Goal: Information Seeking & Learning: Find specific fact

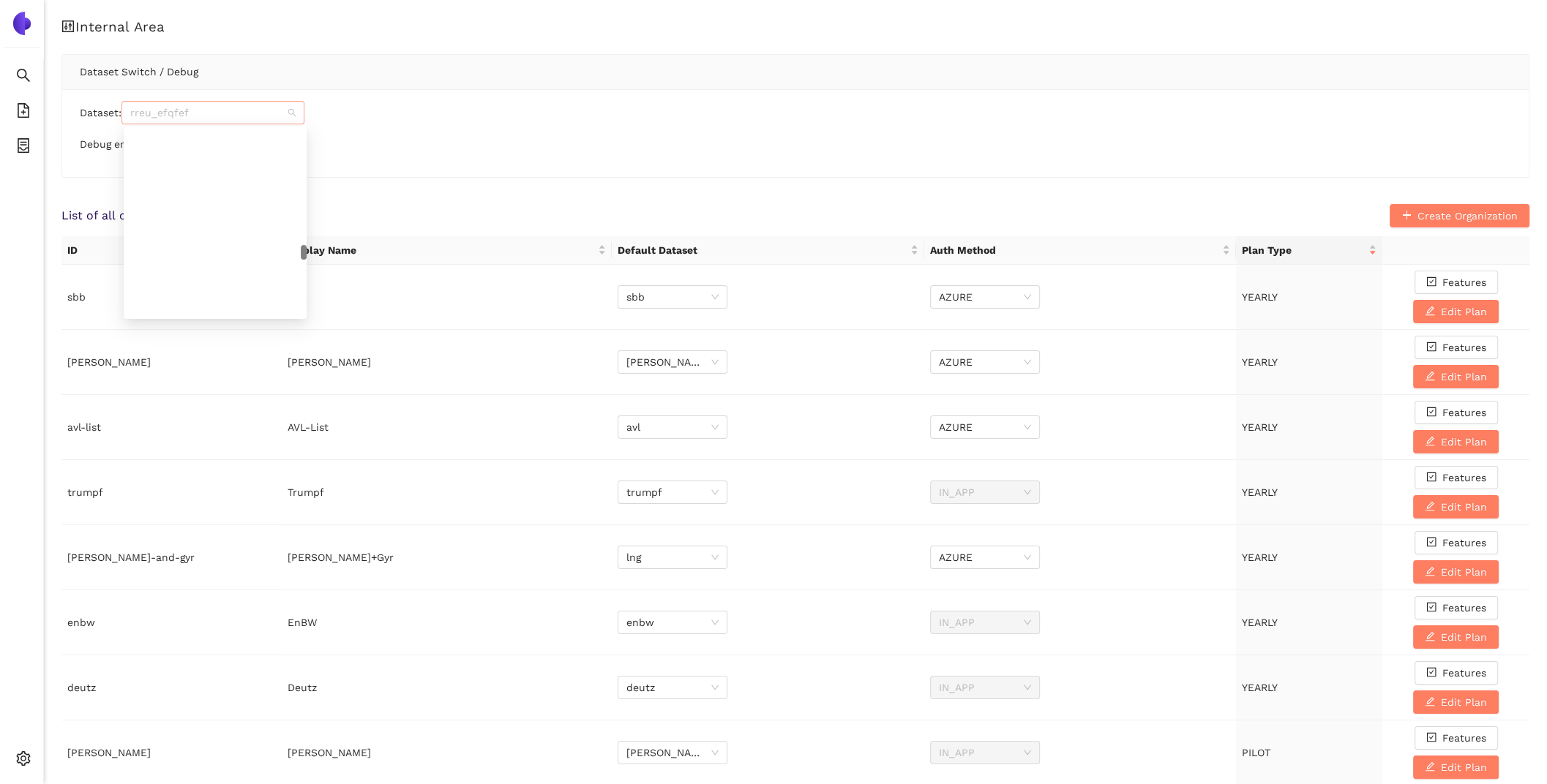
click at [159, 116] on span "rreu_efqfef" at bounding box center [213, 112] width 166 height 22
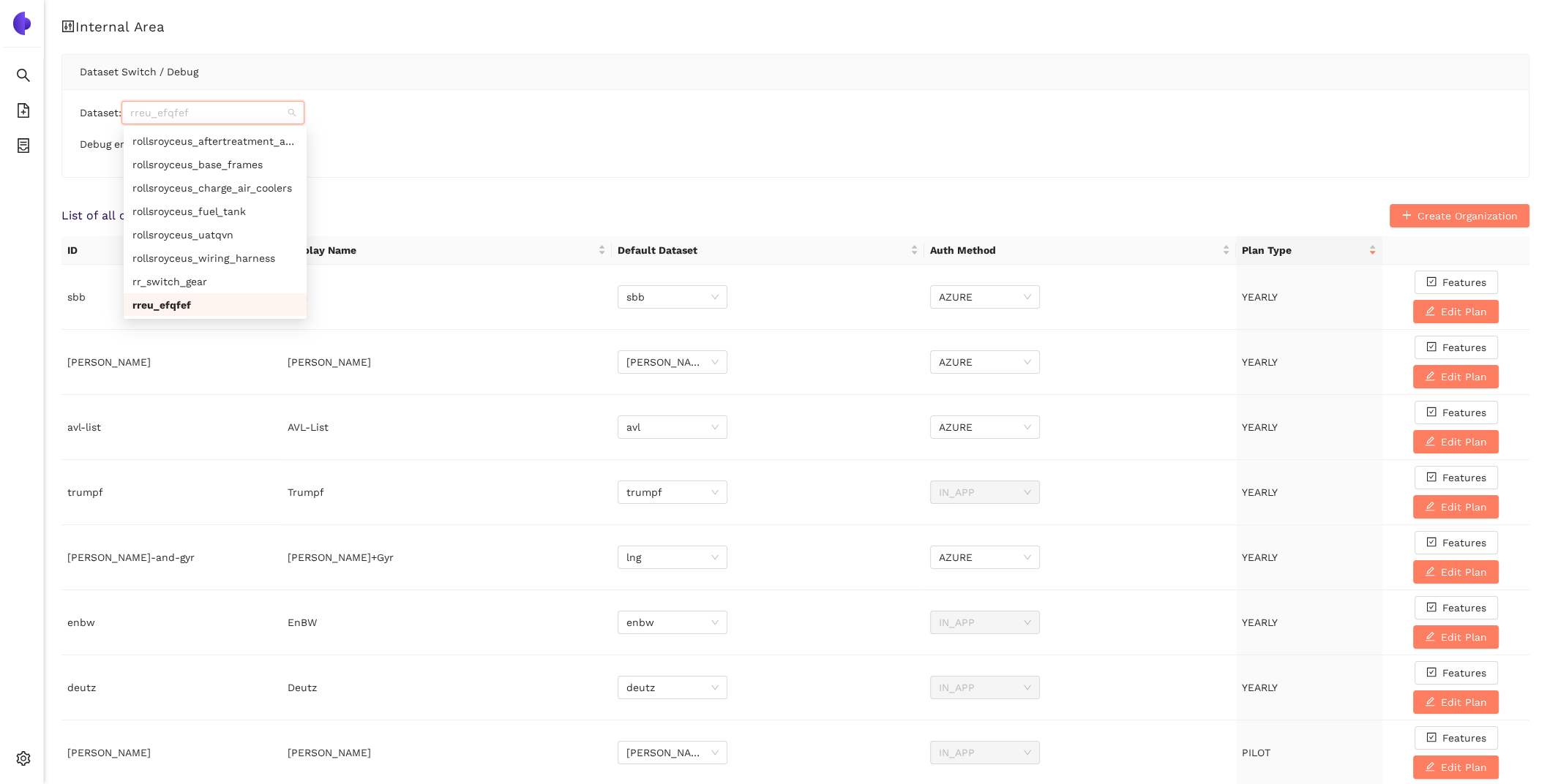
type input "q"
type input "egn"
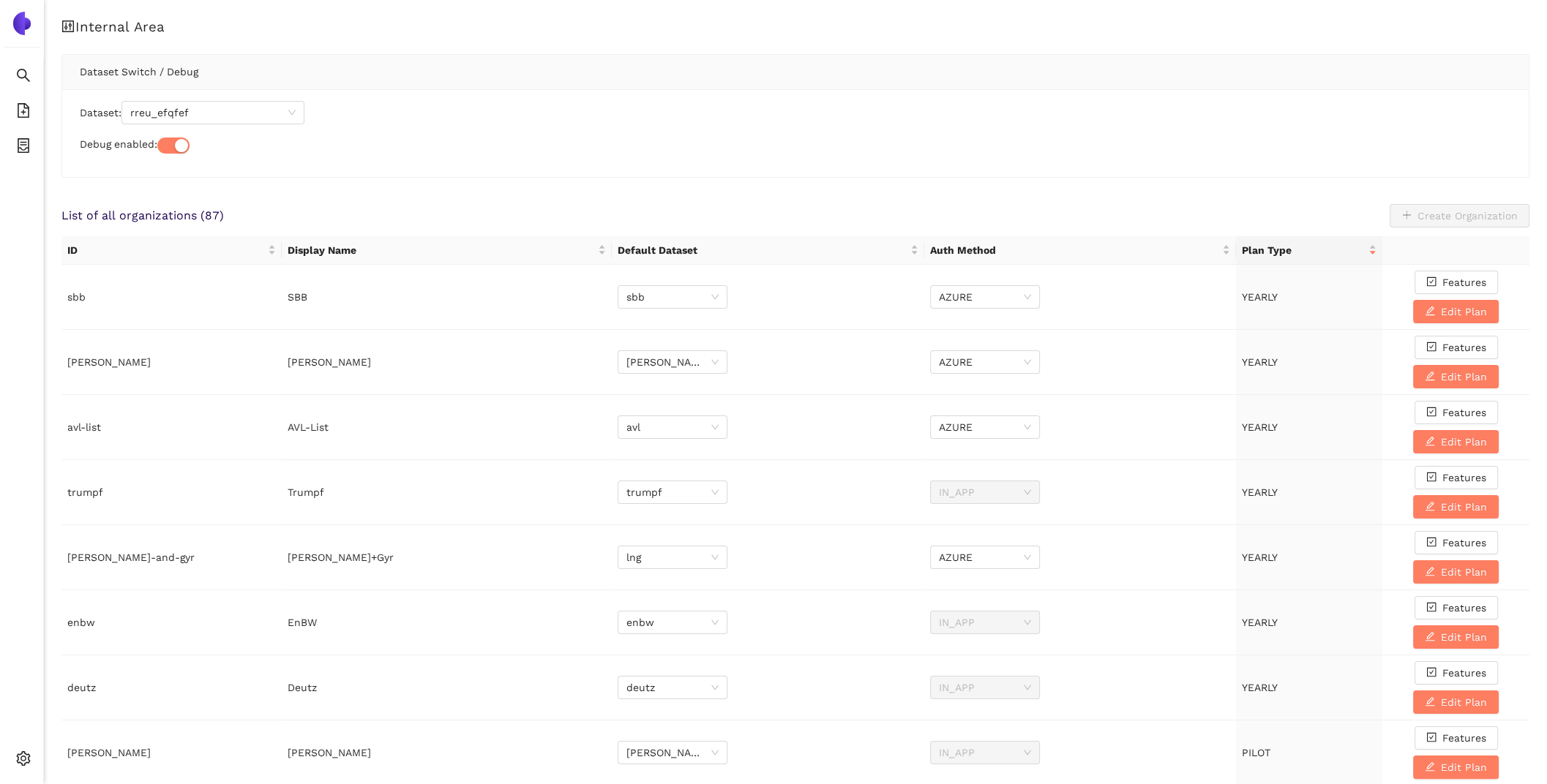
click at [211, 91] on div "Dataset: rreu_efqfef Debug enabled:" at bounding box center [795, 132] width 1466 height 87
click at [211, 116] on span "rreu_efqfef" at bounding box center [213, 112] width 166 height 22
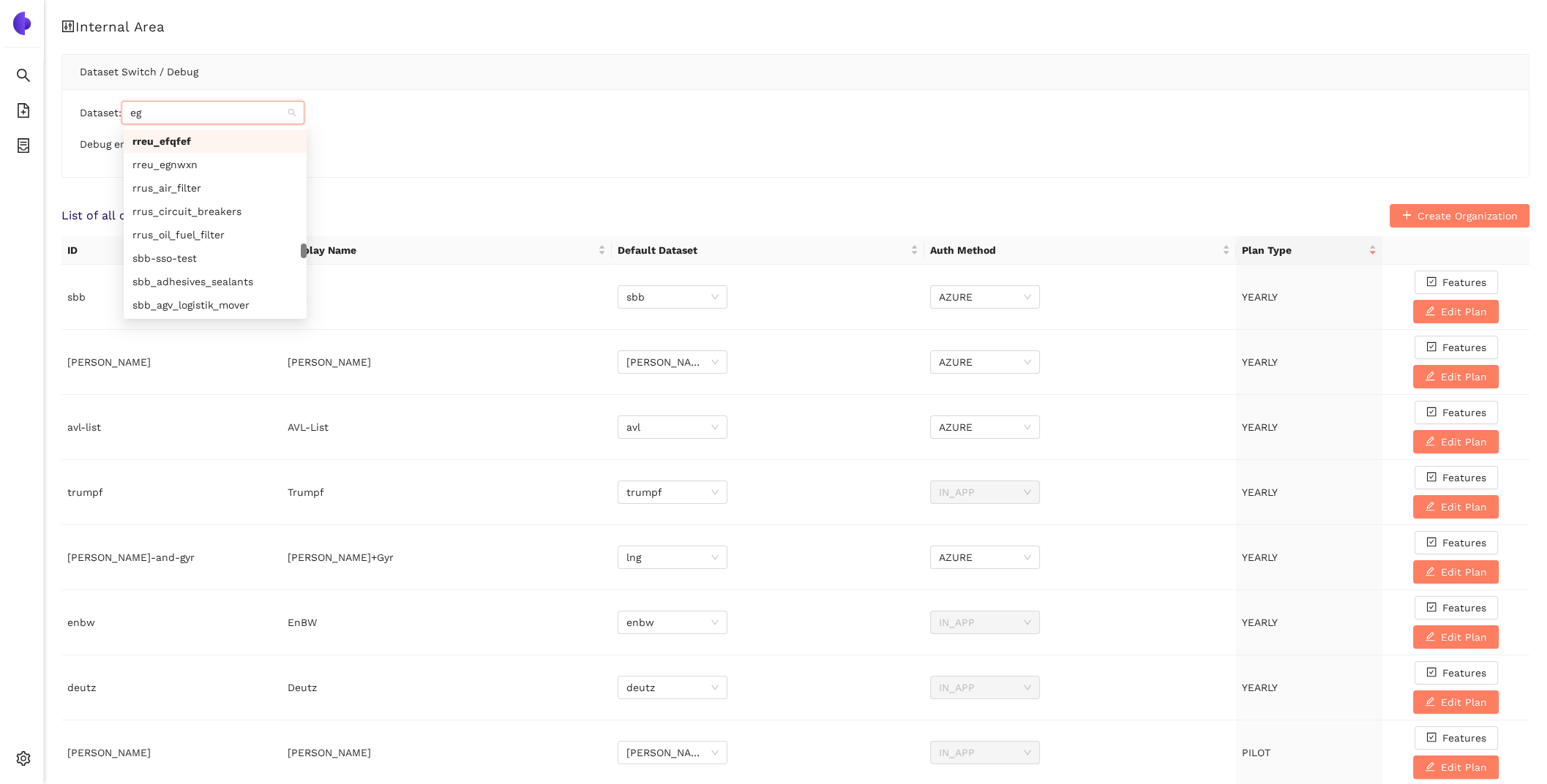
scroll to position [17, 0]
type input "egn"
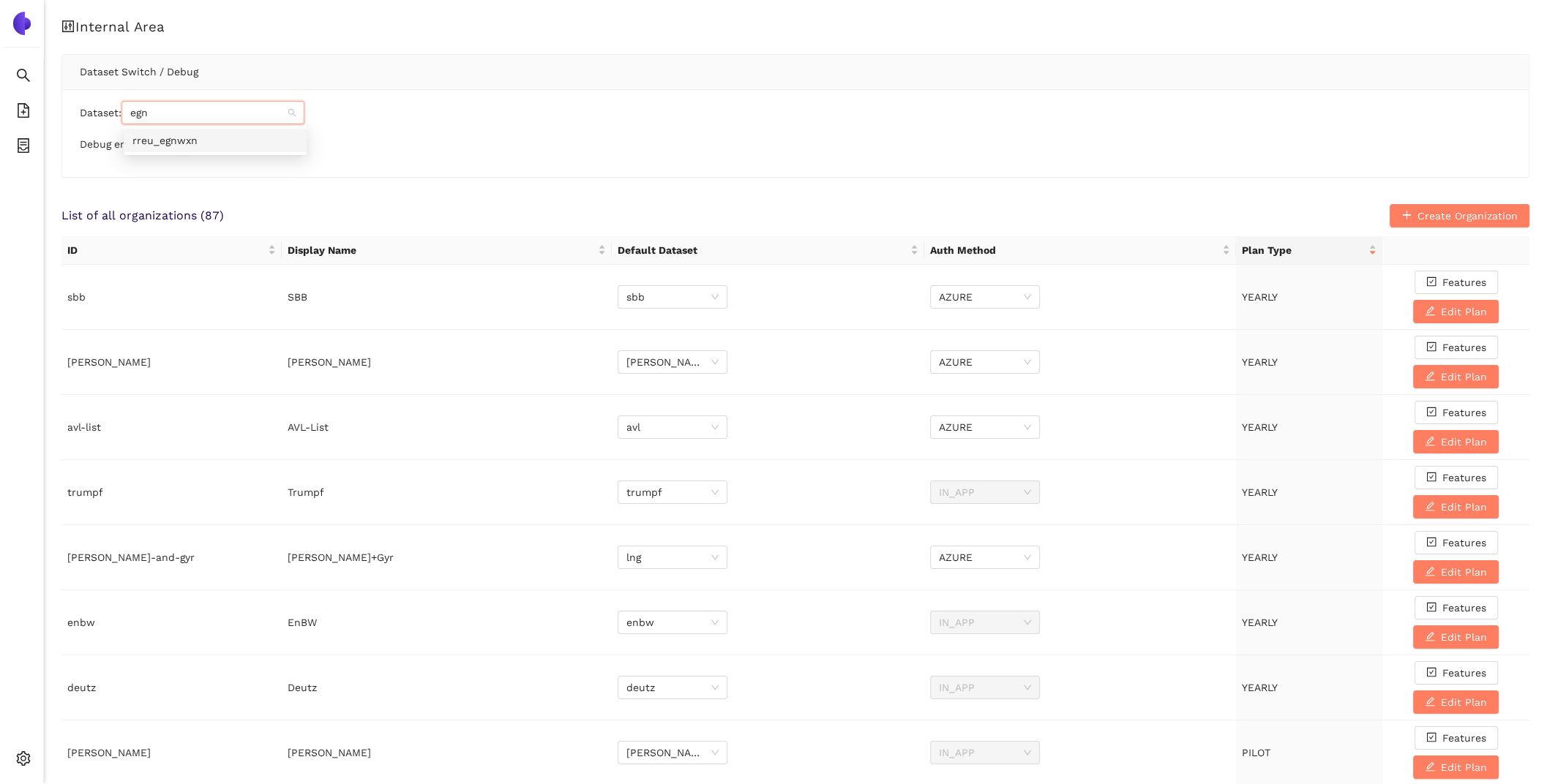
click at [231, 139] on div "rreu_egnwxn" at bounding box center [215, 140] width 166 height 16
click at [20, 70] on icon "search" at bounding box center [23, 75] width 15 height 15
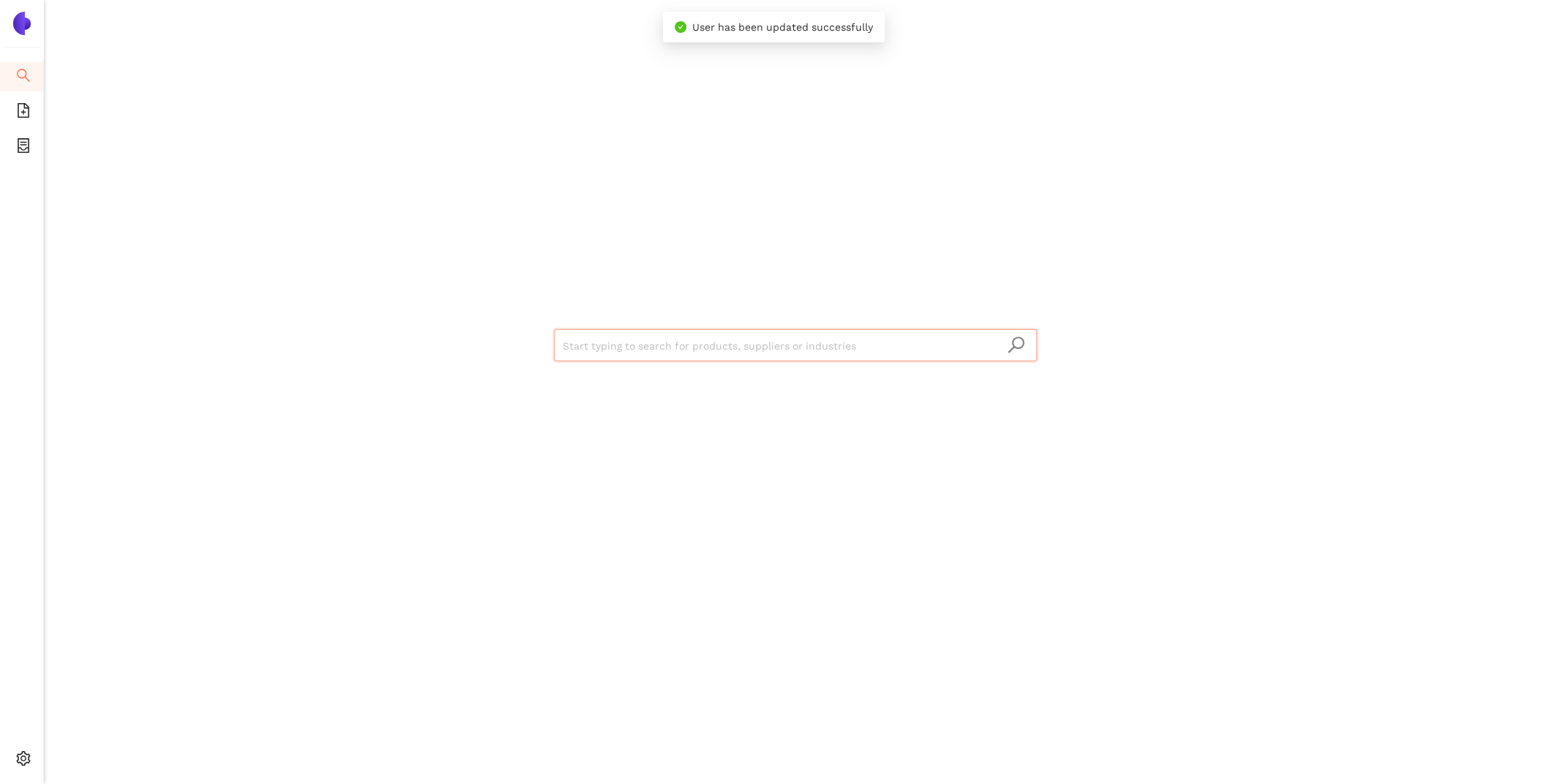
click at [708, 358] on input "search" at bounding box center [795, 346] width 465 height 33
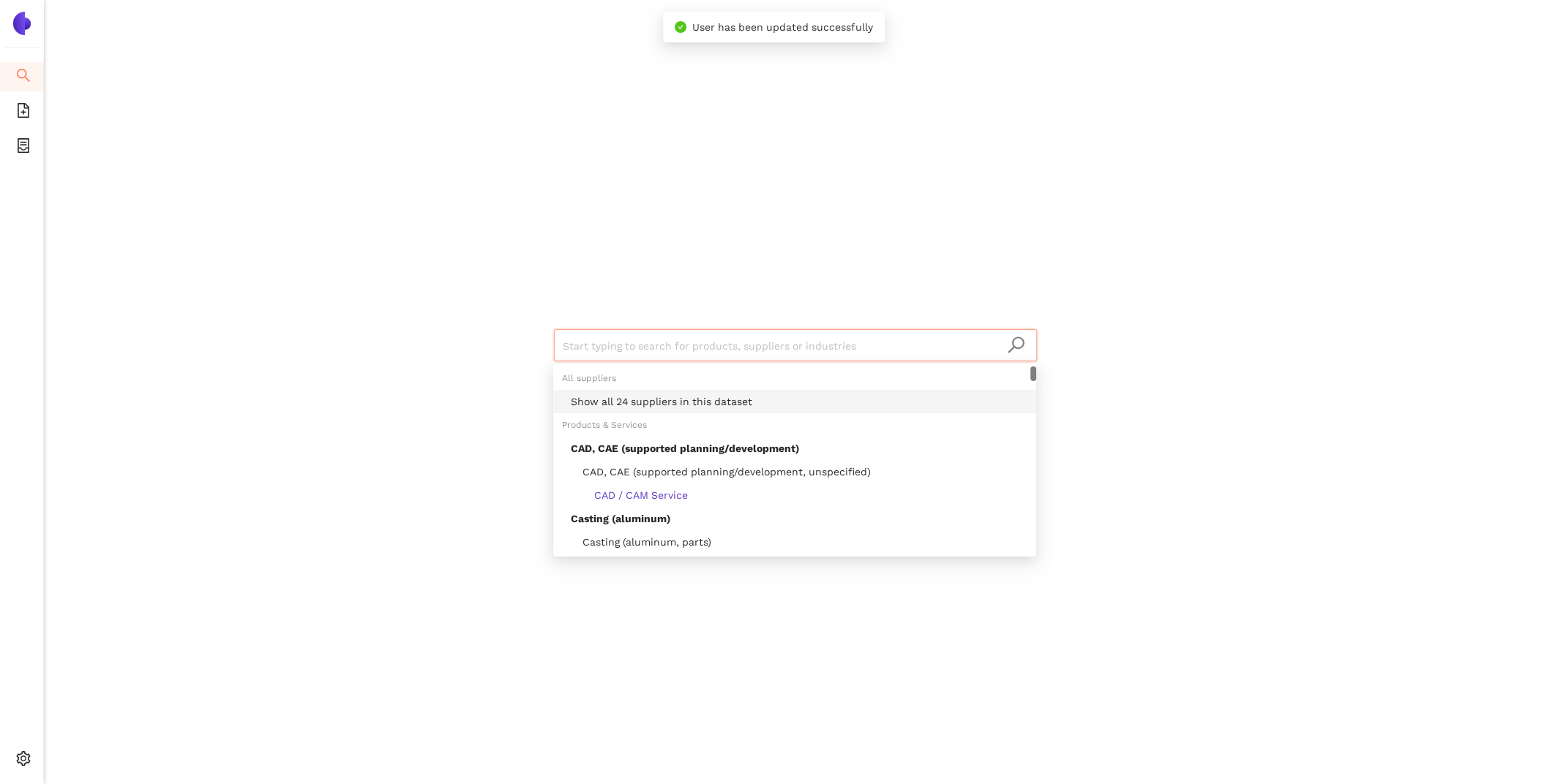
click at [715, 406] on div "Show all 24 suppliers in this dataset" at bounding box center [799, 401] width 457 height 16
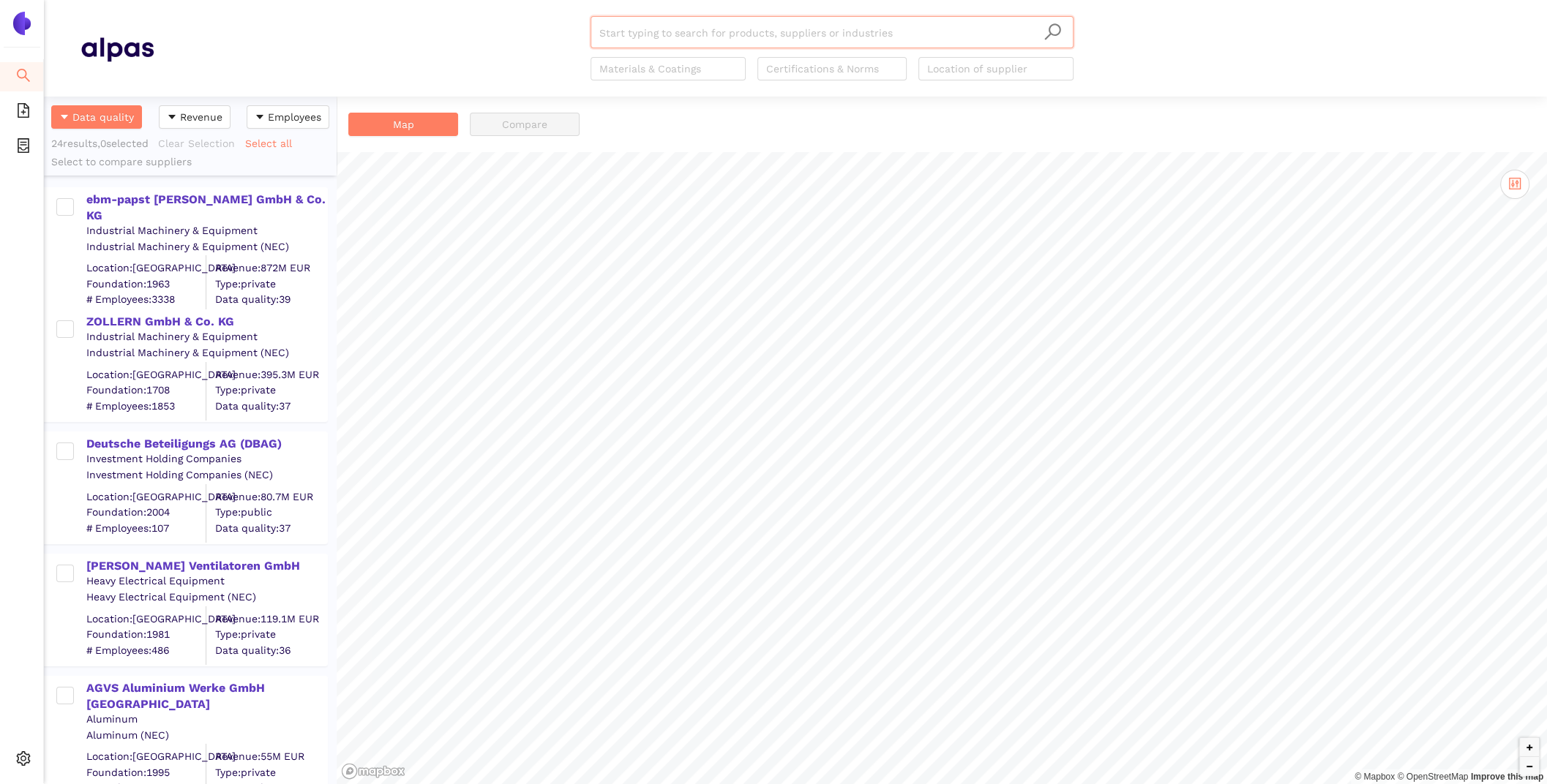
paste input "METALTRADE NITRA, spol. s r.o."
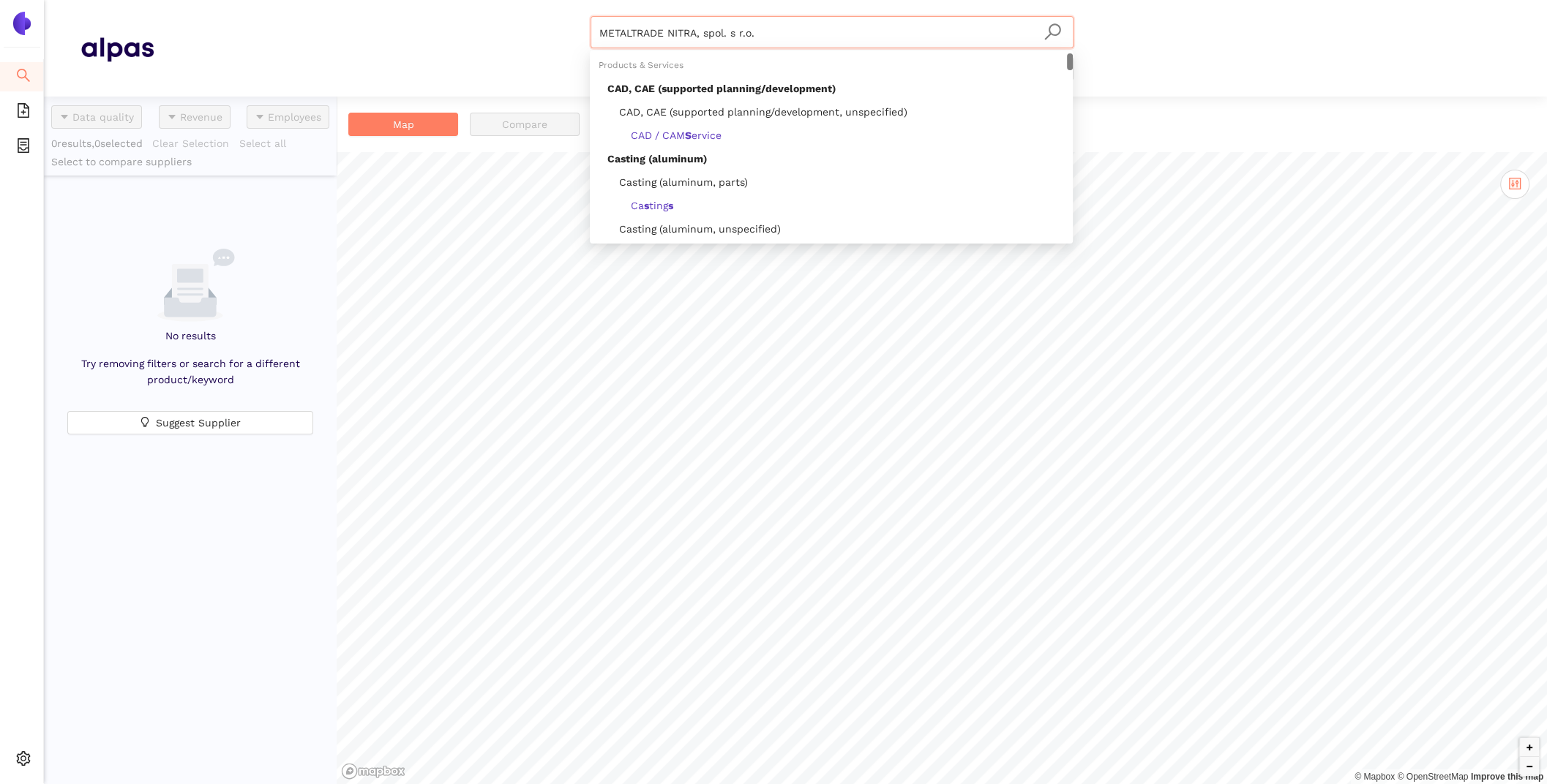
drag, startPoint x: 822, startPoint y: 33, endPoint x: 475, endPoint y: 9, distance: 347.8
click at [490, 9] on header "METALTRADE NITRA, spol. s r.o. Materials & Coatings Certifications & Norms Loca…" at bounding box center [795, 48] width 1503 height 97
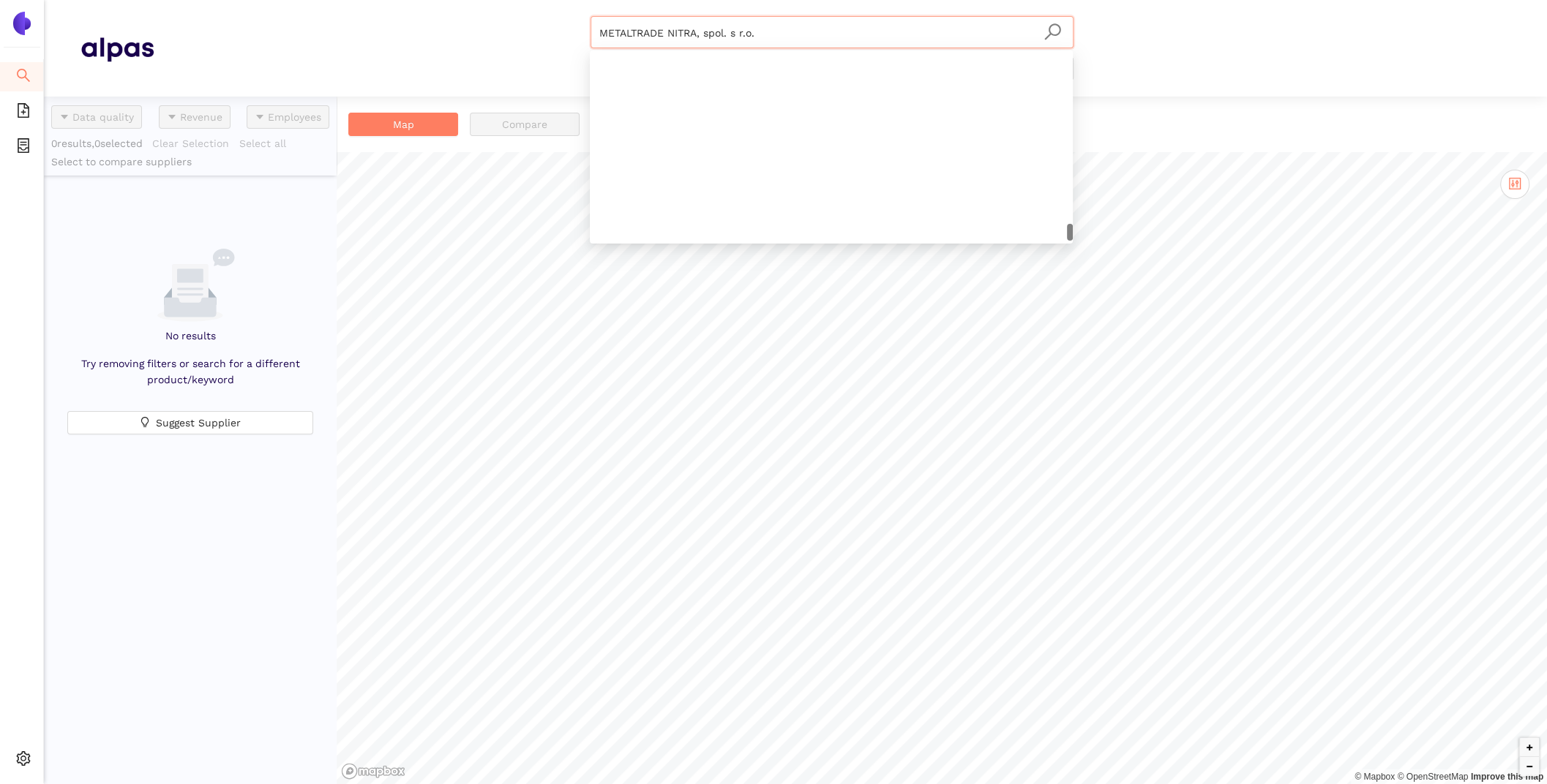
scroll to position [2387, 0]
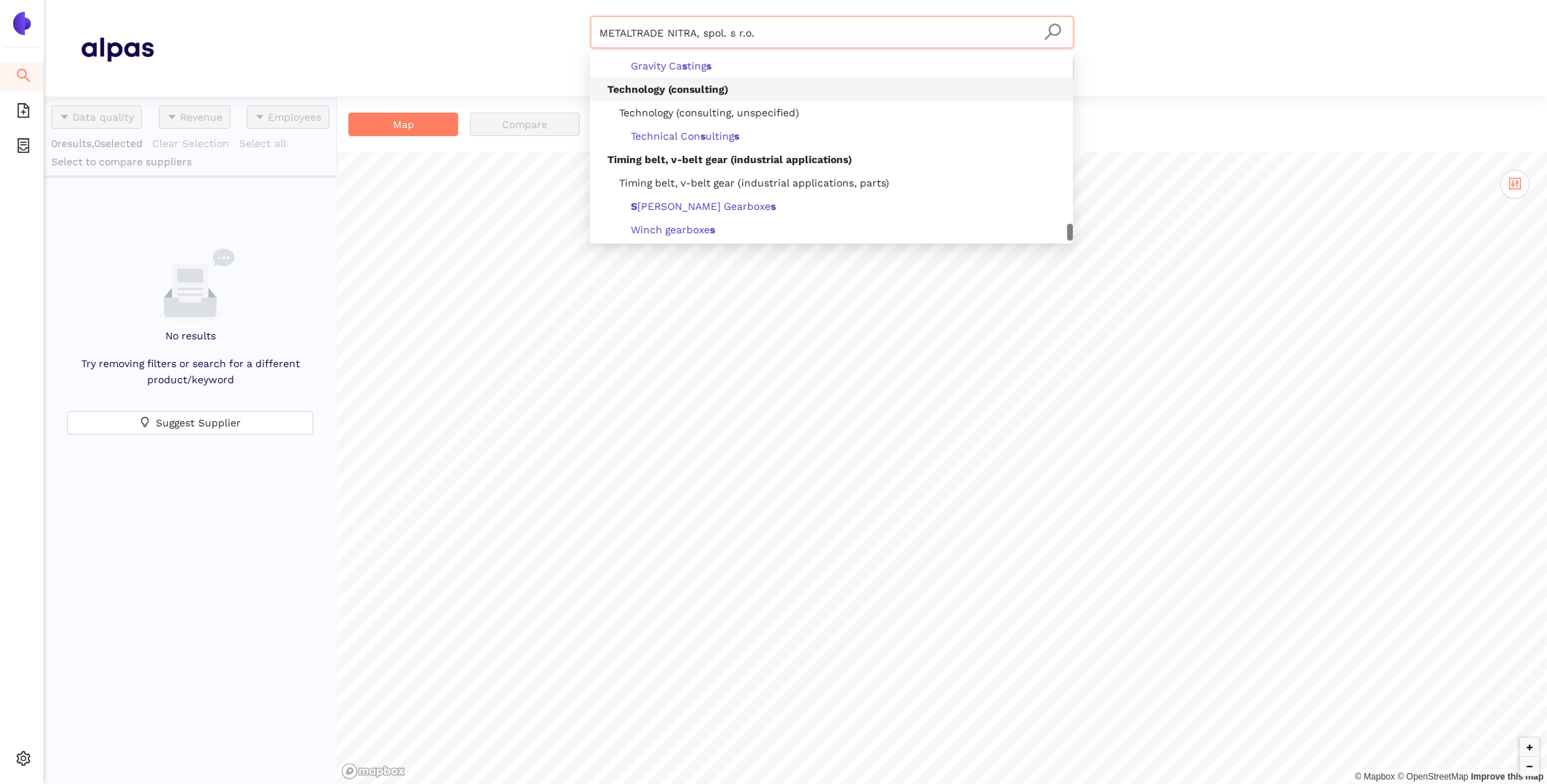
click at [686, 31] on input "METALTRADE NITRA, spol. s r.o." at bounding box center [832, 33] width 465 height 33
drag, startPoint x: 674, startPoint y: 29, endPoint x: 852, endPoint y: 35, distance: 178.1
click at [849, 35] on input "METALTRADE NITRA, spol. s r.o." at bounding box center [832, 33] width 465 height 33
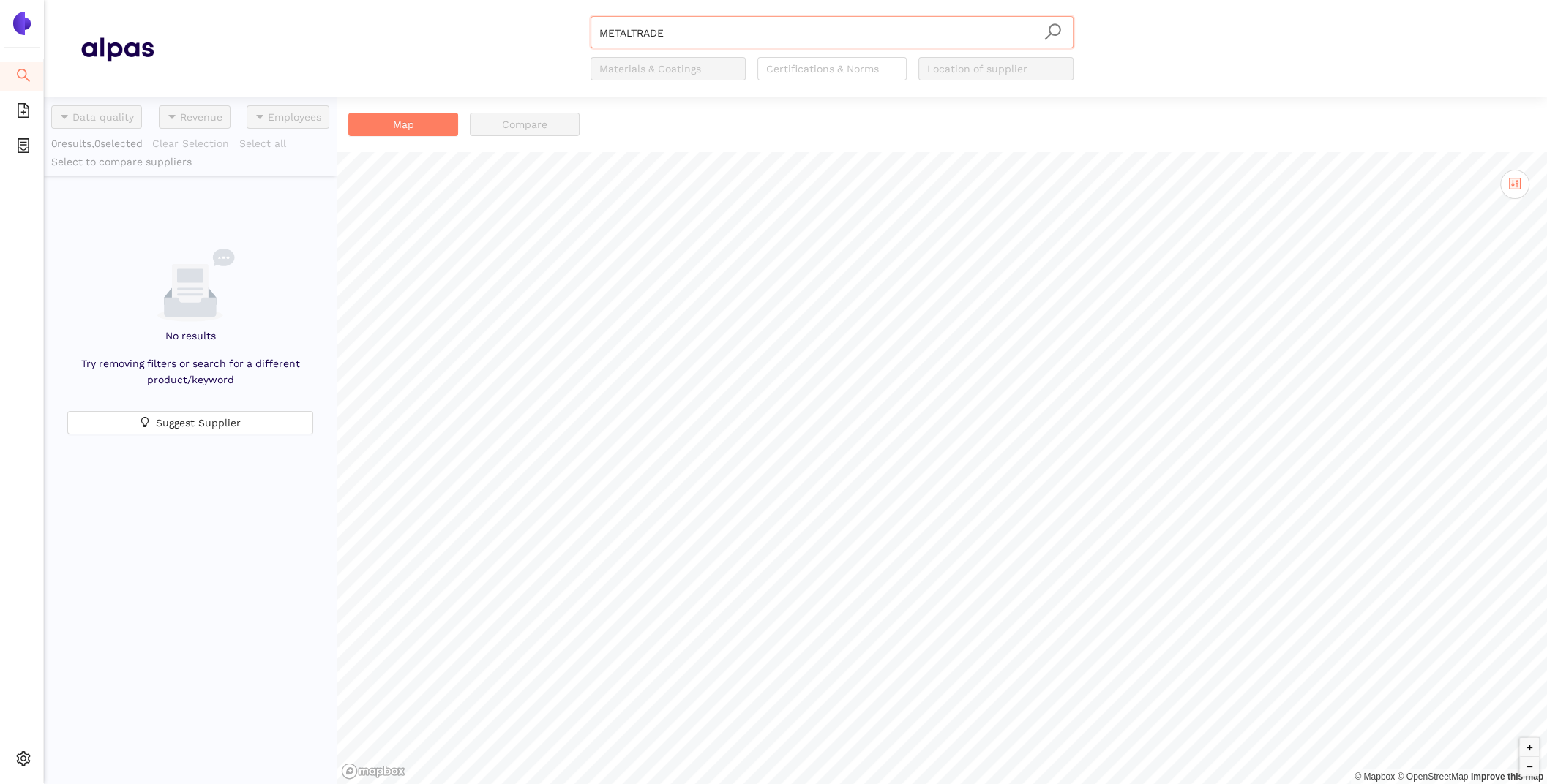
type input "METALTRADE"
click at [19, 764] on icon "setting" at bounding box center [24, 758] width 14 height 15
click at [88, 662] on li "Internal Area" at bounding box center [105, 654] width 121 height 29
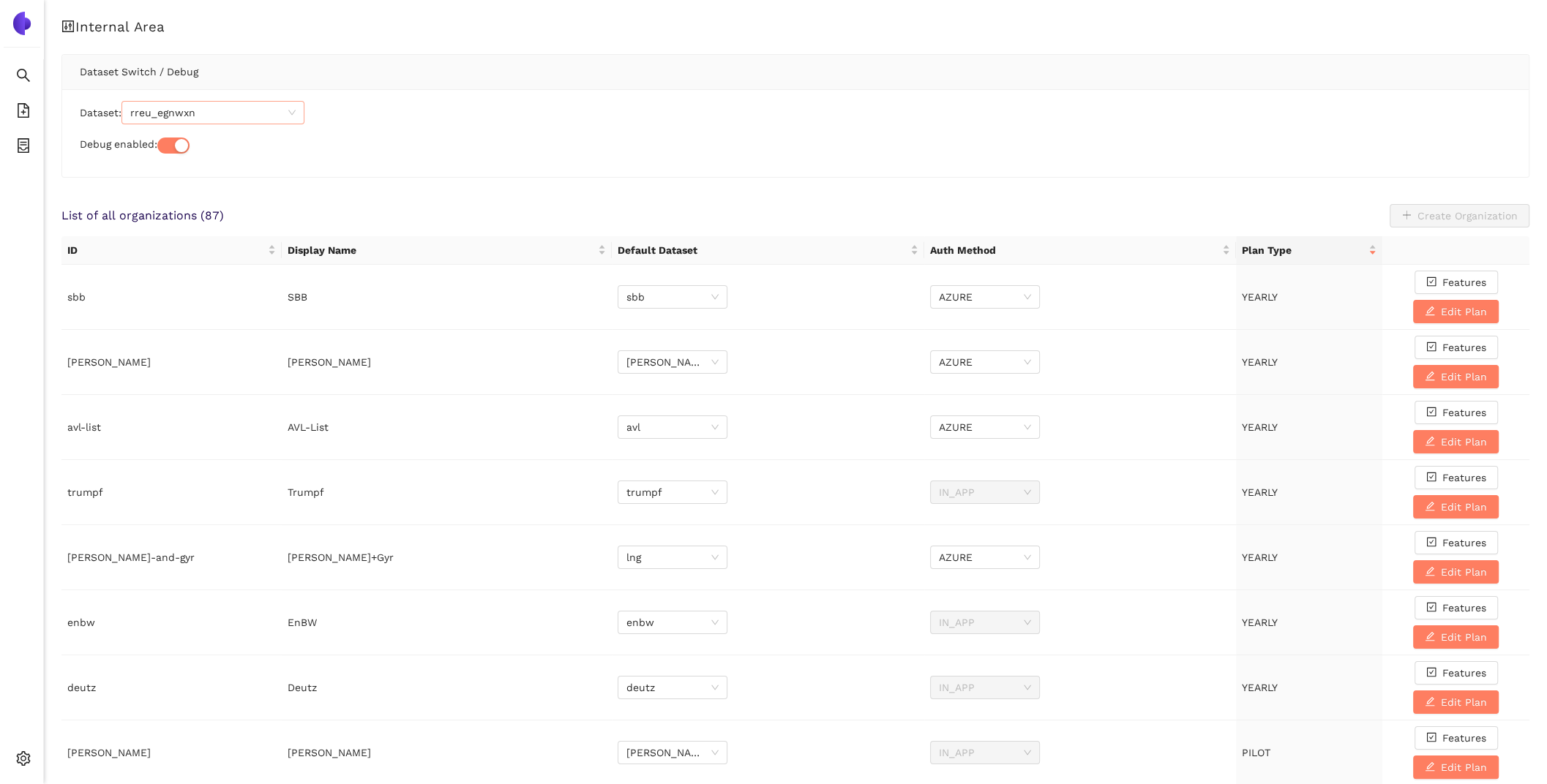
click at [207, 113] on span "rreu_egnwxn" at bounding box center [213, 112] width 166 height 22
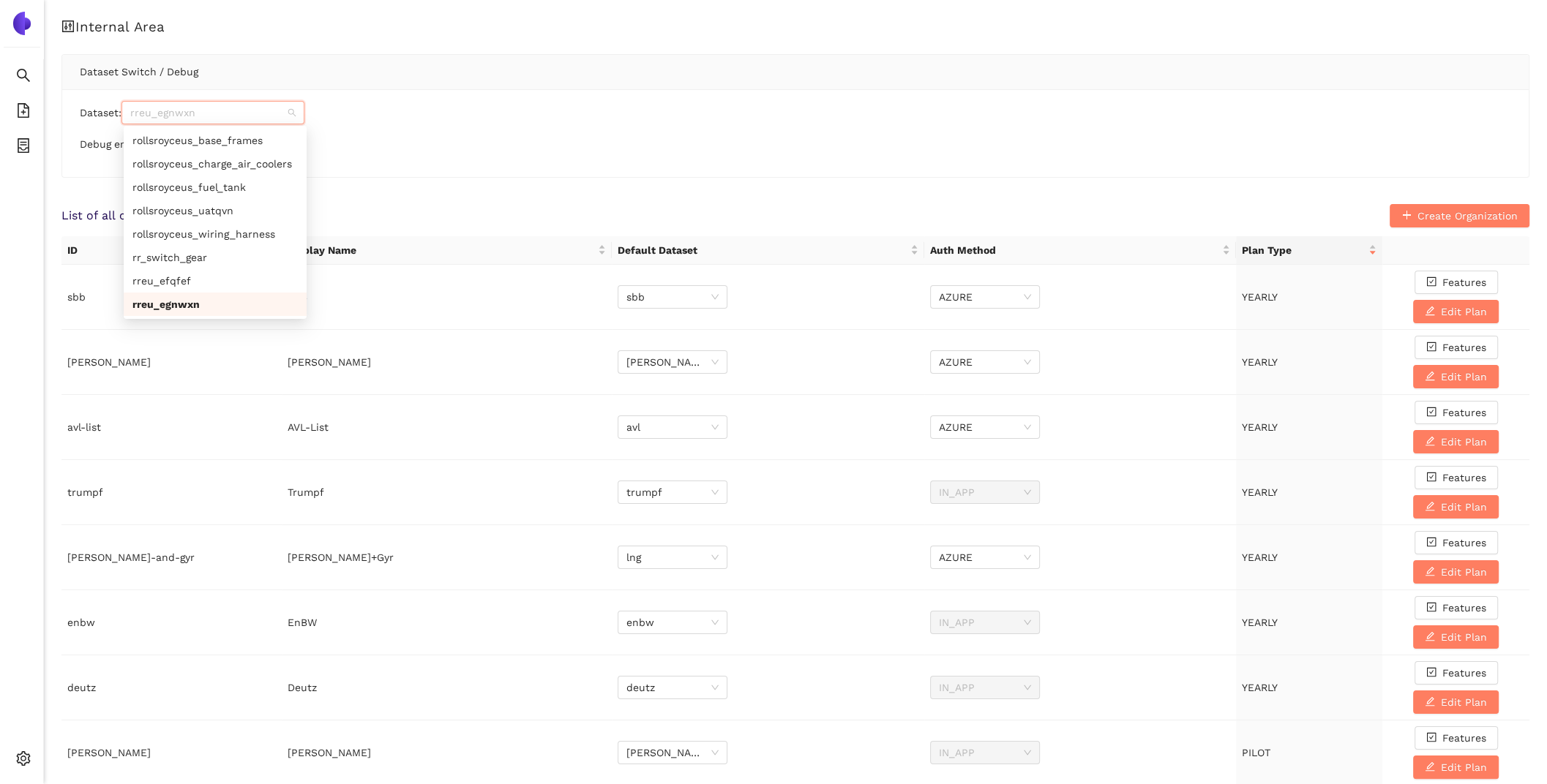
click at [401, 100] on div "Dataset: rreu_egnwxn Debug enabled:" at bounding box center [795, 132] width 1466 height 87
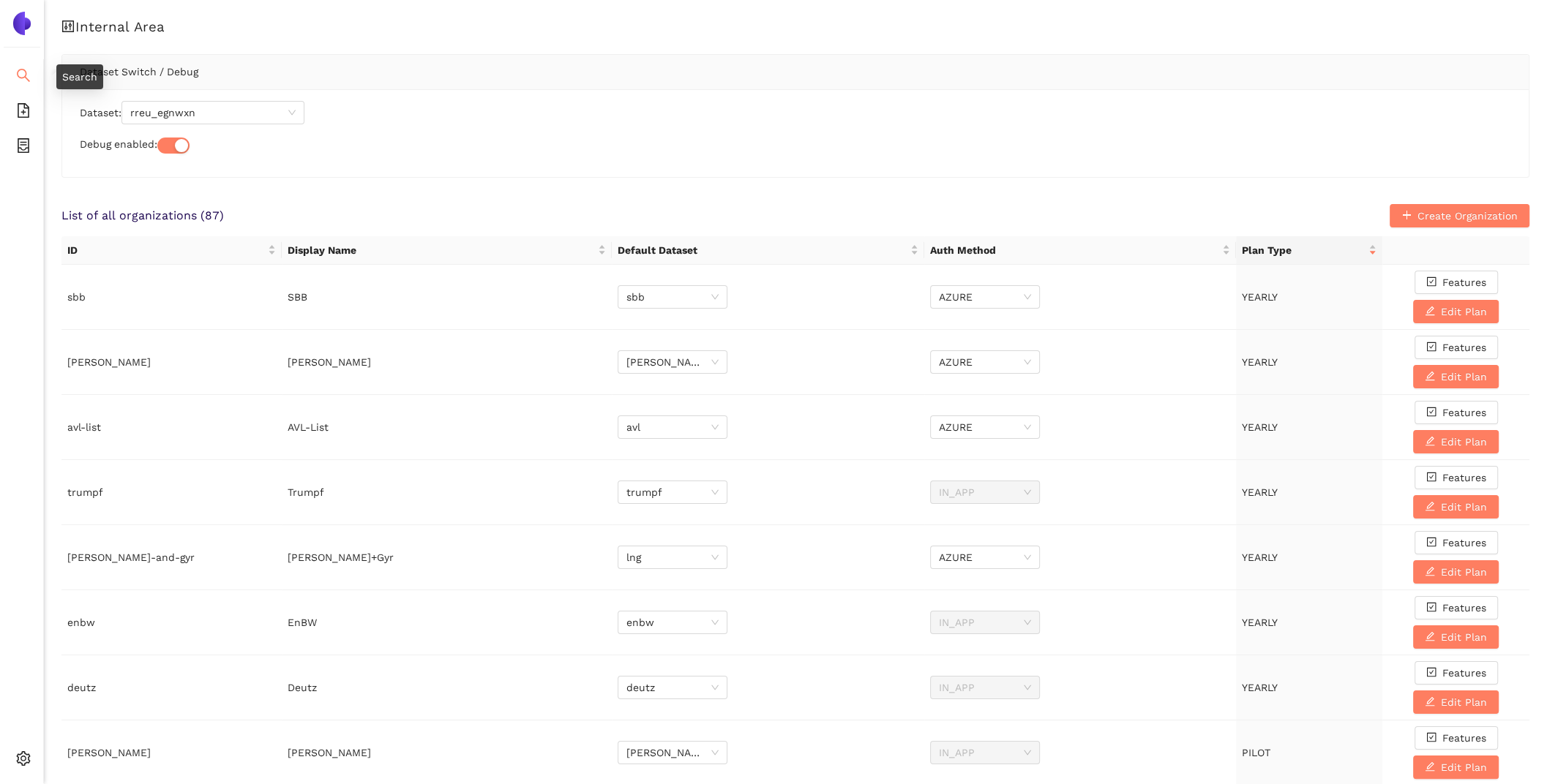
click at [22, 76] on icon "search" at bounding box center [23, 75] width 15 height 15
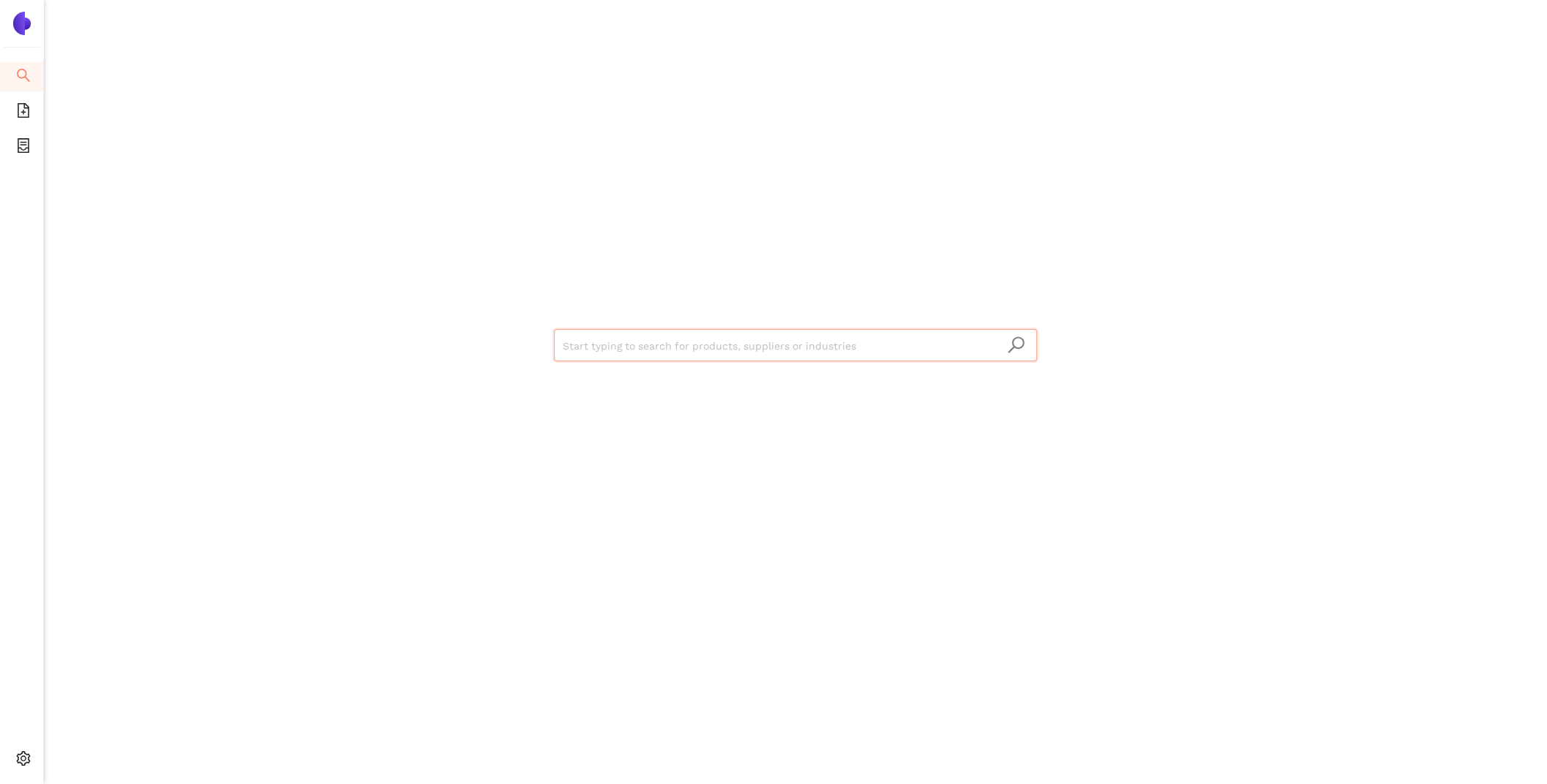
click at [604, 337] on input "search" at bounding box center [795, 346] width 465 height 33
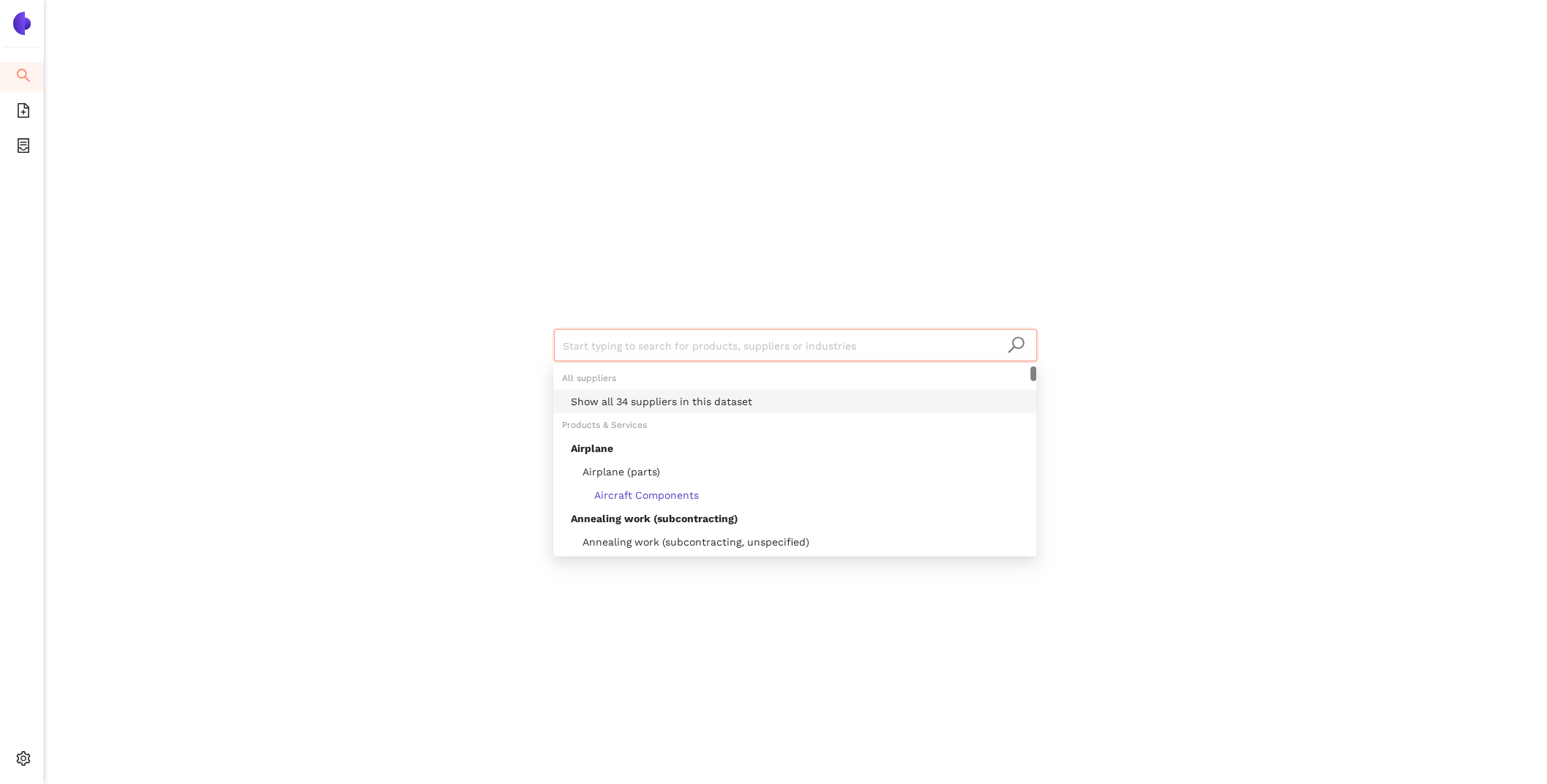
click at [660, 397] on div "Show all 34 suppliers in this dataset" at bounding box center [799, 401] width 457 height 16
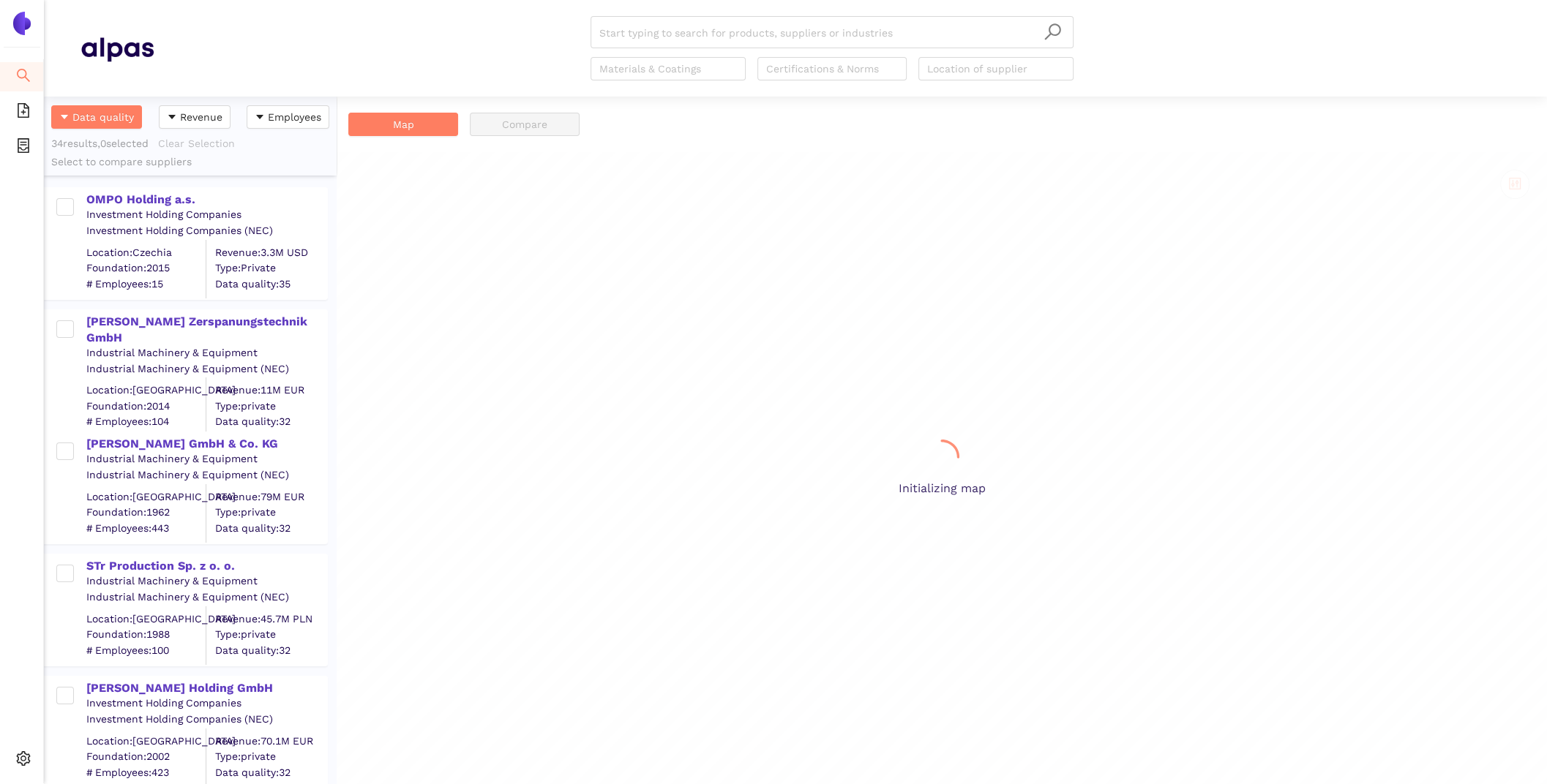
scroll to position [687, 293]
paste input "METALTRADE NITRA, spol. s r.o."
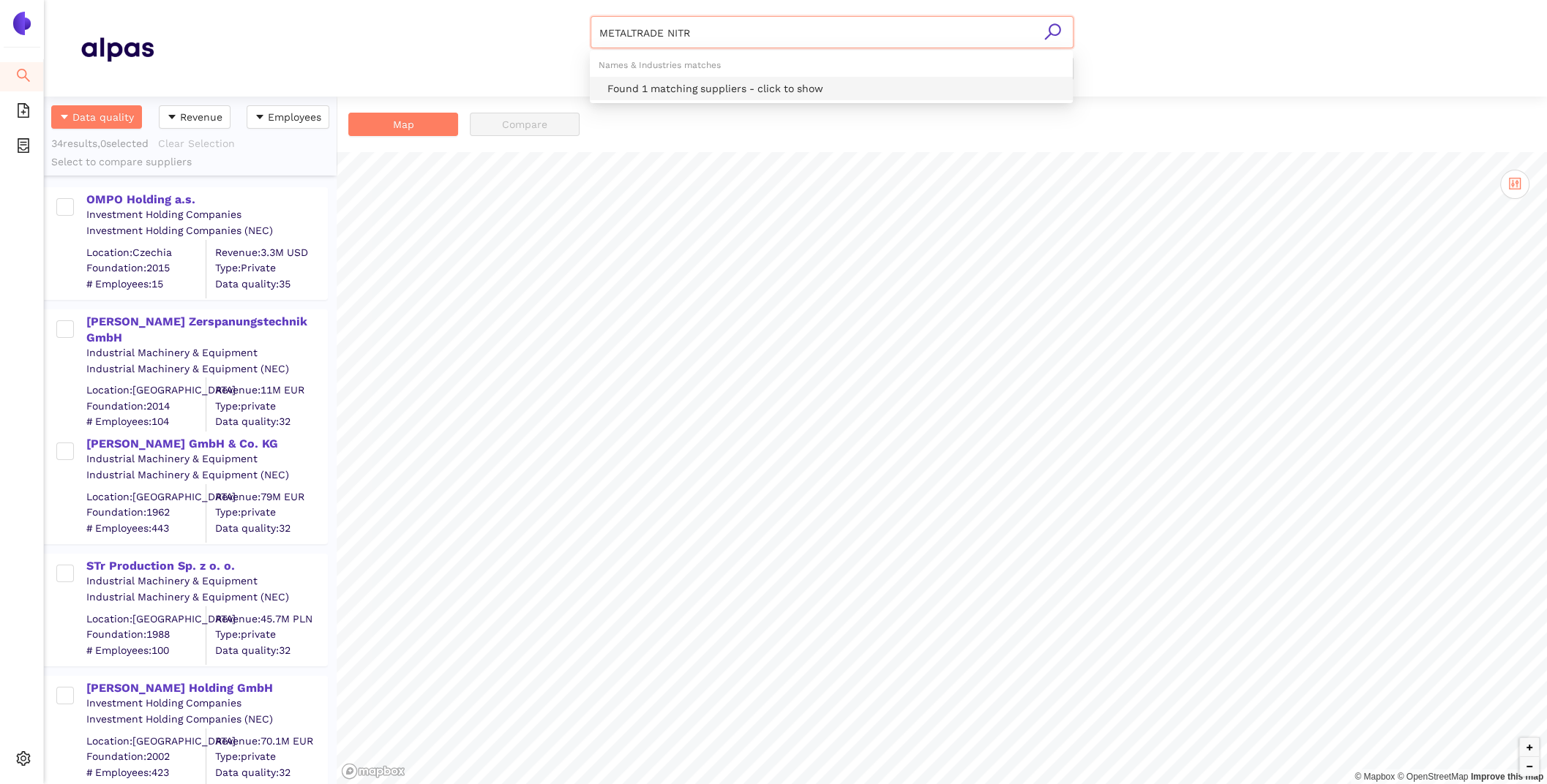
click at [716, 85] on div "Found 1 matching suppliers - click to show" at bounding box center [835, 88] width 457 height 16
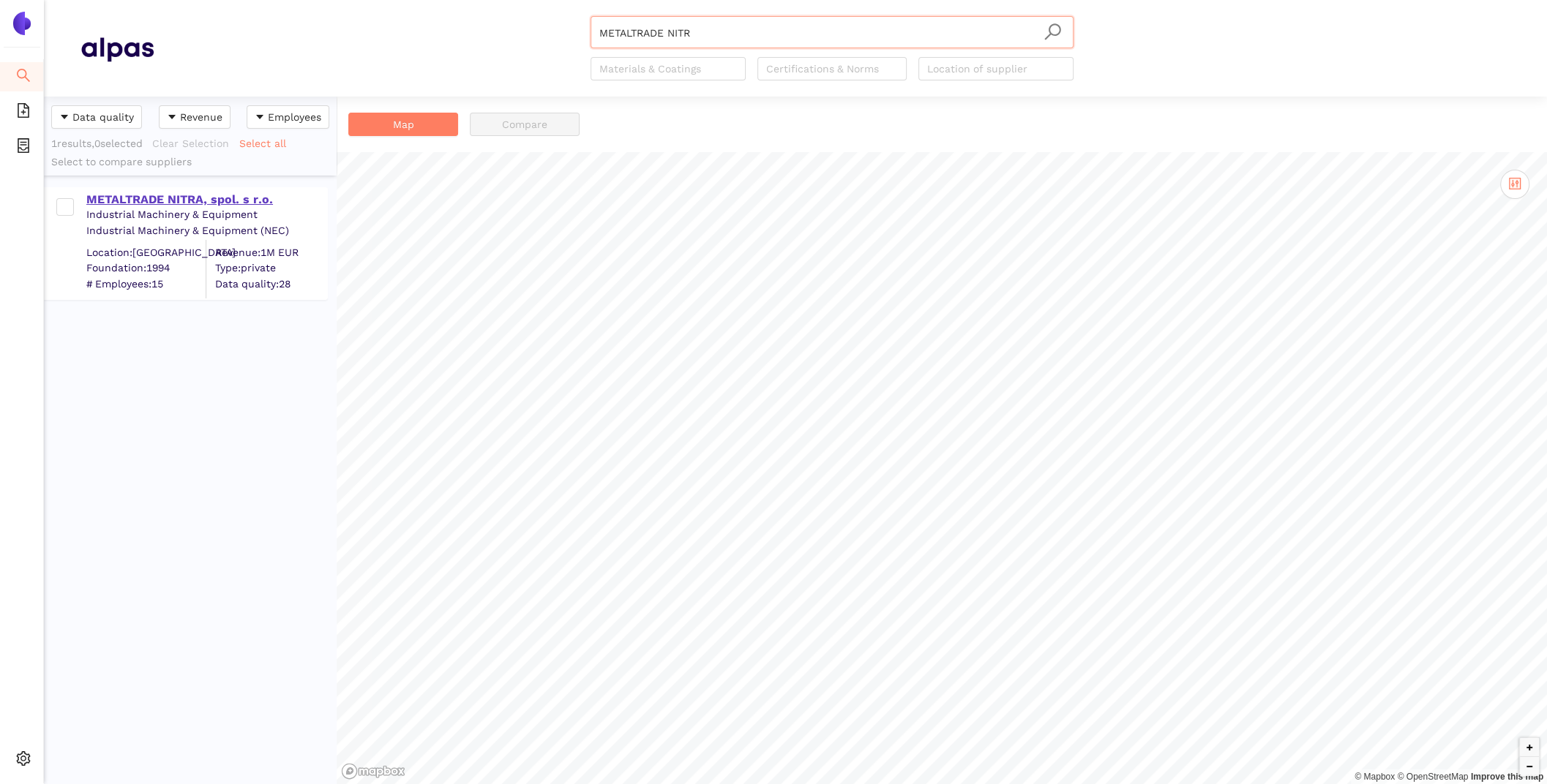
click at [204, 201] on div "METALTRADE NITRA, spol. s r.o." at bounding box center [207, 200] width 240 height 16
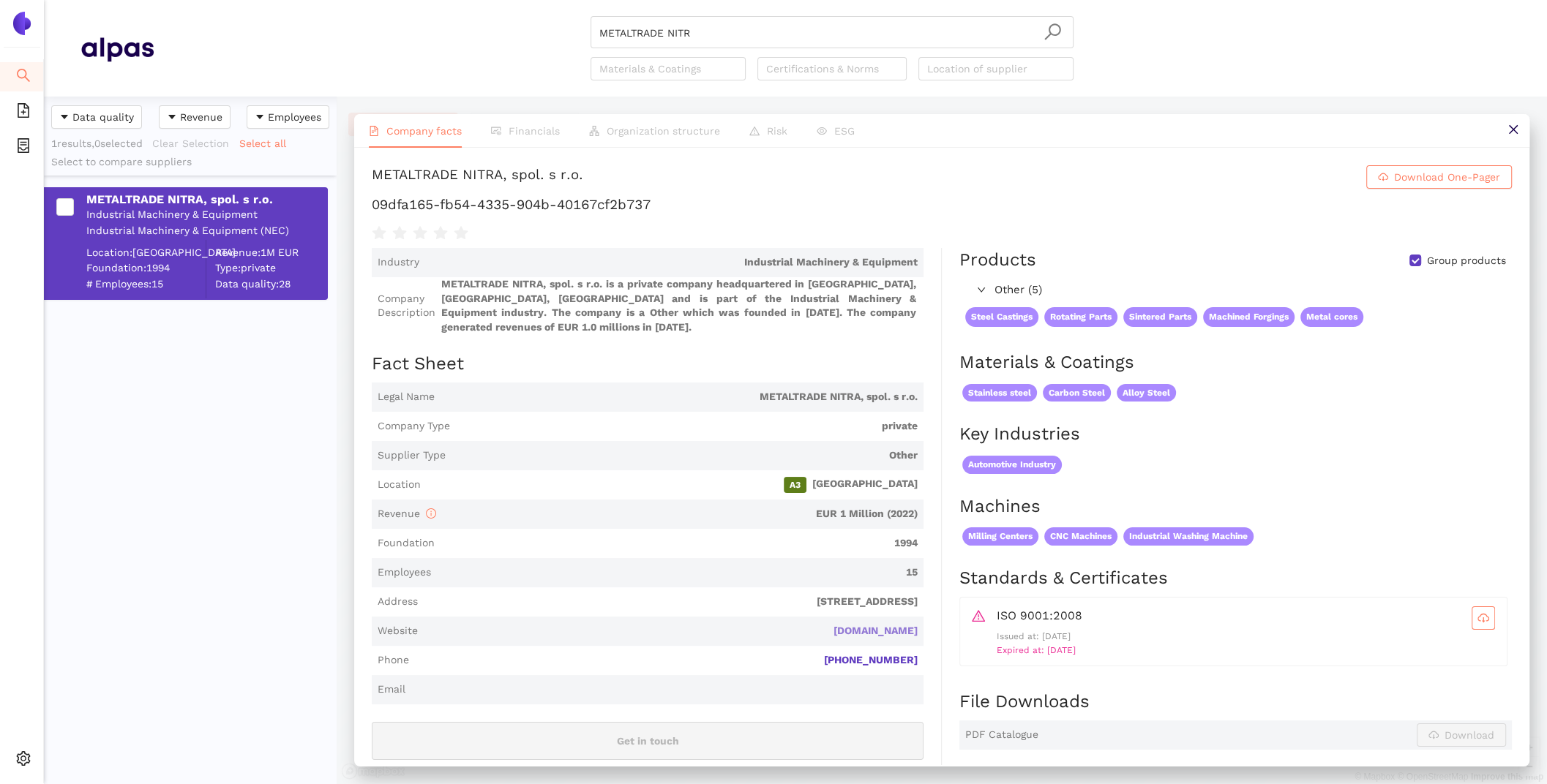
click at [0, 0] on link "metaltradenitra.sk" at bounding box center [0, 0] width 0 height 0
drag, startPoint x: 744, startPoint y: 34, endPoint x: 446, endPoint y: -29, distance: 304.6
click at [446, 0] on html "Search eSourcing Templates eSourcing Projects Settings METALTRADE NITR Material…" at bounding box center [774, 392] width 1547 height 784
paste input "STr Production Sp. z o. o."
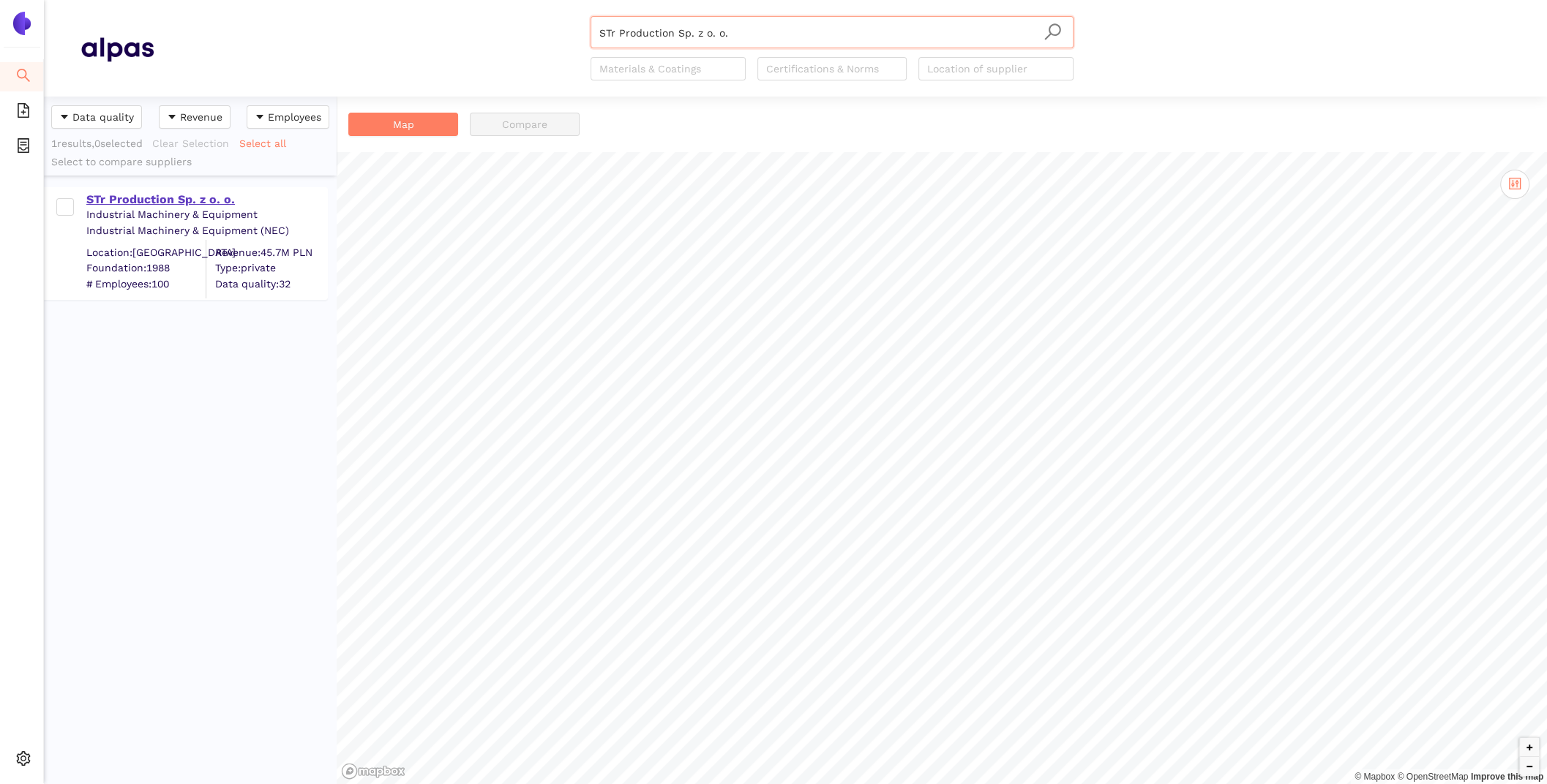
click at [156, 194] on div "STr Production Sp. z o. o." at bounding box center [207, 200] width 240 height 16
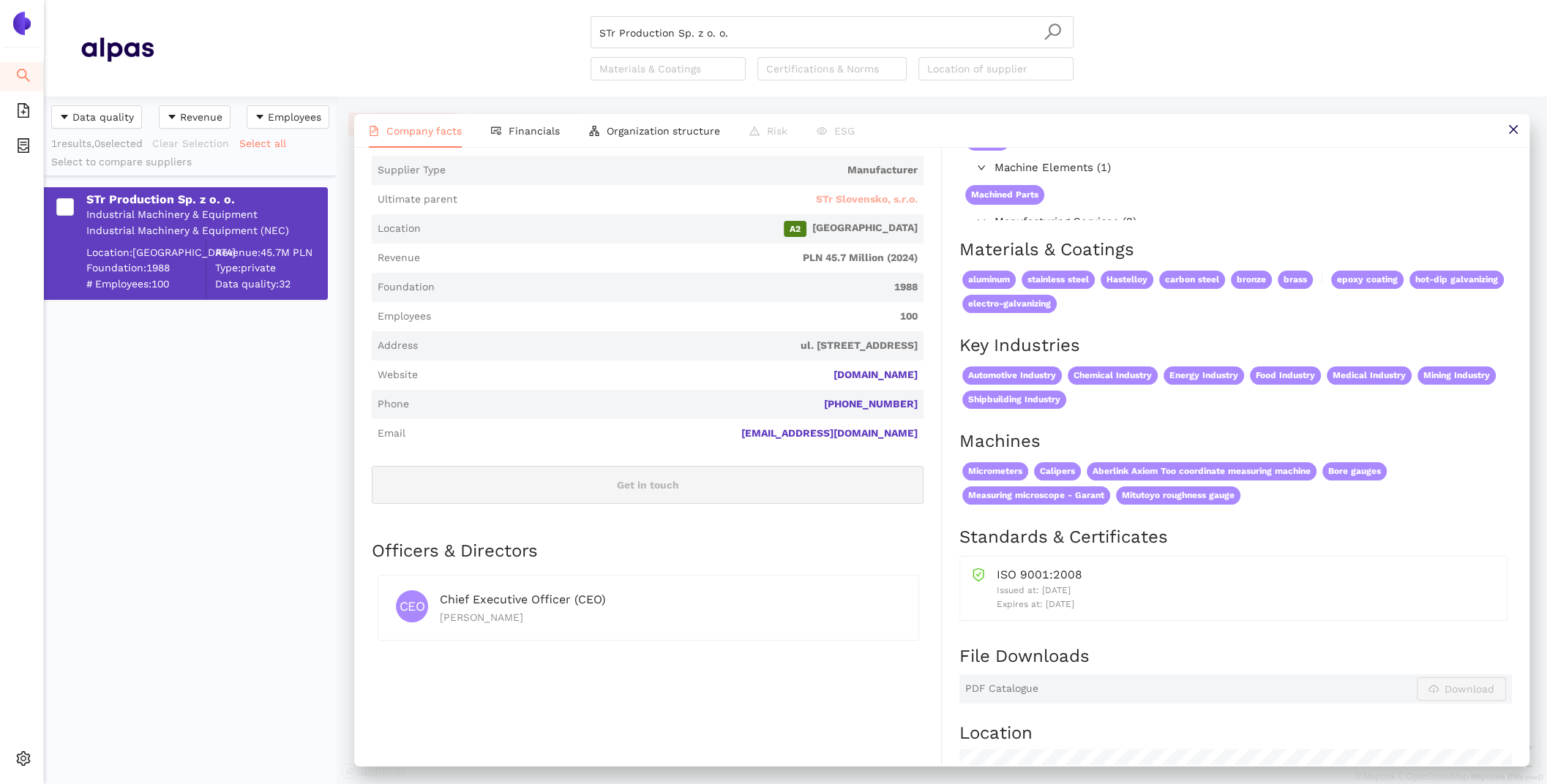
scroll to position [204, 0]
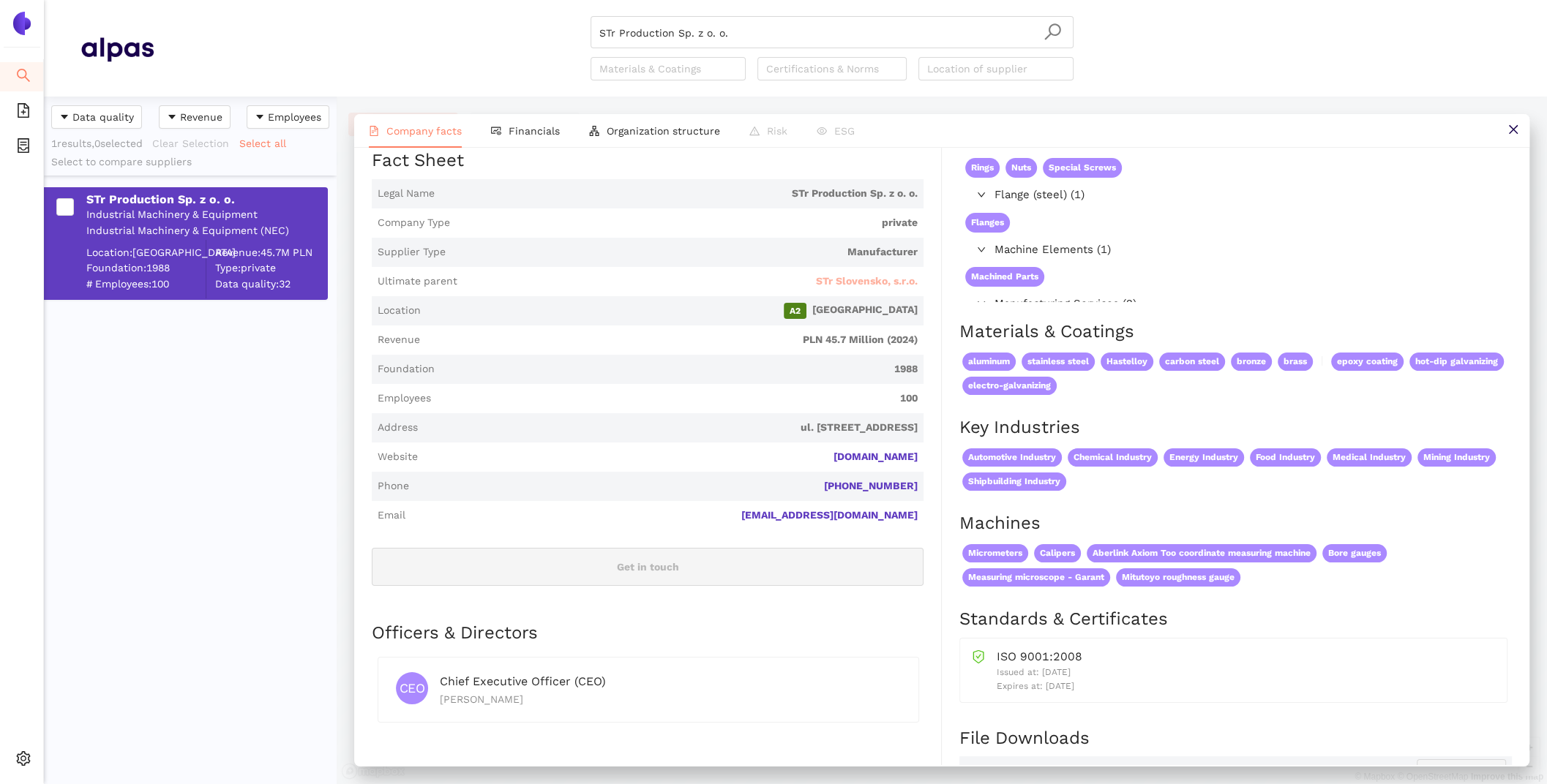
click at [870, 282] on span "STr Slovensko, s.r.o." at bounding box center [866, 281] width 101 height 15
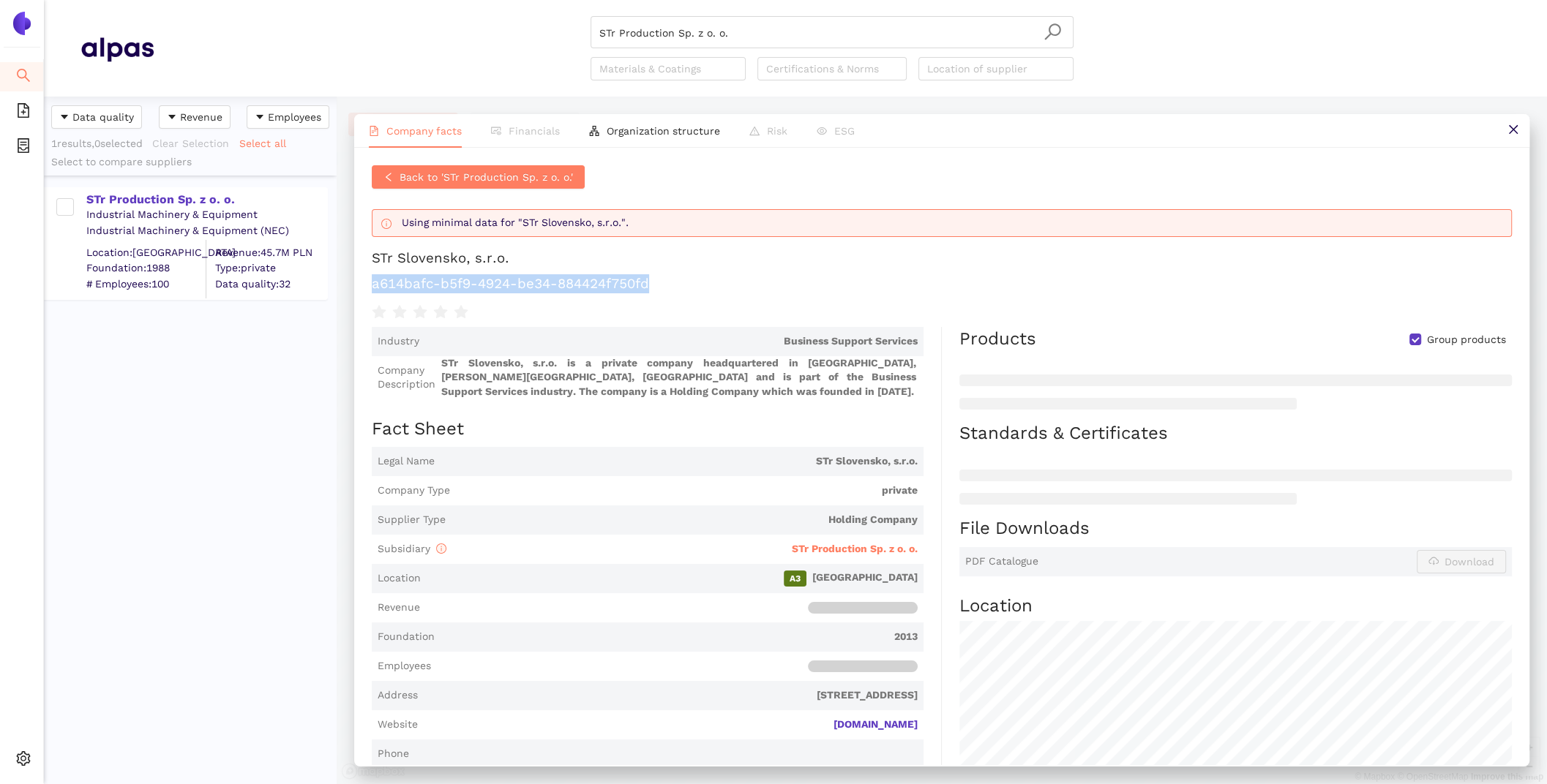
drag, startPoint x: 657, startPoint y: 282, endPoint x: 368, endPoint y: 283, distance: 289.0
click at [368, 283] on div "Back to 'STr Production Sp. z o. o.' Using minimal data for "STr Slovensko, s.r…" at bounding box center [942, 457] width 1175 height 618
copy h1 "a614bafc-b5f9-4924-be34-884424f750fd"
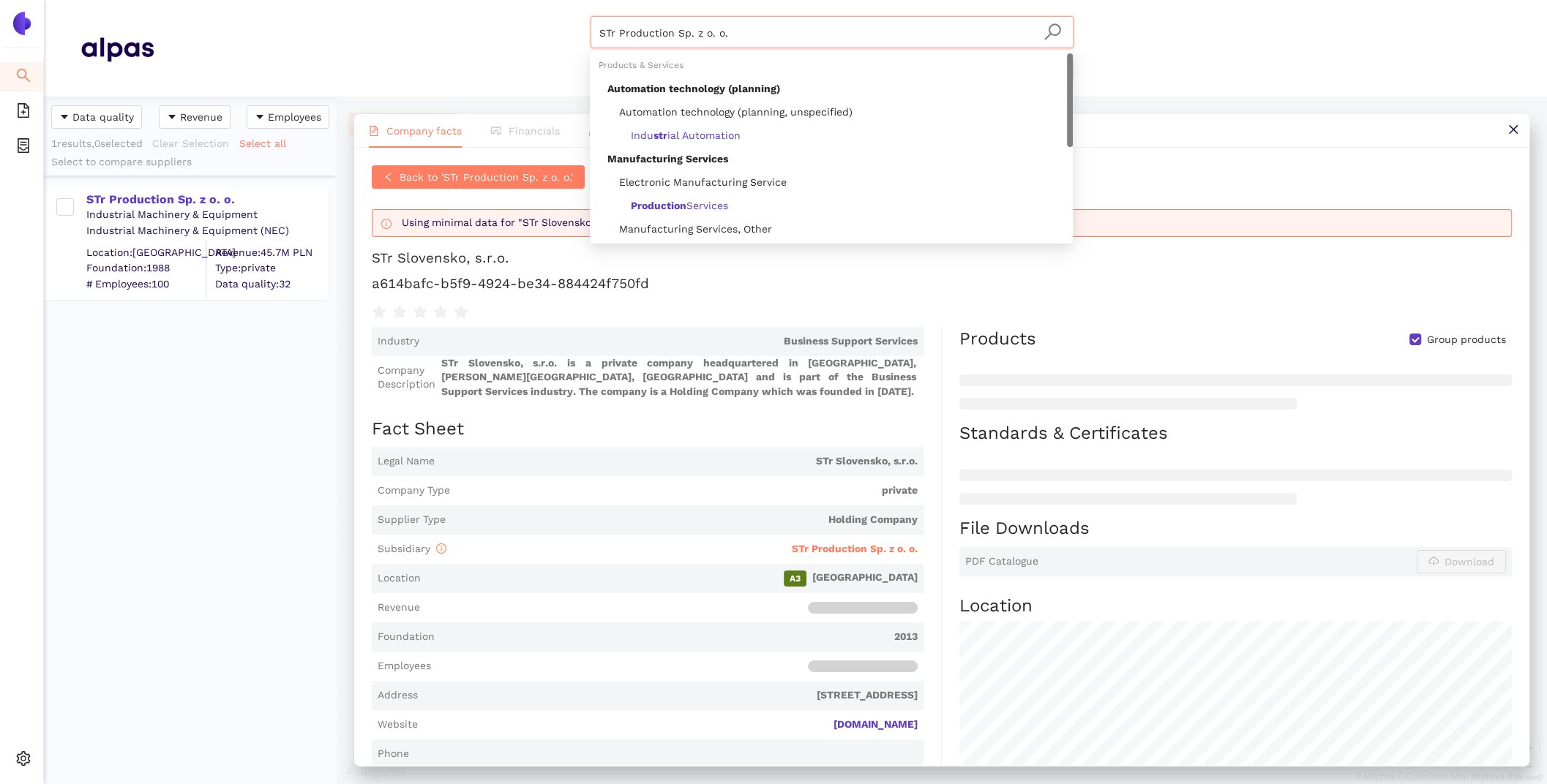
drag, startPoint x: 763, startPoint y: 35, endPoint x: 523, endPoint y: -22, distance: 246.7
click at [523, 0] on html "Search eSourcing Templates eSourcing Projects Settings STr Production Sp. z o. …" at bounding box center [774, 392] width 1547 height 784
paste input "VT Metal Kft"
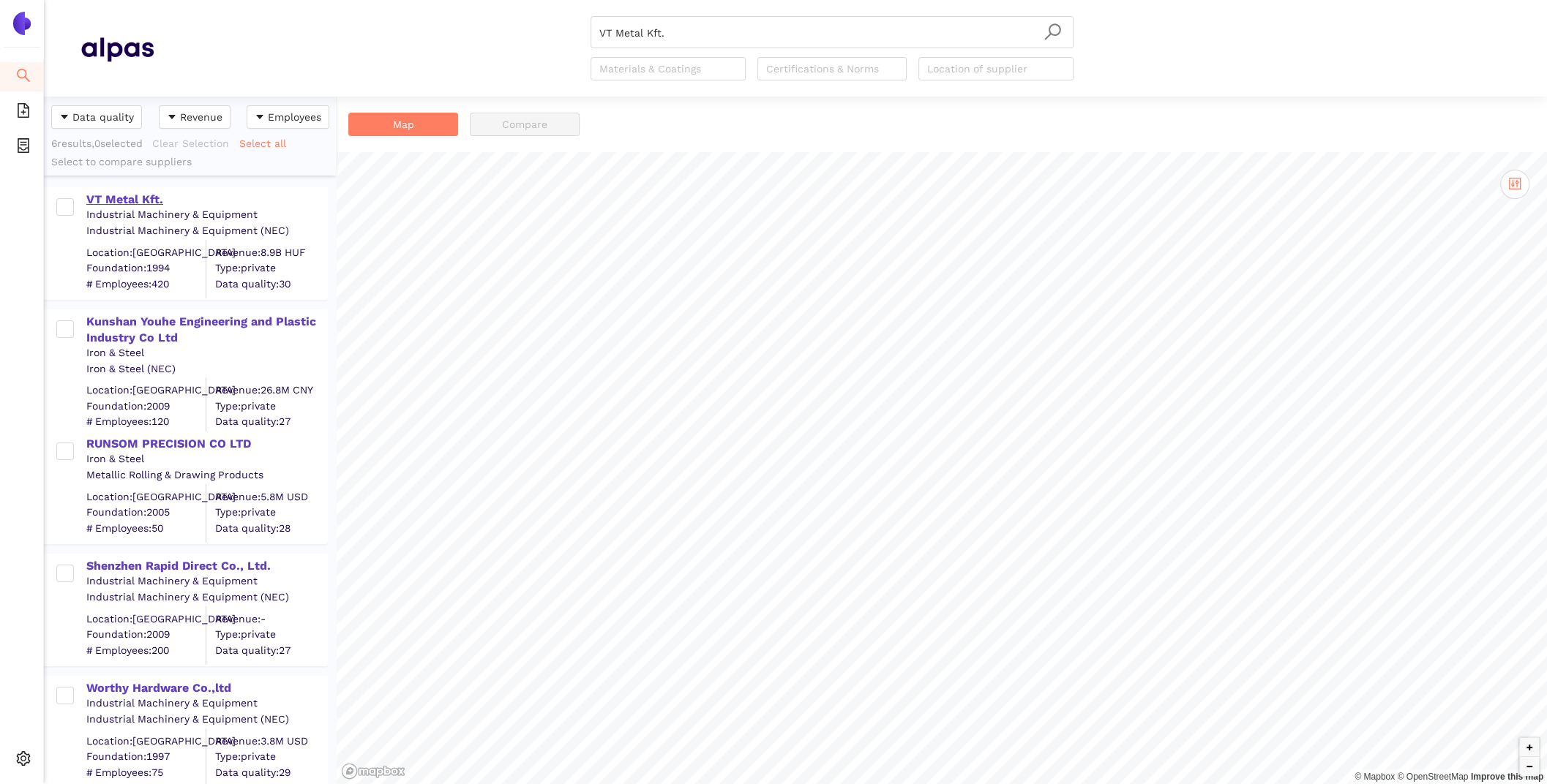
click at [132, 201] on div "VT Metal Kft." at bounding box center [207, 200] width 240 height 16
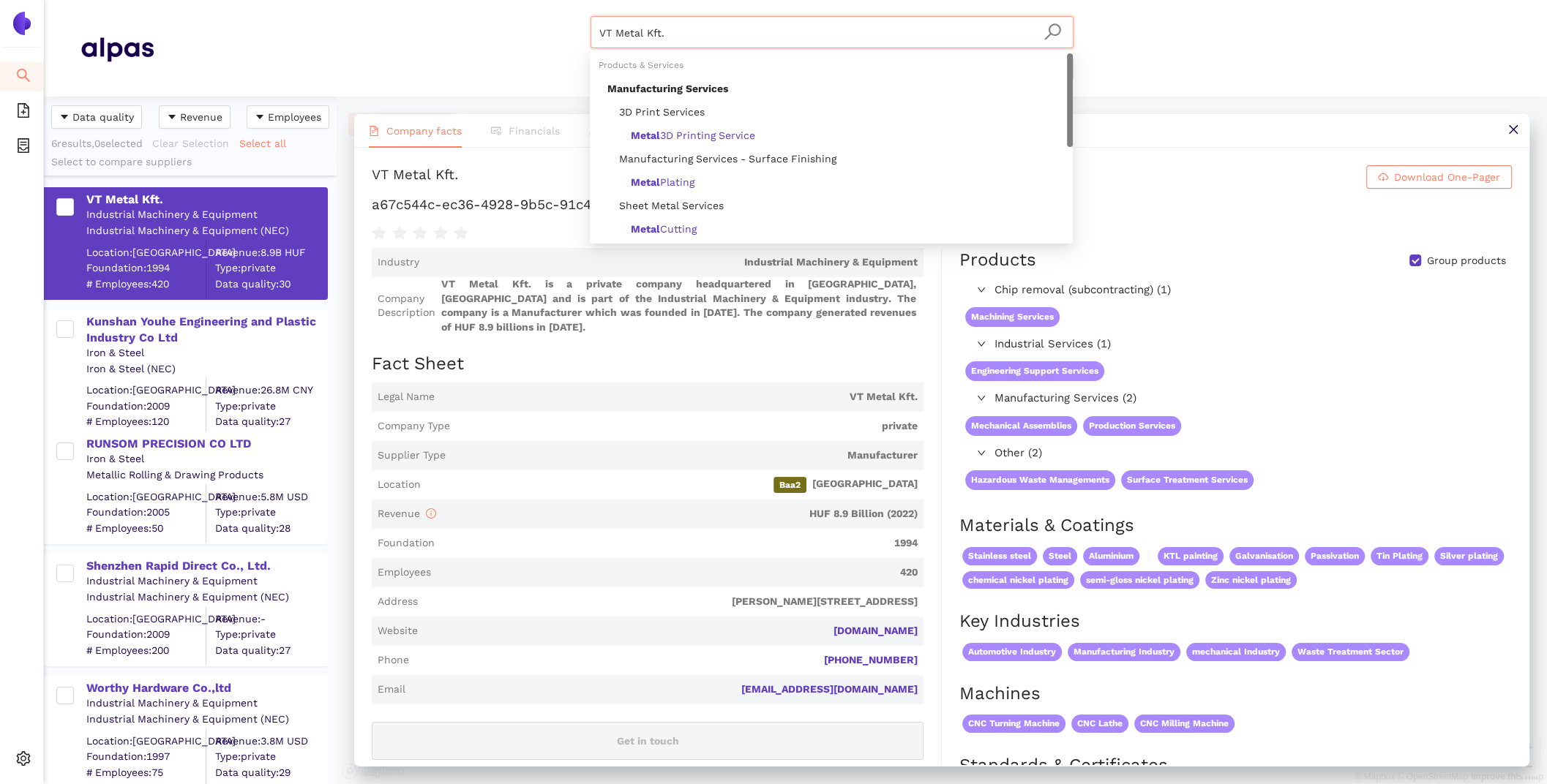
drag, startPoint x: 763, startPoint y: 42, endPoint x: 504, endPoint y: -1, distance: 262.5
click at [504, 0] on html "Search eSourcing Templates eSourcing Projects Settings VT Metal Kft. Materials …" at bounding box center [774, 392] width 1547 height 784
paste input "Creative Tools & Components (India) Pvt. Ltd"
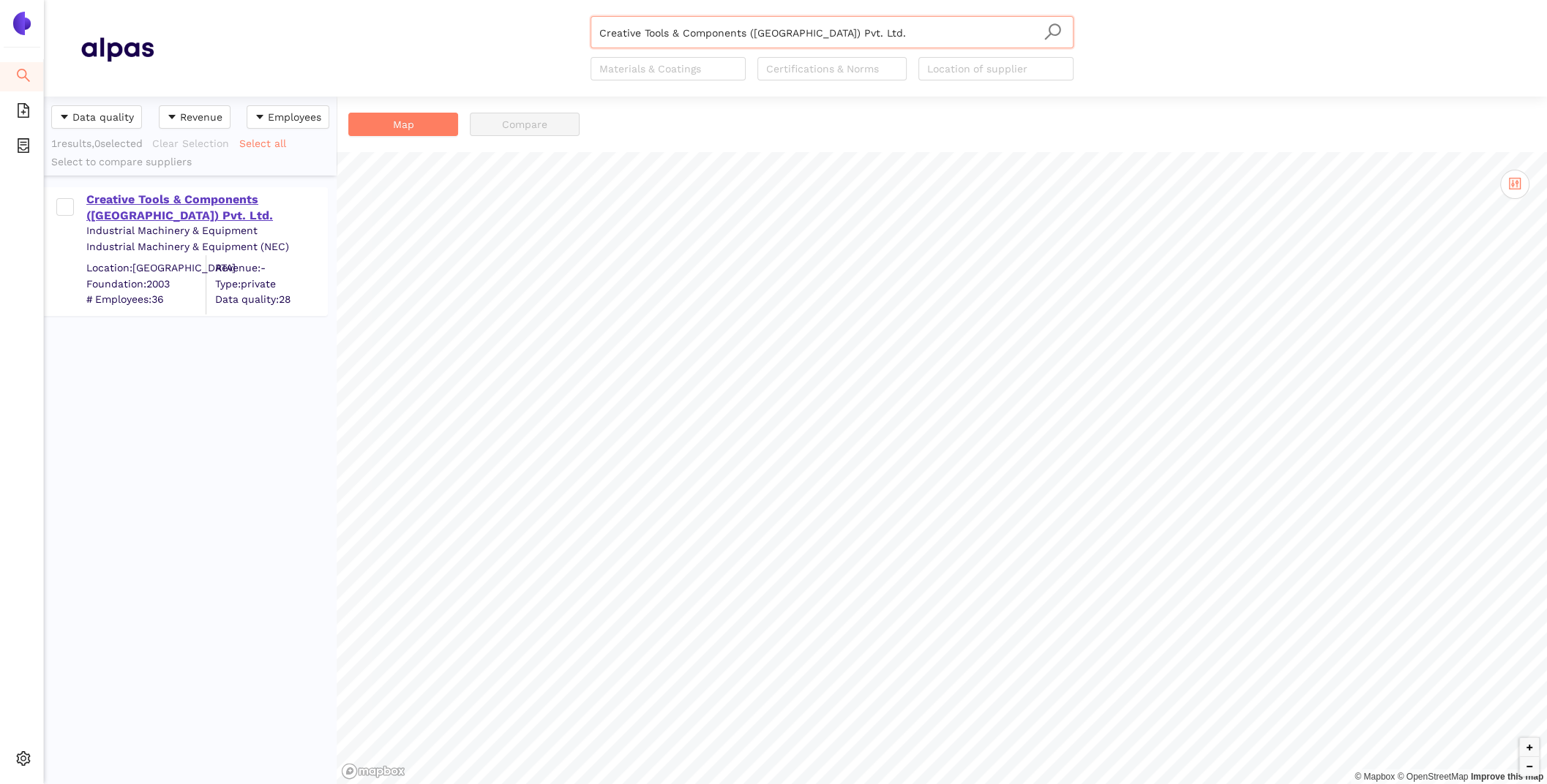
click at [218, 204] on div "Creative Tools & Components (India) Pvt. Ltd." at bounding box center [207, 208] width 240 height 33
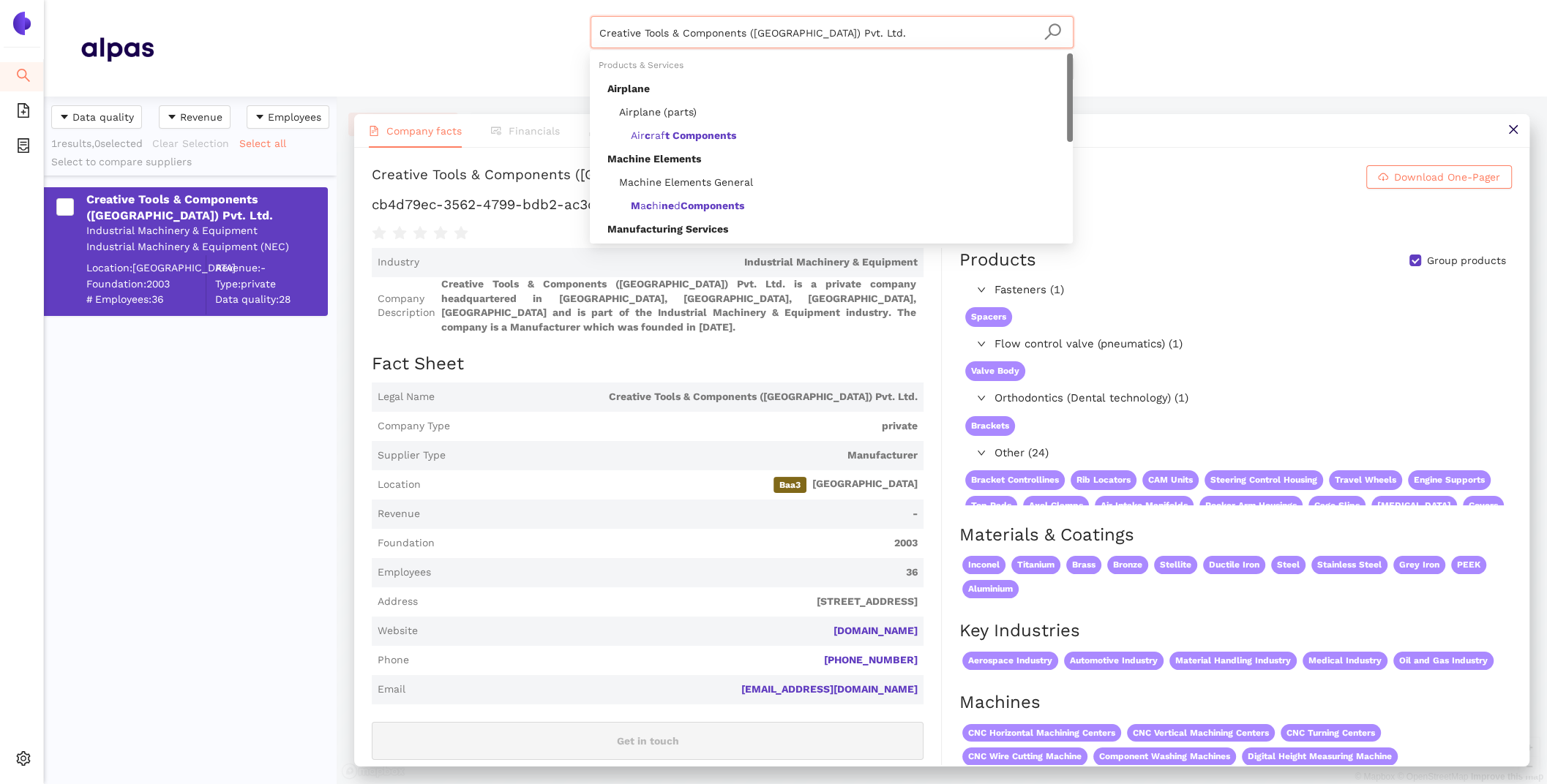
drag, startPoint x: 828, startPoint y: 36, endPoint x: 520, endPoint y: -36, distance: 316.3
click at [520, 0] on html "Search eSourcing Templates eSourcing Projects Settings Creative Tools & Compone…" at bounding box center [774, 392] width 1547 height 784
paste input "RESSEL FEINMECHANIK GMBH & CO. KG"
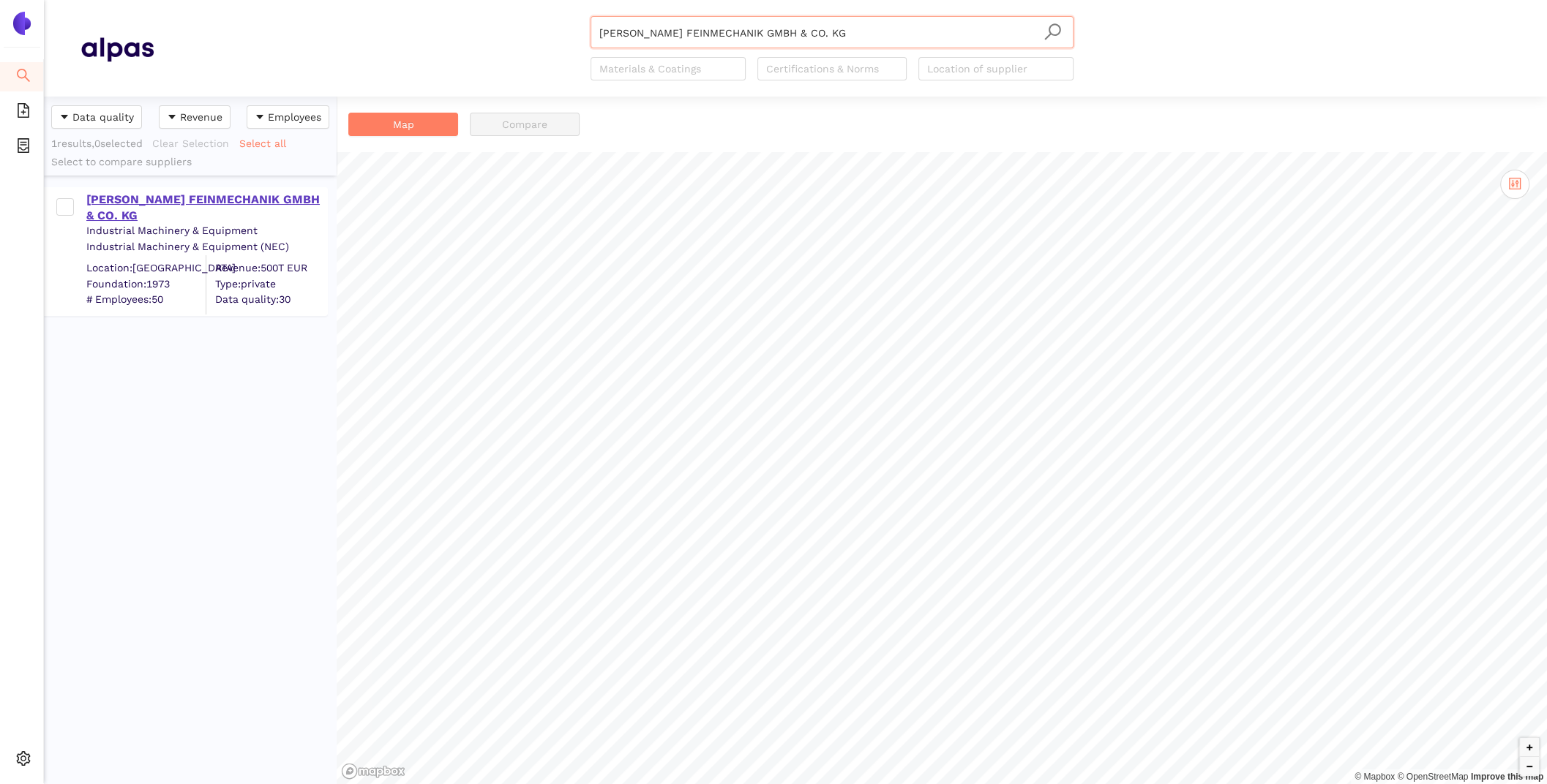
click at [249, 195] on div "RESSEL FEINMECHANIK GMBH & CO. KG" at bounding box center [207, 208] width 240 height 33
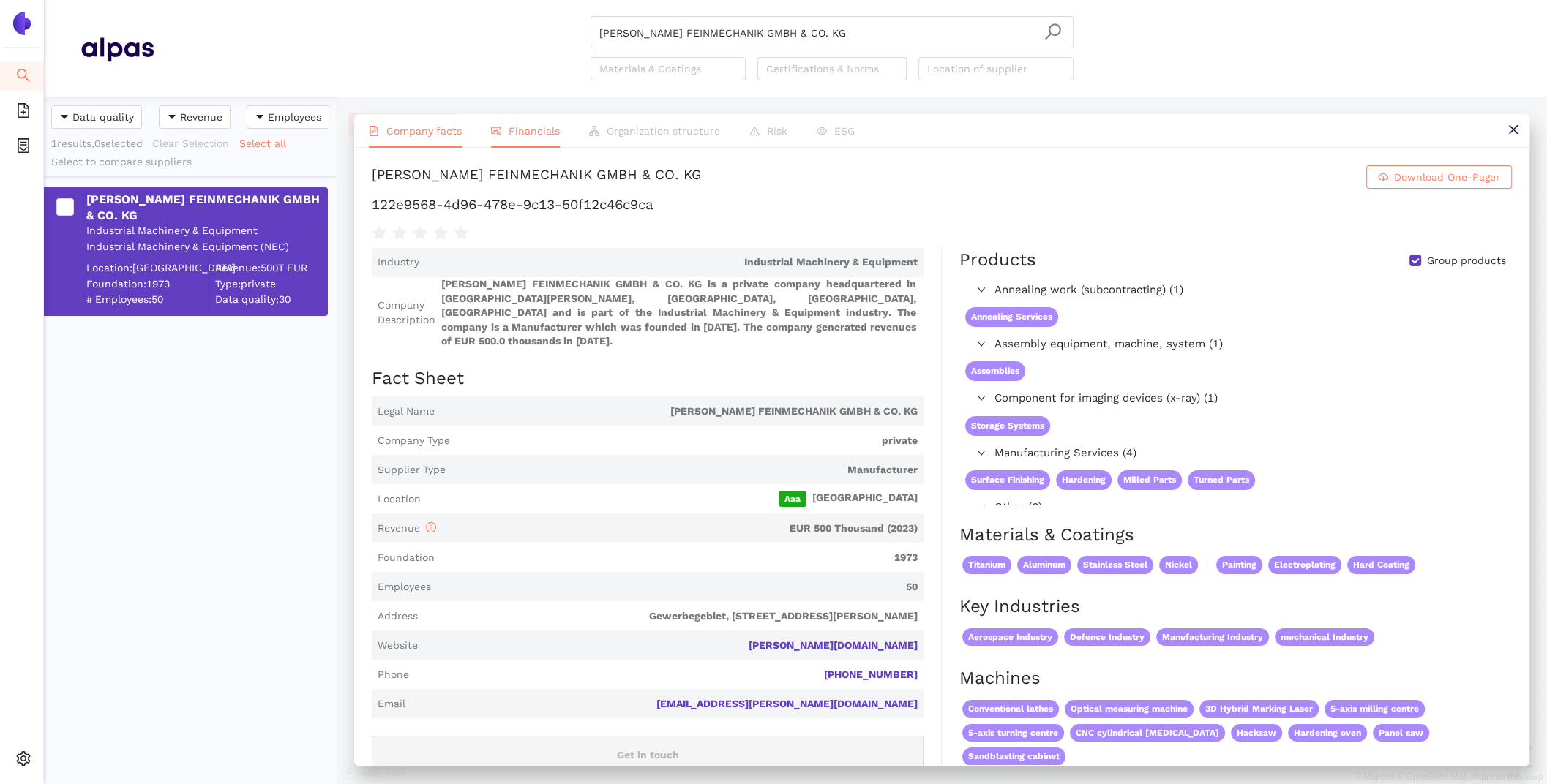
click at [530, 125] on span "Financials" at bounding box center [534, 131] width 51 height 12
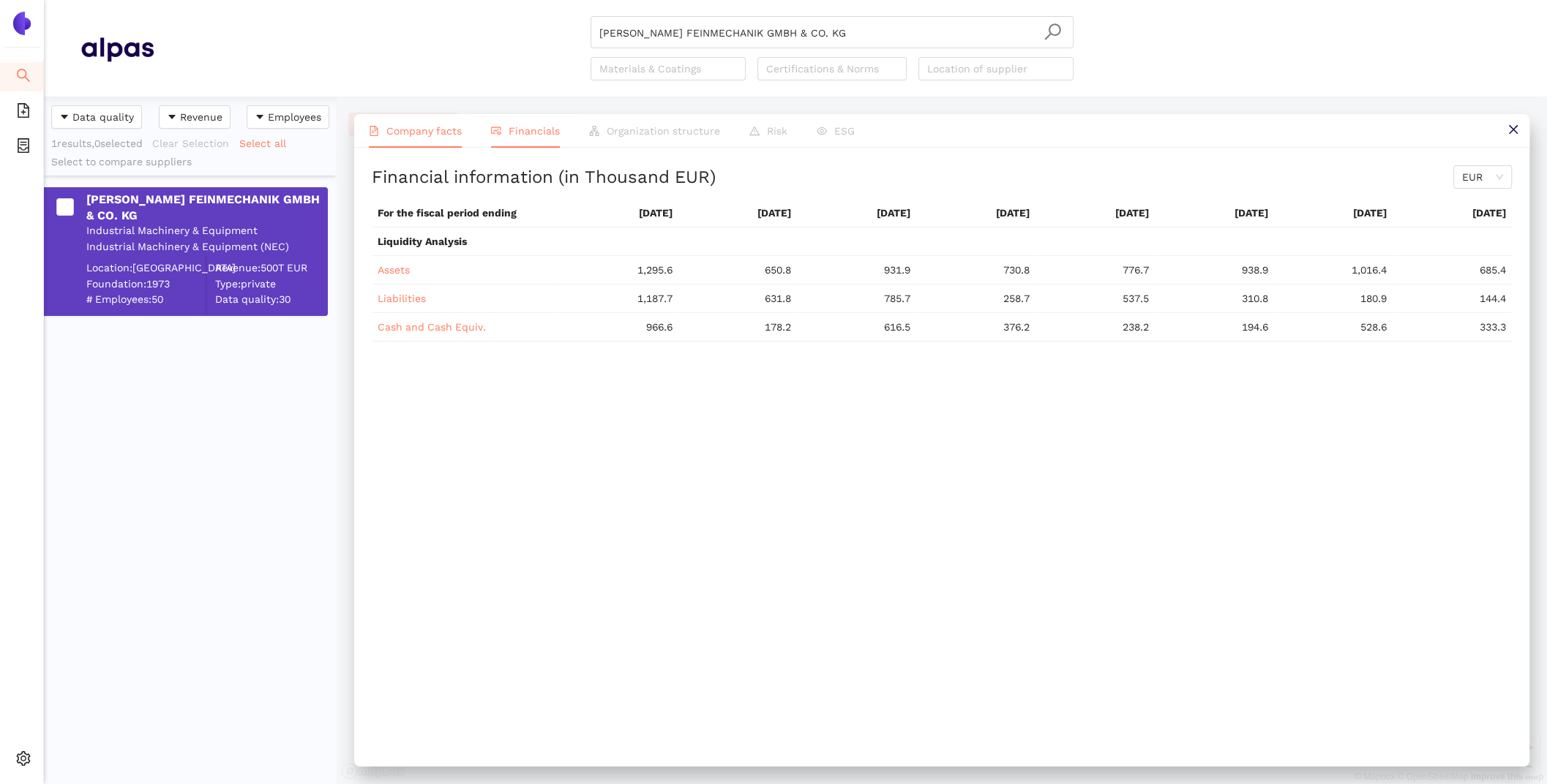
click at [416, 125] on span "Company facts" at bounding box center [424, 131] width 75 height 12
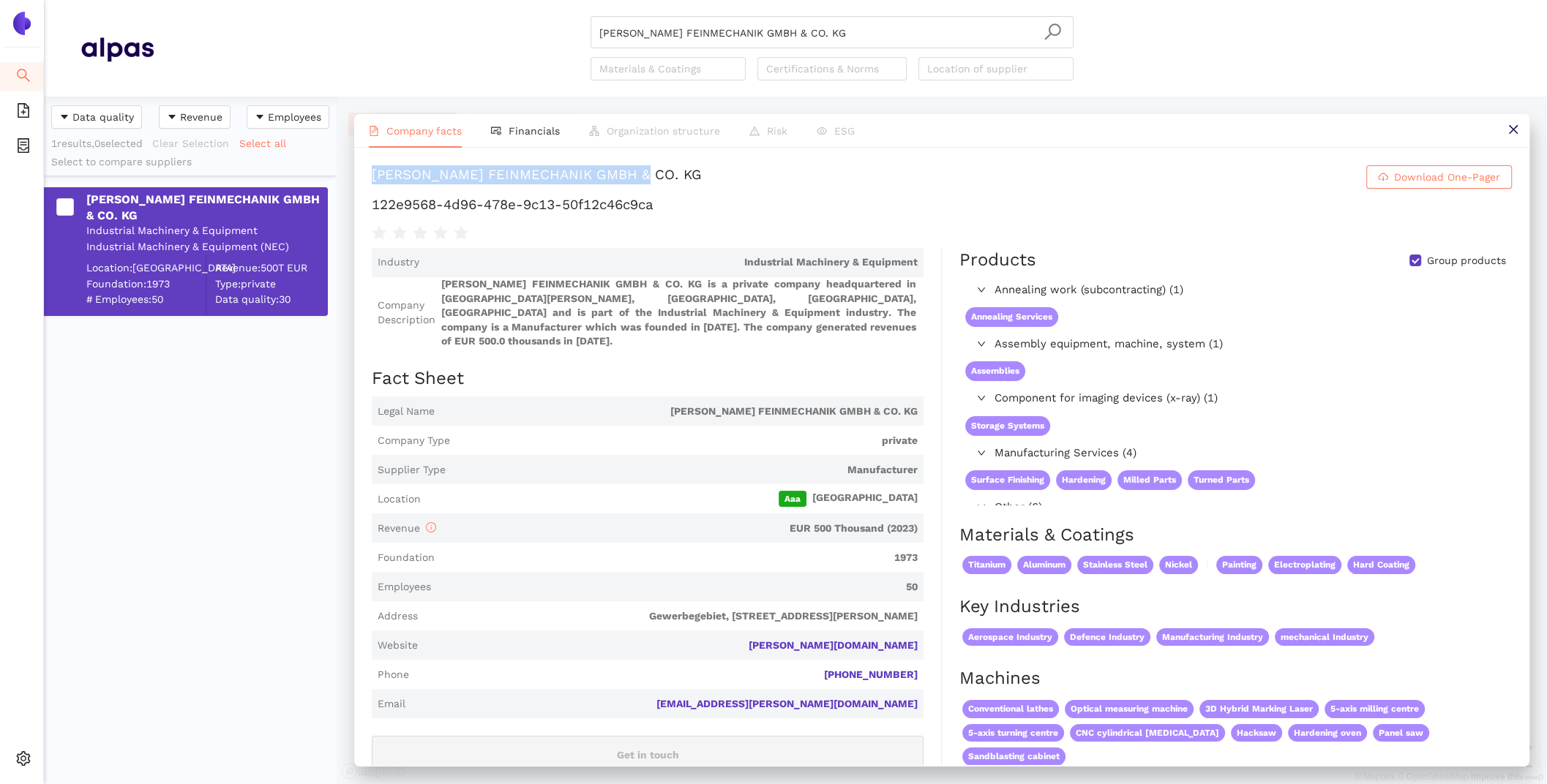
drag, startPoint x: 652, startPoint y: 174, endPoint x: 351, endPoint y: 171, distance: 301.0
click at [351, 172] on div "Company facts Financials Organization structure Risk ESG RESSEL FEINMECHANIK GM…" at bounding box center [942, 440] width 1210 height 687
copy div "RESSEL FEINMECHANIK GMBH & CO. KG"
drag, startPoint x: 679, startPoint y: 207, endPoint x: 358, endPoint y: 193, distance: 321.3
click at [358, 193] on div "RESSEL FEINMECHANIK GMBH & CO. KG Download One-Pager 122e9568-4d96-478e-9c13-50…" at bounding box center [942, 457] width 1175 height 618
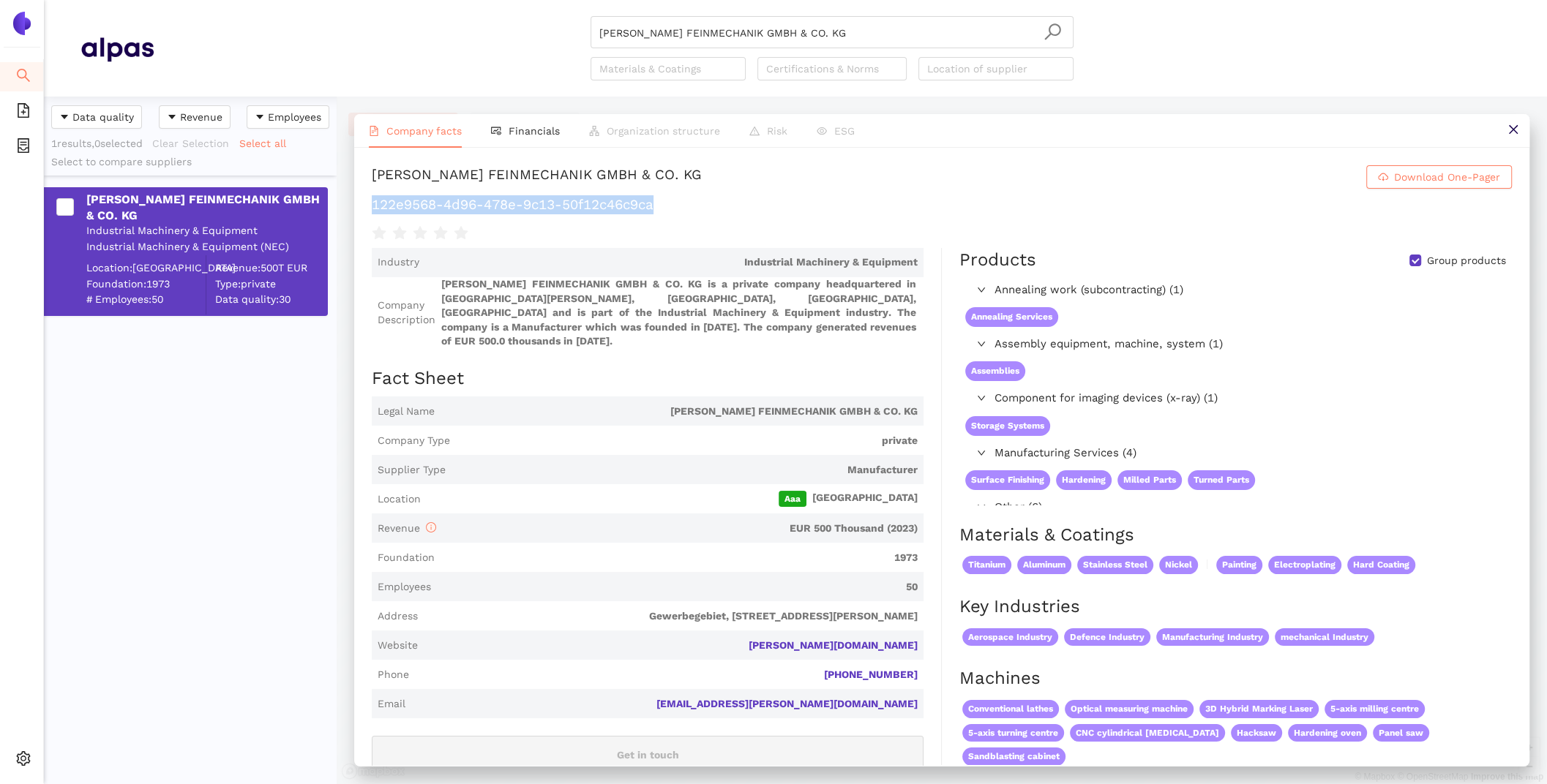
copy h1 "122e9568-4d96-478e-9c13-50f12c46c9ca"
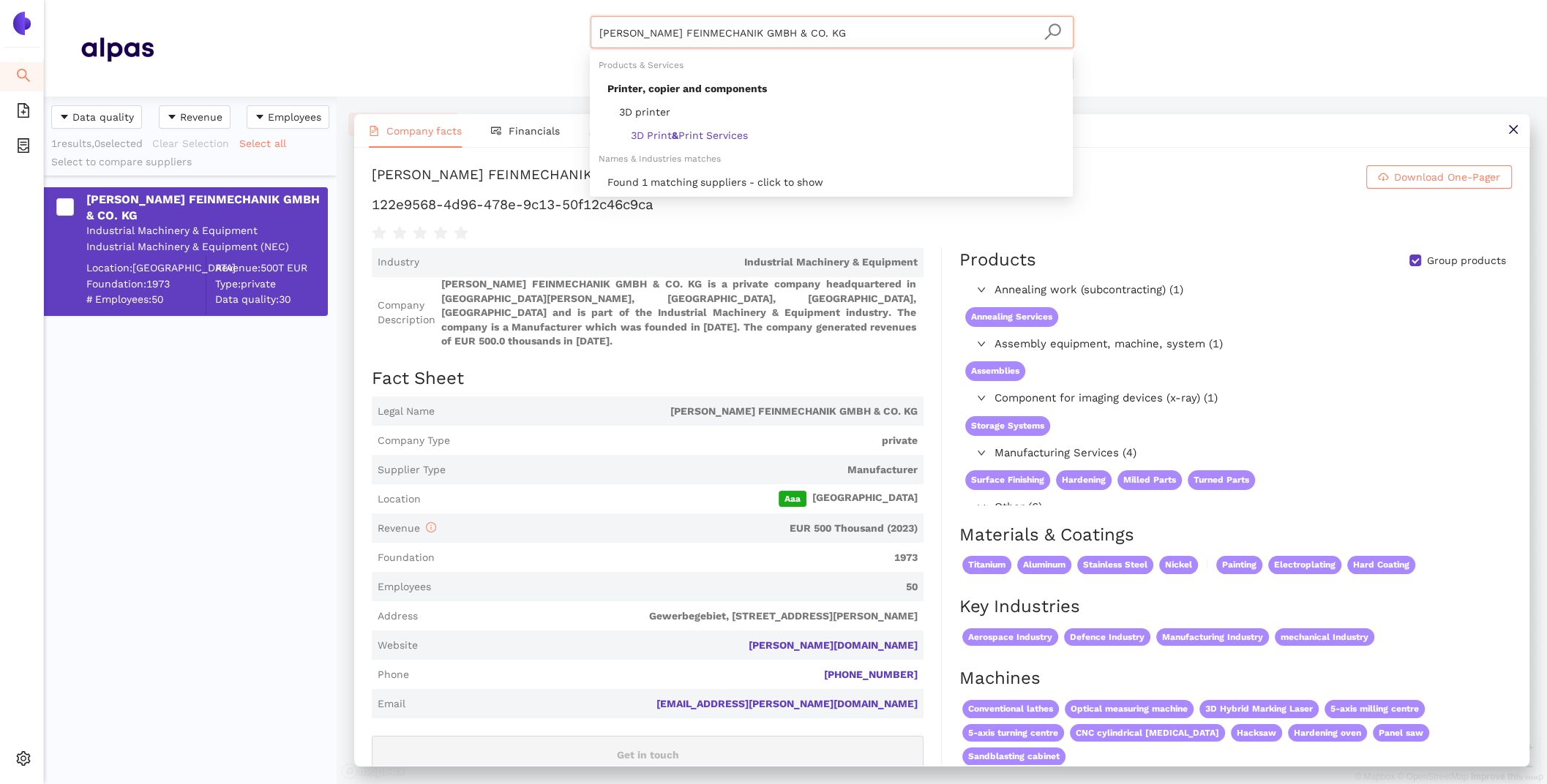
drag, startPoint x: 903, startPoint y: 43, endPoint x: 504, endPoint y: 29, distance: 399.2
click at [545, 33] on div "RESSEL FEINMECHANIK GMBH & CO. KG Materials & Coatings Certifications & Norms L…" at bounding box center [832, 48] width 1357 height 64
paste input "Harry Roth Prazisionsdrehteile & GmbH Co"
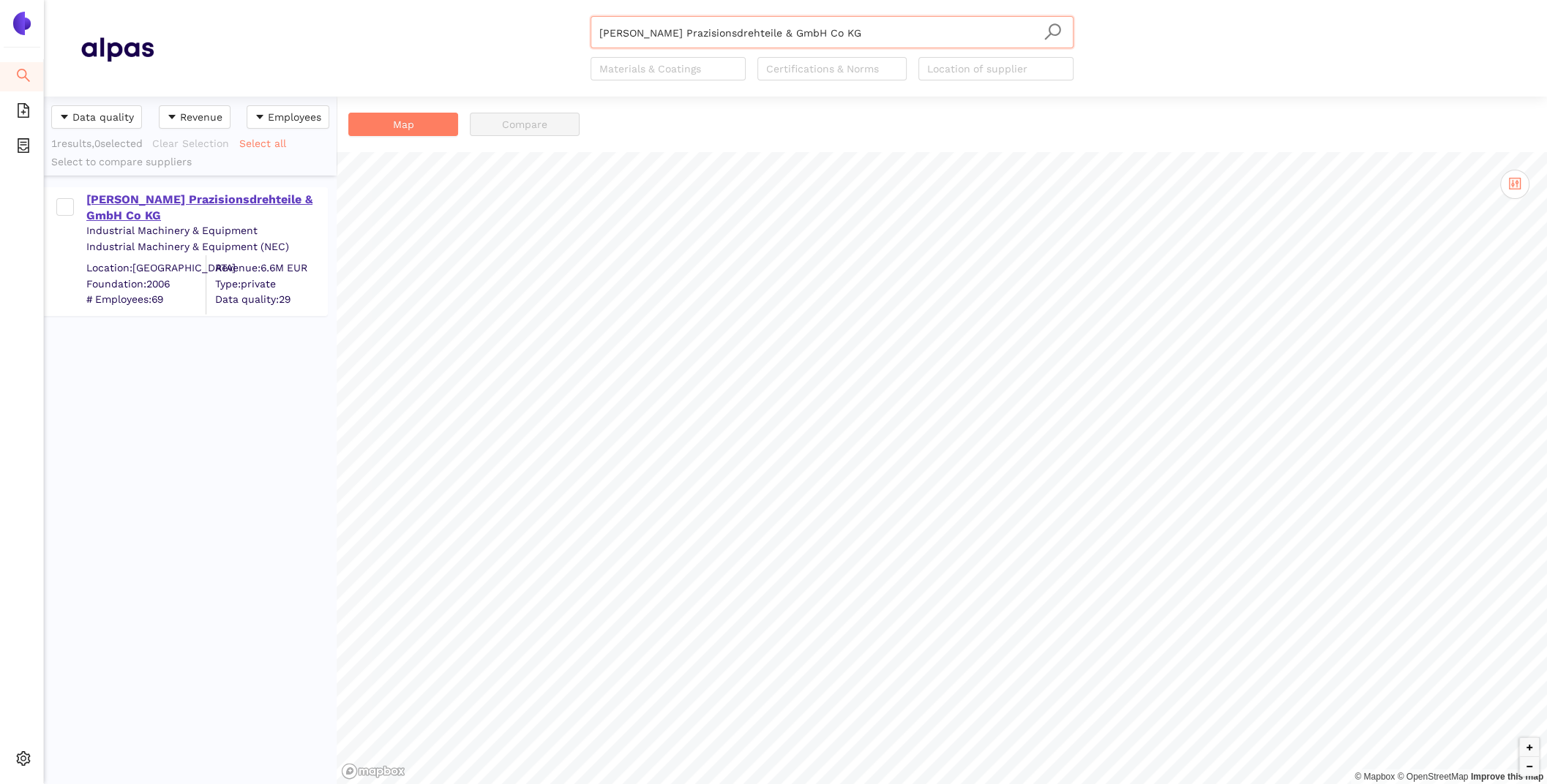
type input "Harry Roth Prazisionsdrehteile & GmbH Co KG"
click at [184, 201] on div "Harry Roth Prazisionsdrehteile & GmbH Co KG" at bounding box center [207, 208] width 240 height 33
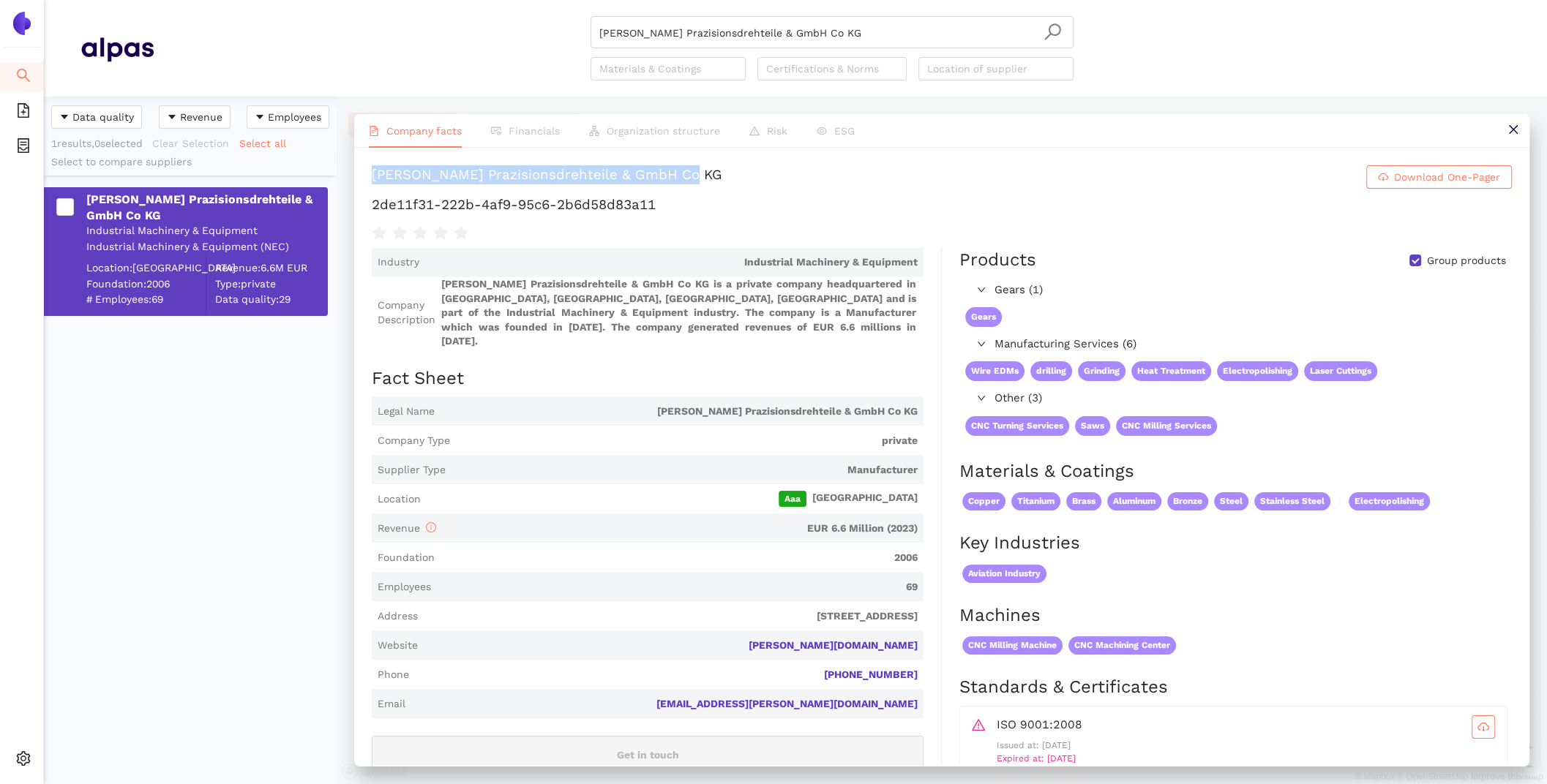
drag, startPoint x: 714, startPoint y: 180, endPoint x: 372, endPoint y: 177, distance: 342.0
click at [372, 177] on h1 "Harry Roth Prazisionsdrehteile & GmbH Co KG Download One-Pager" at bounding box center [942, 177] width 1140 height 23
copy div "Harry Roth Prazisionsdrehteile & GmbH Co KG"
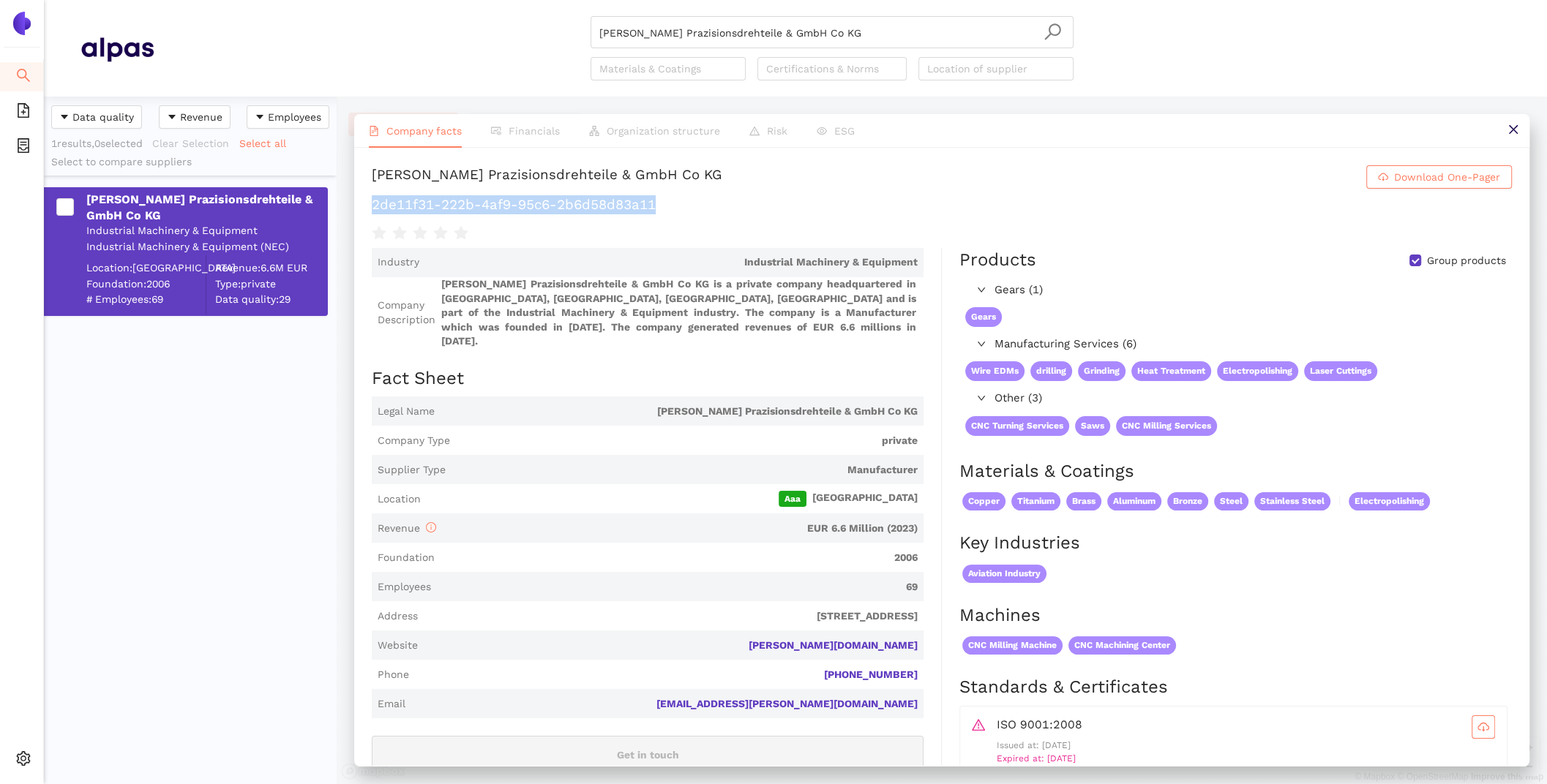
drag, startPoint x: 662, startPoint y: 206, endPoint x: 362, endPoint y: 195, distance: 300.2
click at [362, 195] on div "Harry Roth Prazisionsdrehteile & GmbH Co KG Download One-Pager 2de11f31-222b-4a…" at bounding box center [942, 457] width 1175 height 618
copy h1 "2de11f31-222b-4af9-95c6-2b6d58d83a11"
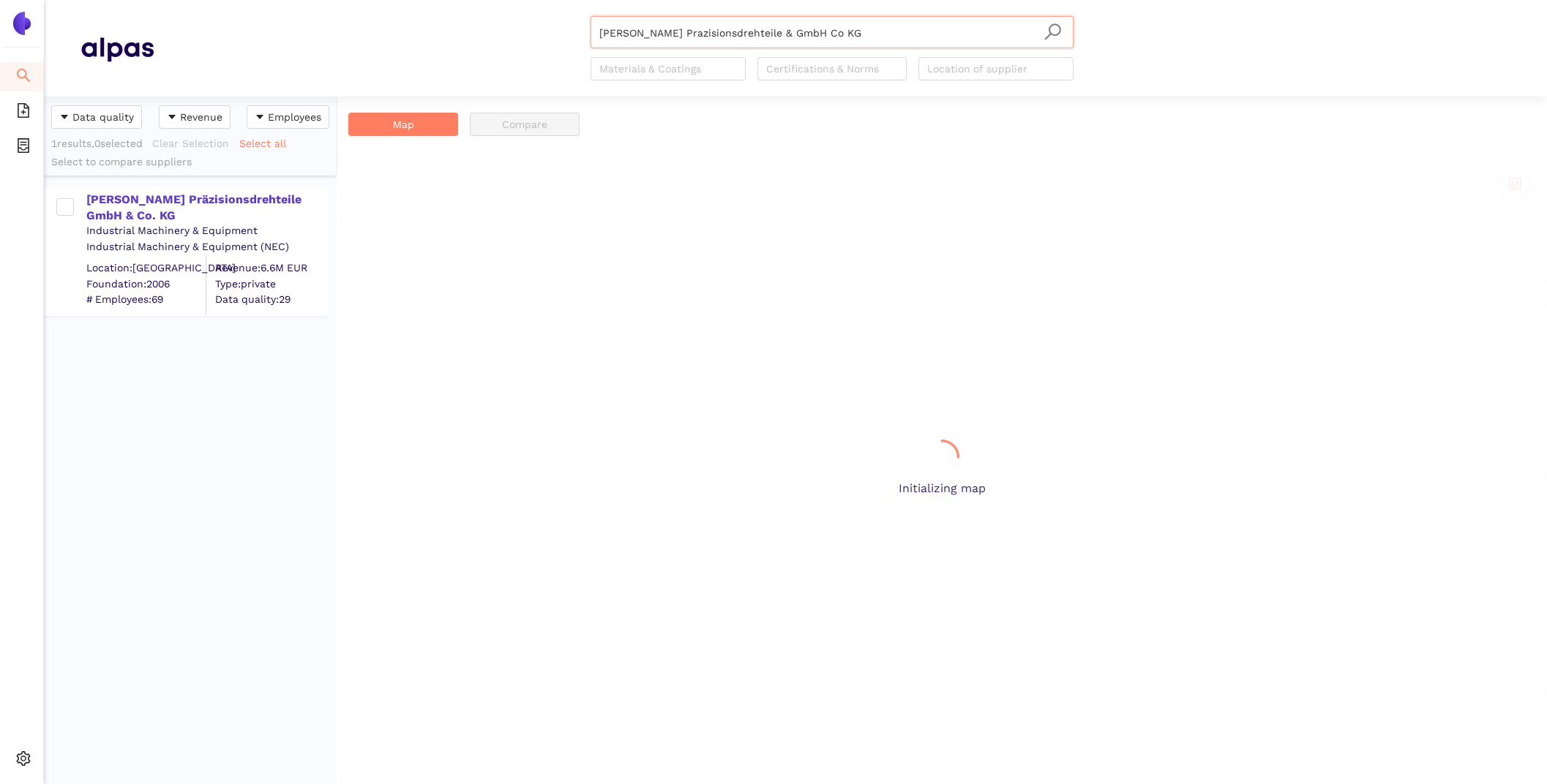
scroll to position [687, 293]
click at [239, 207] on div "Harry Roth Präzisionsdrehteile GmbH & Co. KG" at bounding box center [207, 208] width 240 height 33
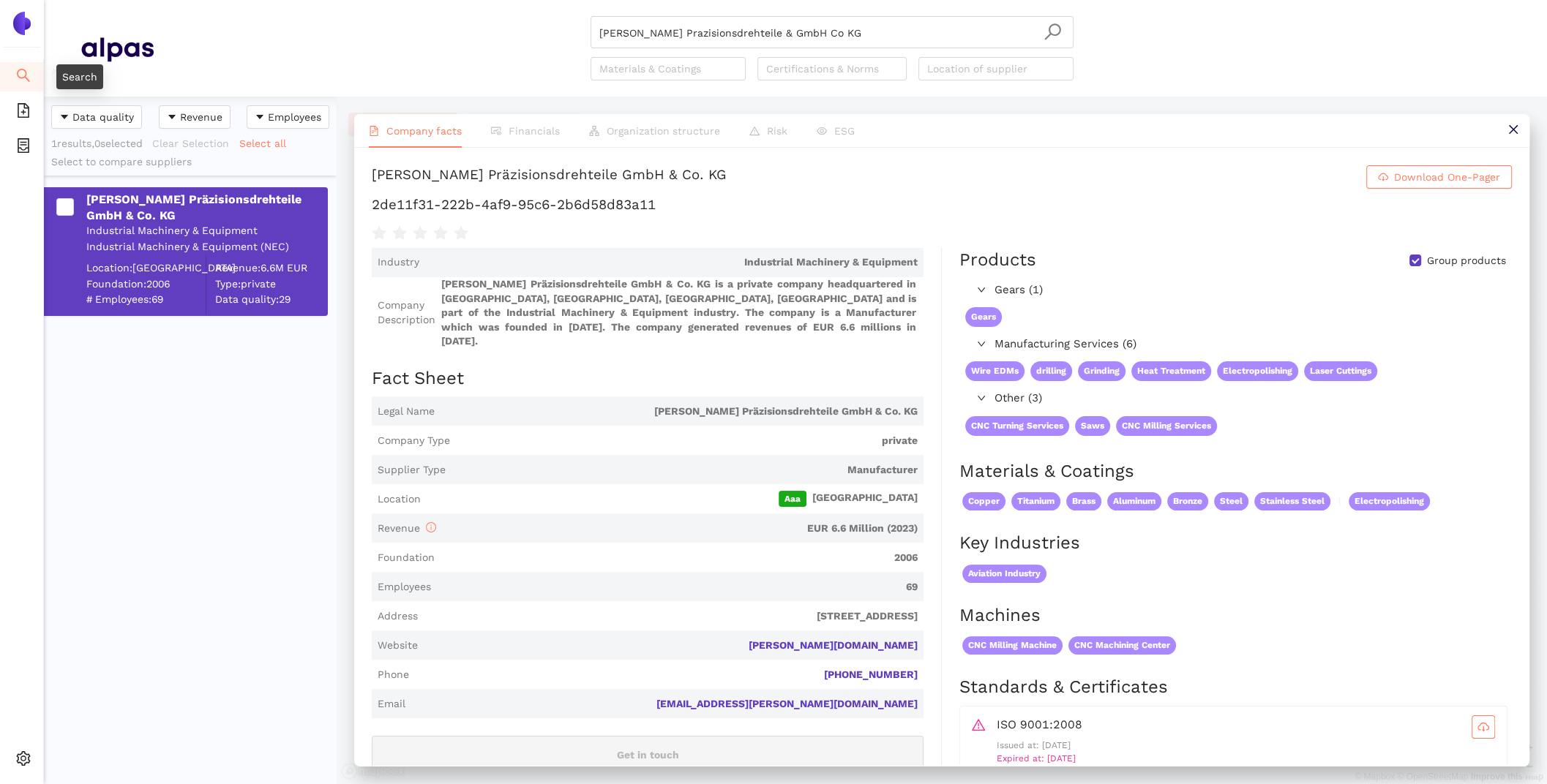
click at [22, 84] on span "search" at bounding box center [23, 77] width 15 height 29
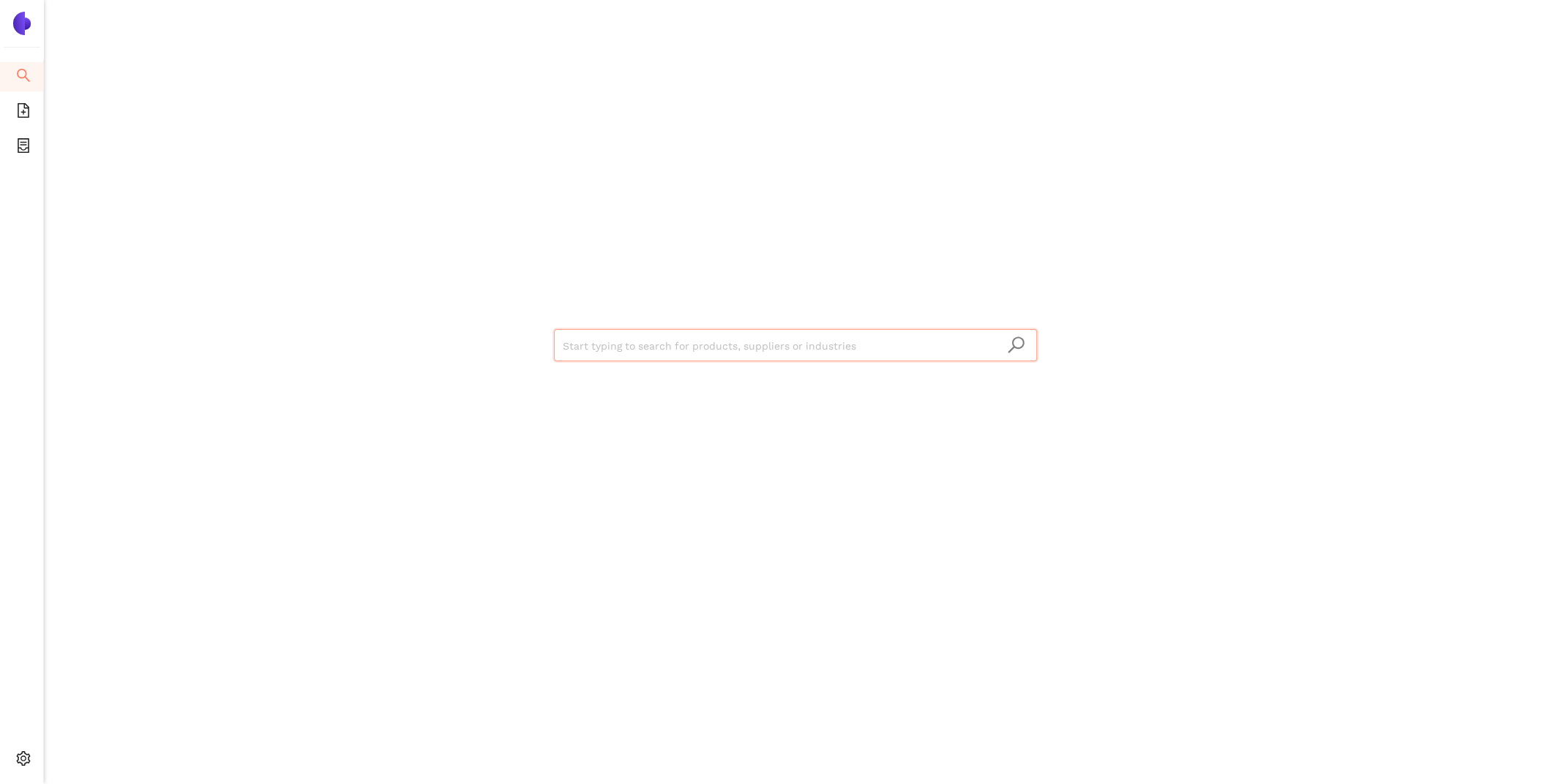
paste input "Büttner és Társai Szerszámelemgyártó és Kereskedelmi Kft."
type input "Büttner és Társai Szerszámelemgyártó és Kereskedelmi Kft."
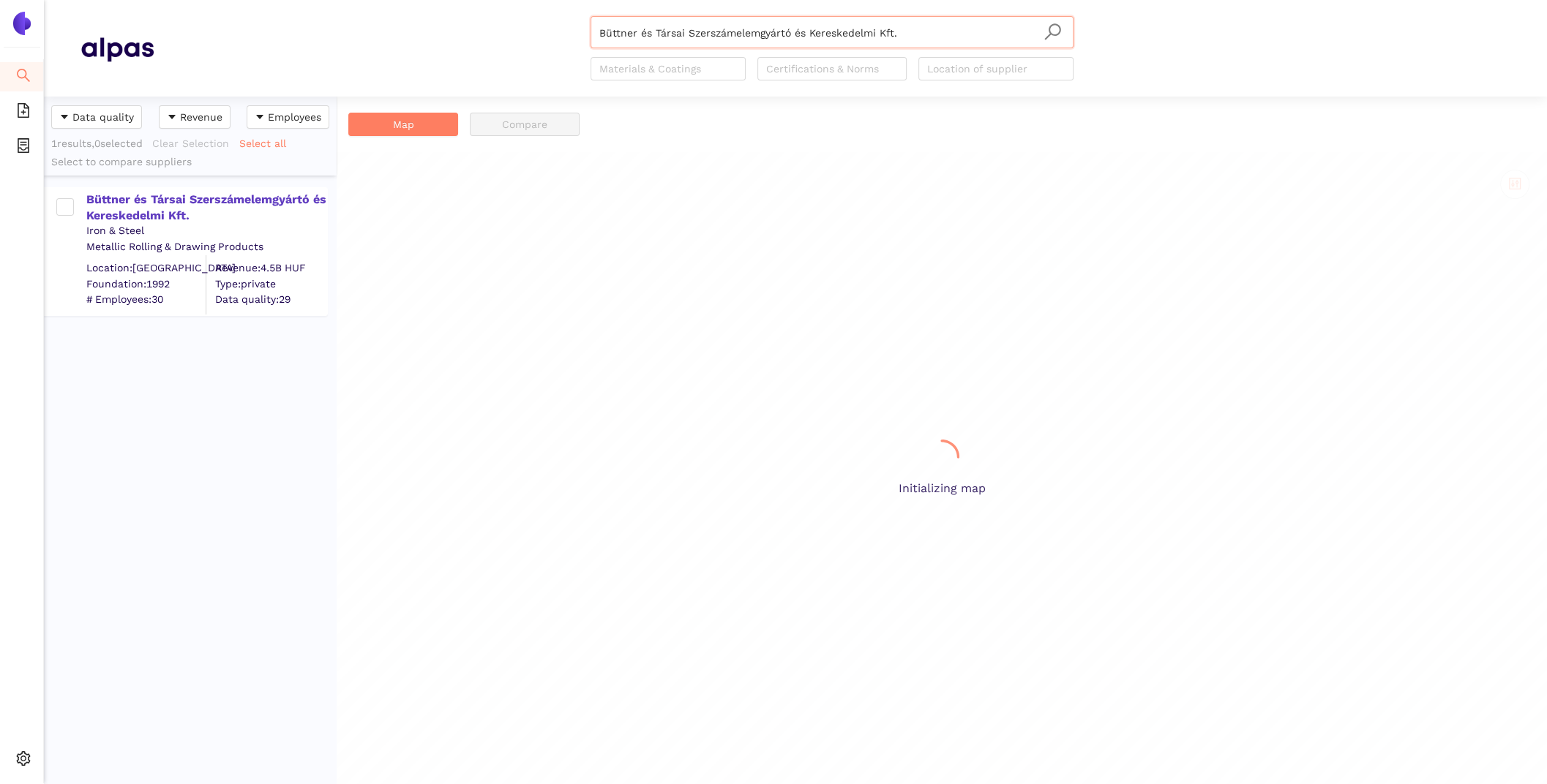
scroll to position [687, 293]
click at [170, 196] on div "Büttner és Társai Szerszámelemgyártó és Kereskedelmi Kft." at bounding box center [207, 208] width 240 height 33
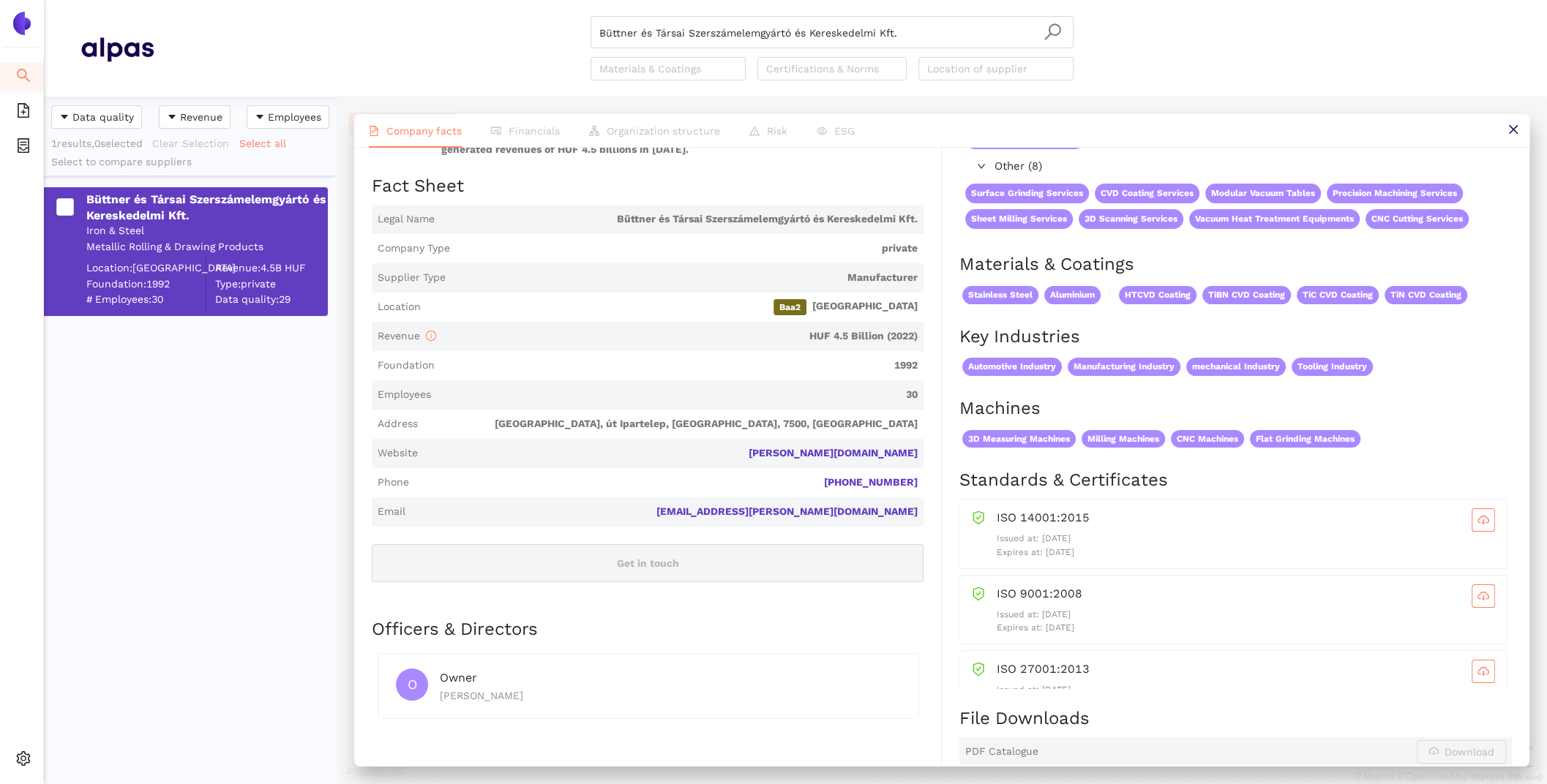
scroll to position [35, 0]
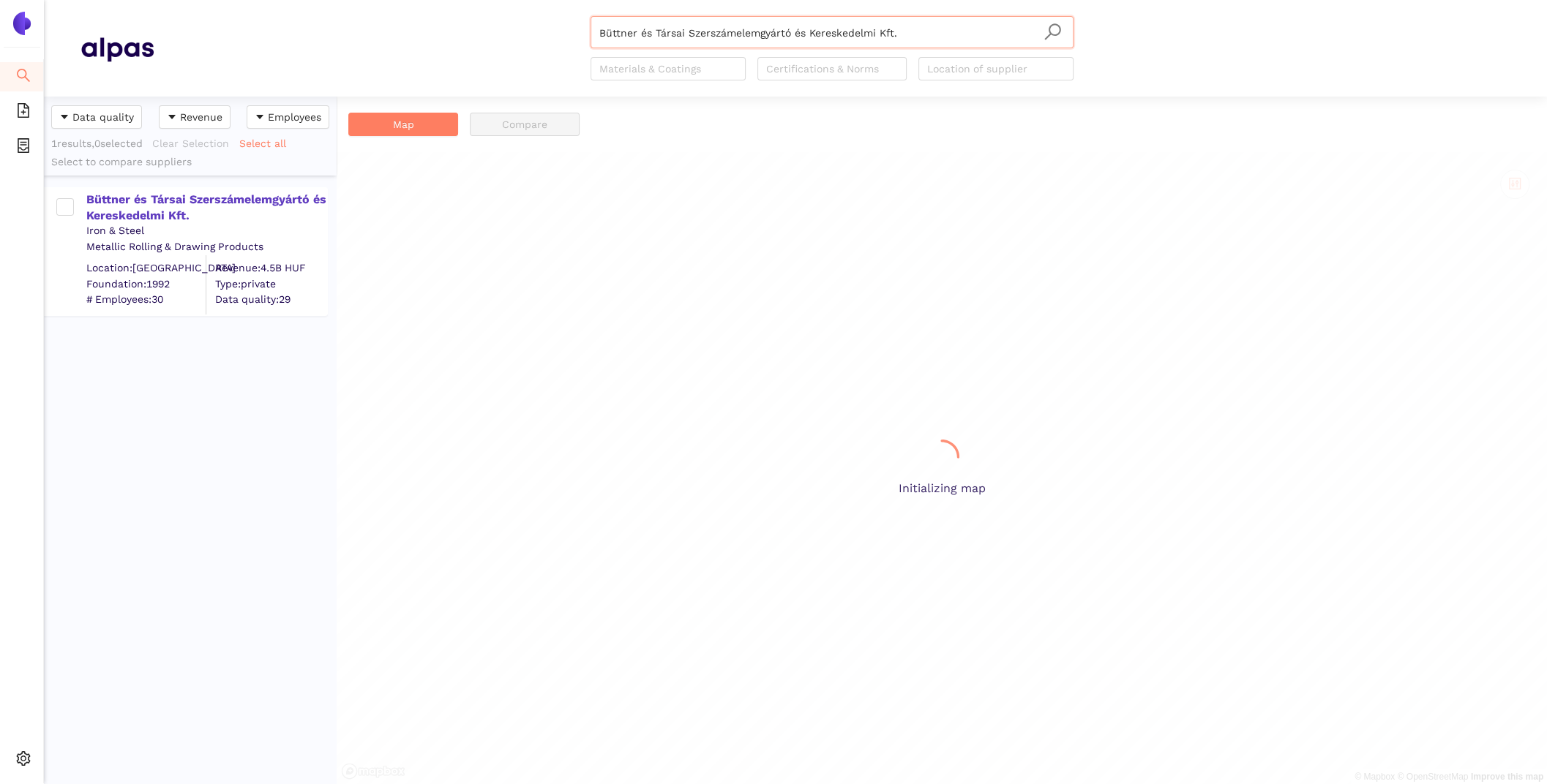
scroll to position [687, 293]
click at [207, 207] on div "Büttner és Társai Szerszámelemgyártó és Kereskedelmi Kft." at bounding box center [207, 208] width 240 height 33
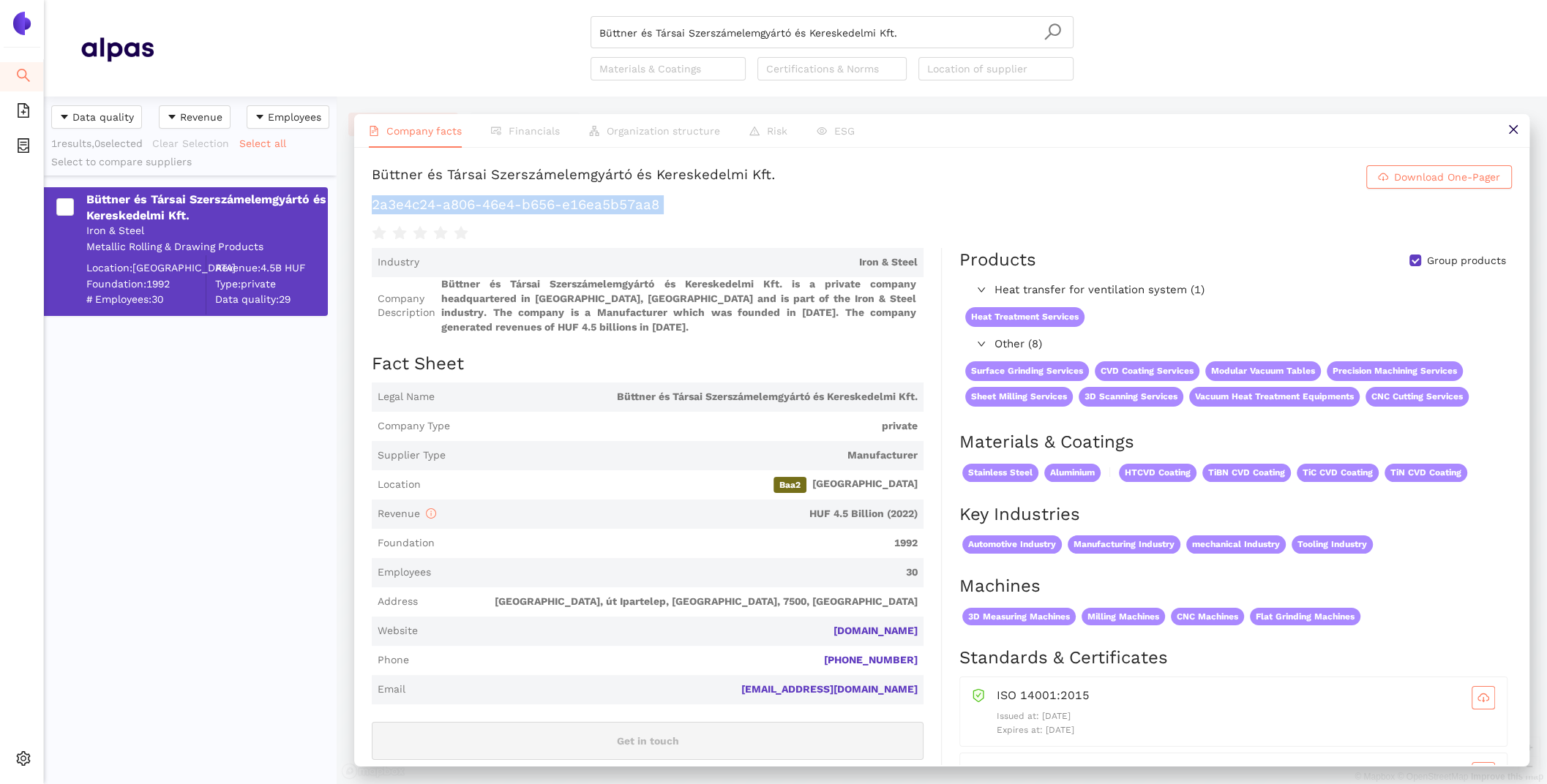
drag, startPoint x: 722, startPoint y: 215, endPoint x: 373, endPoint y: 205, distance: 349.1
click at [373, 205] on div "Büttner és Társai Szerszámelemgyártó és Kereskedelmi Kft. Download One-Pager 2a…" at bounding box center [942, 204] width 1140 height 77
copy div "2a3e4c24-a806-46e4-b656-e16ea5b57aa8"
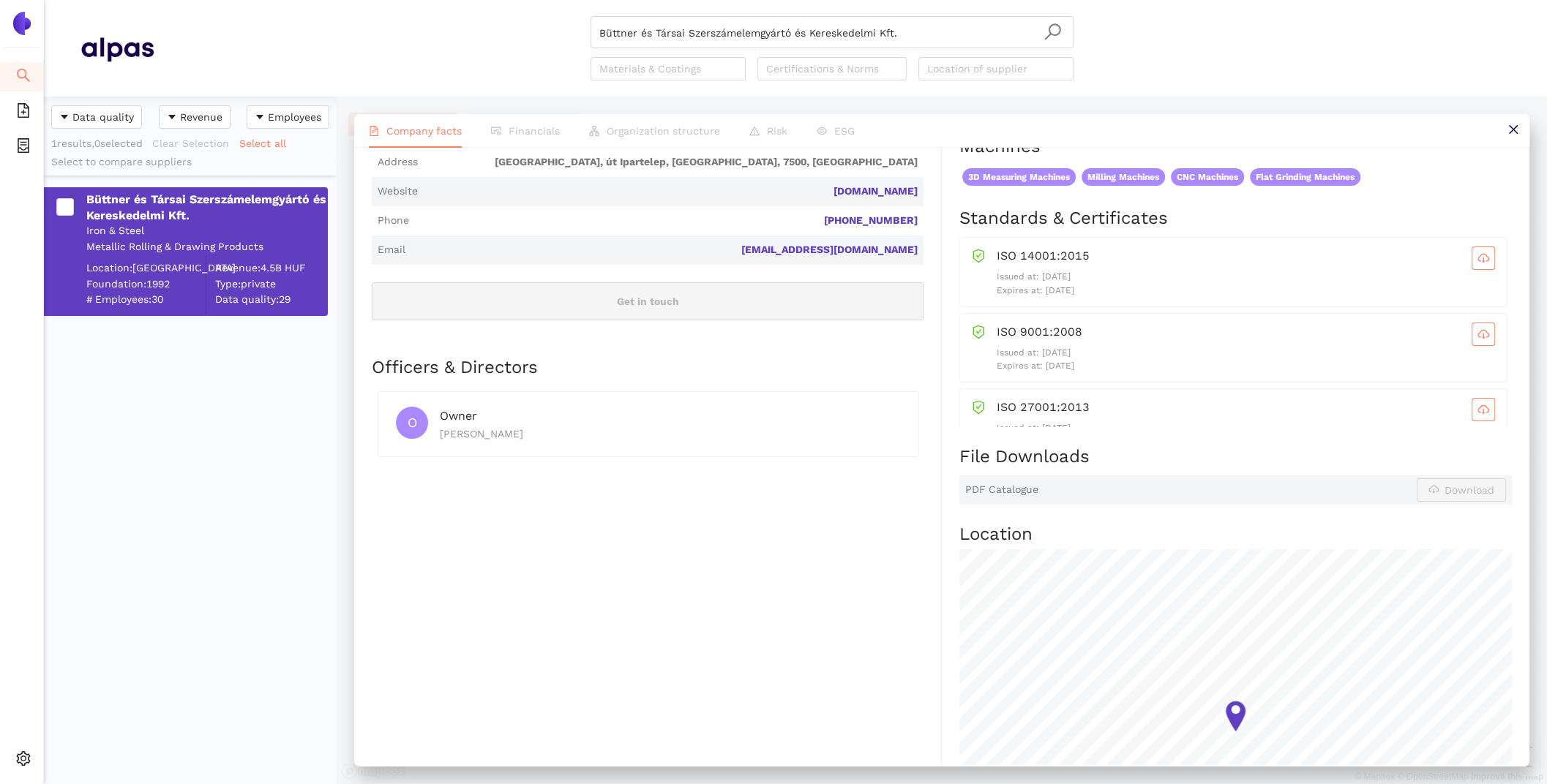
scroll to position [408, 0]
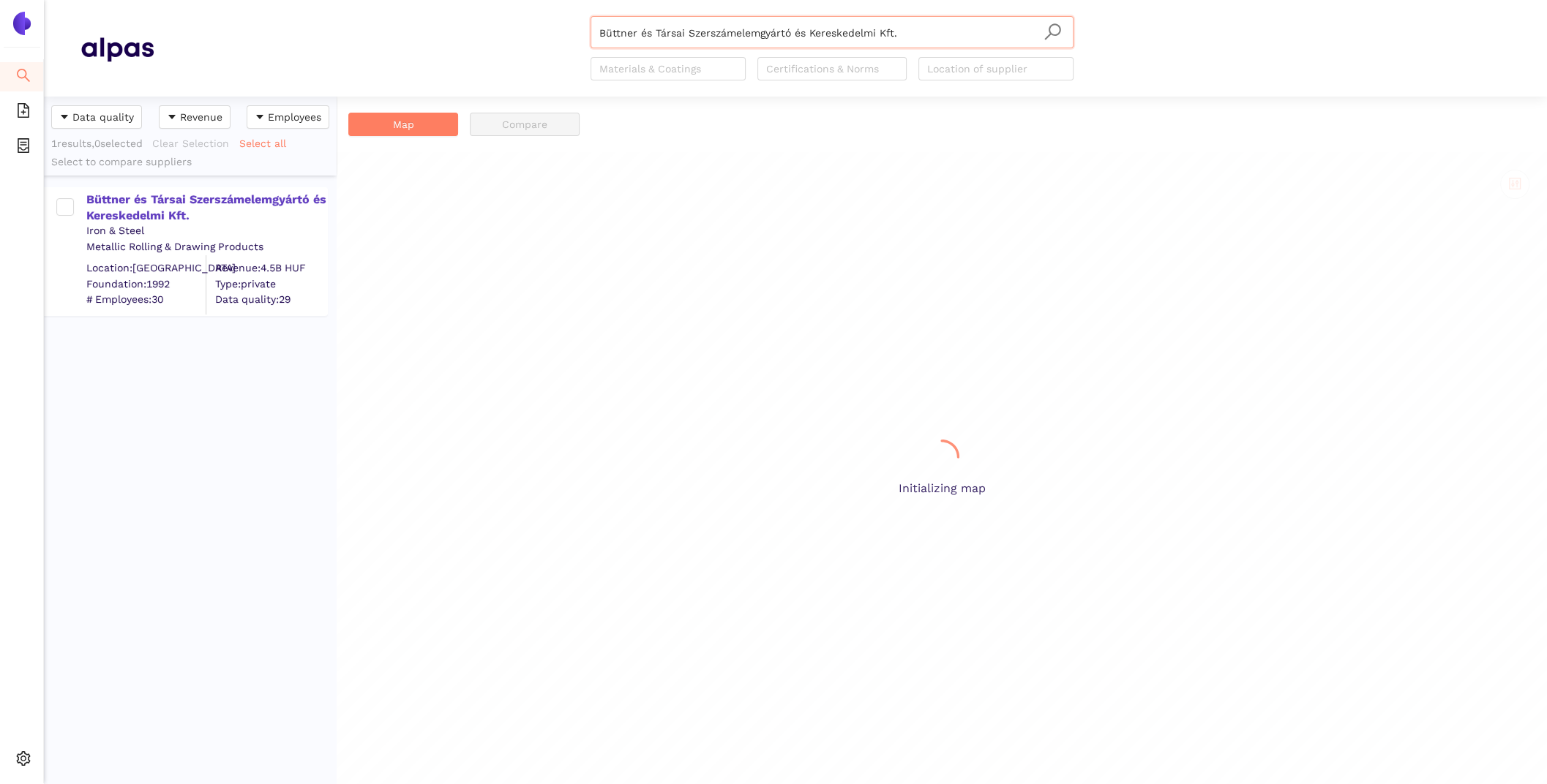
scroll to position [687, 293]
click at [118, 204] on div "Büttner és Társai Szerszámelemgyártó és Kereskedelmi Kft." at bounding box center [207, 208] width 240 height 33
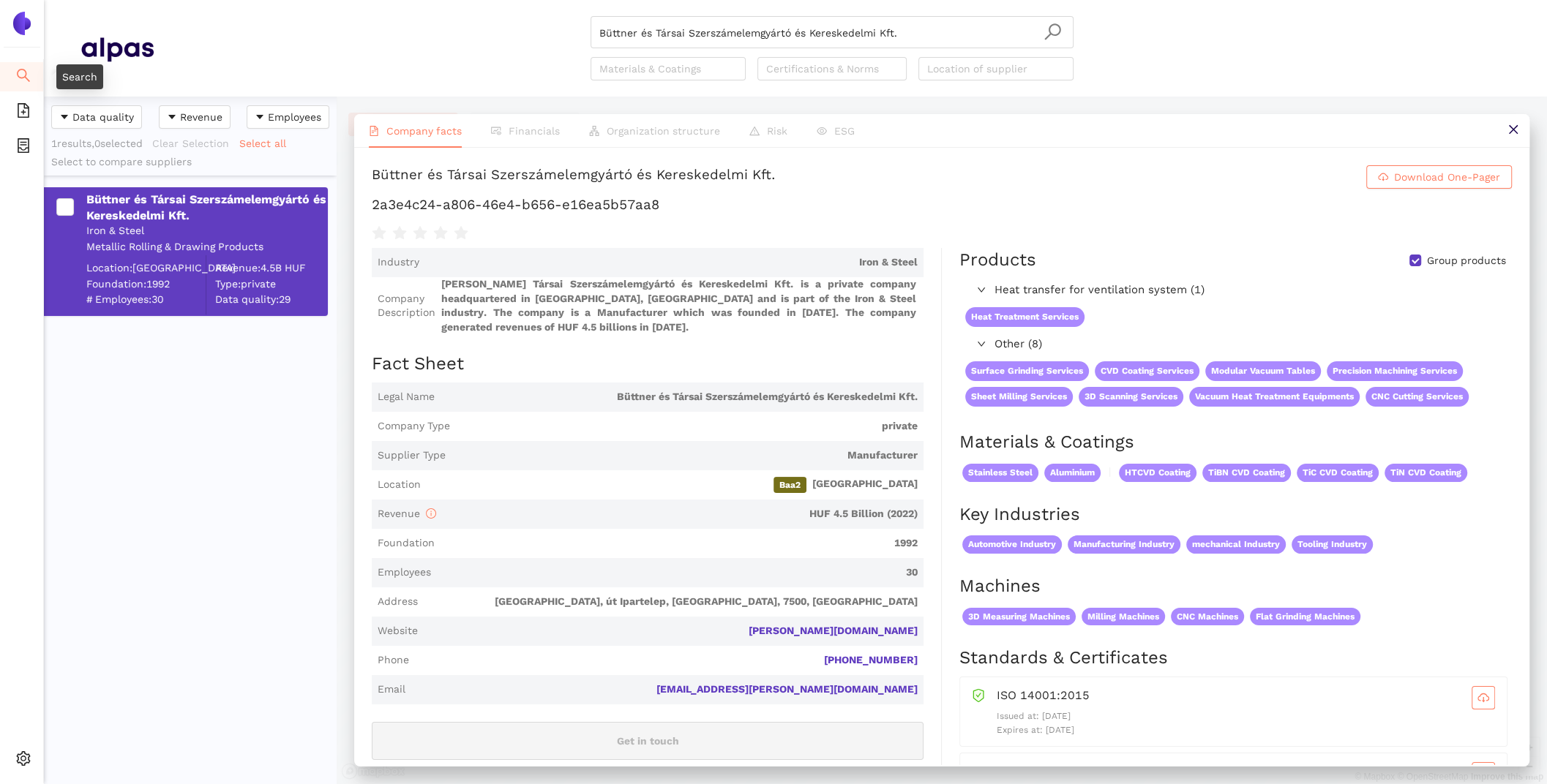
click at [28, 75] on icon "search" at bounding box center [23, 75] width 15 height 15
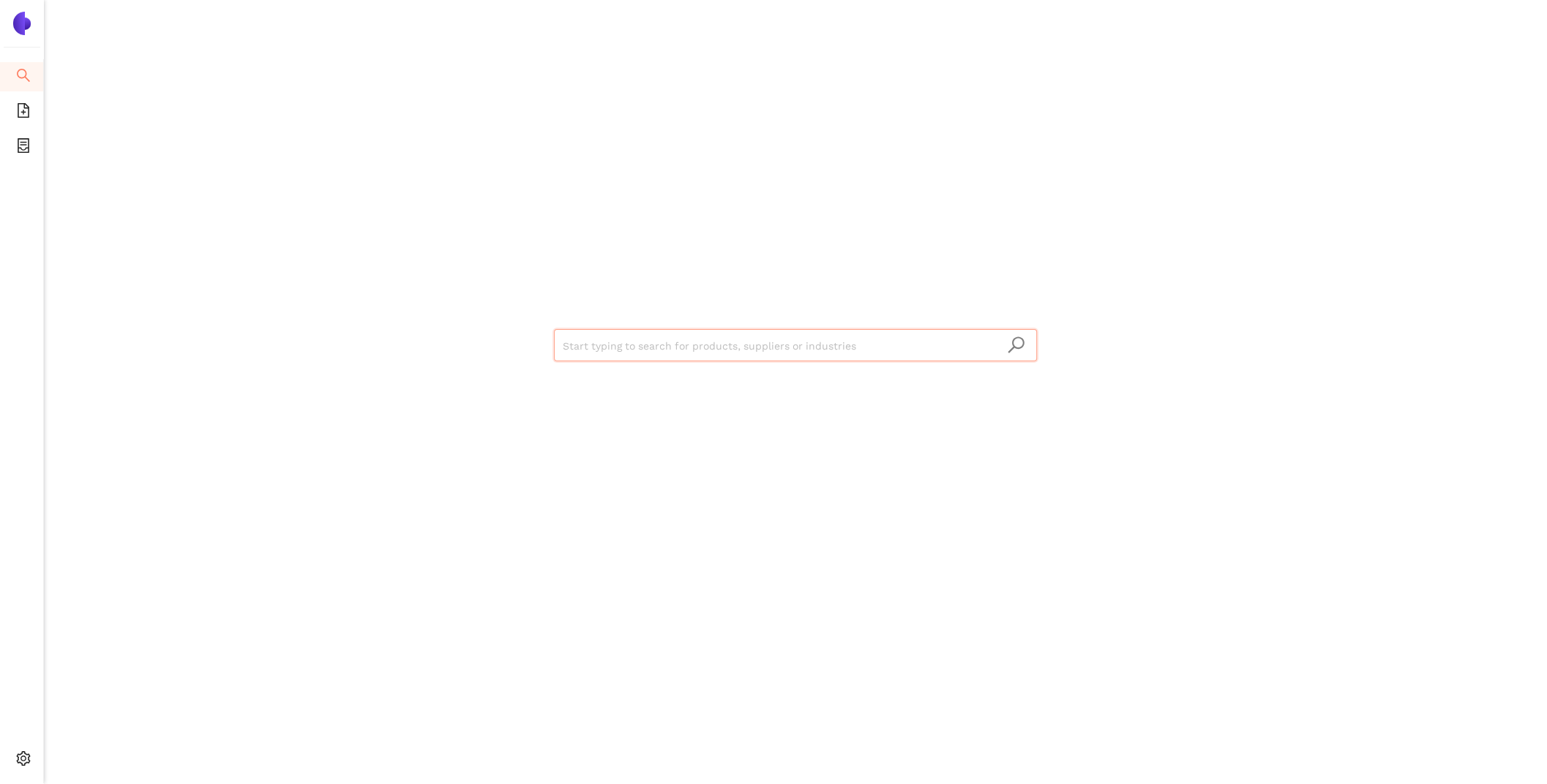
click at [637, 364] on div "Start typing to search for products, suppliers or industries" at bounding box center [795, 344] width 878 height 687
click at [632, 350] on input "search" at bounding box center [795, 346] width 465 height 33
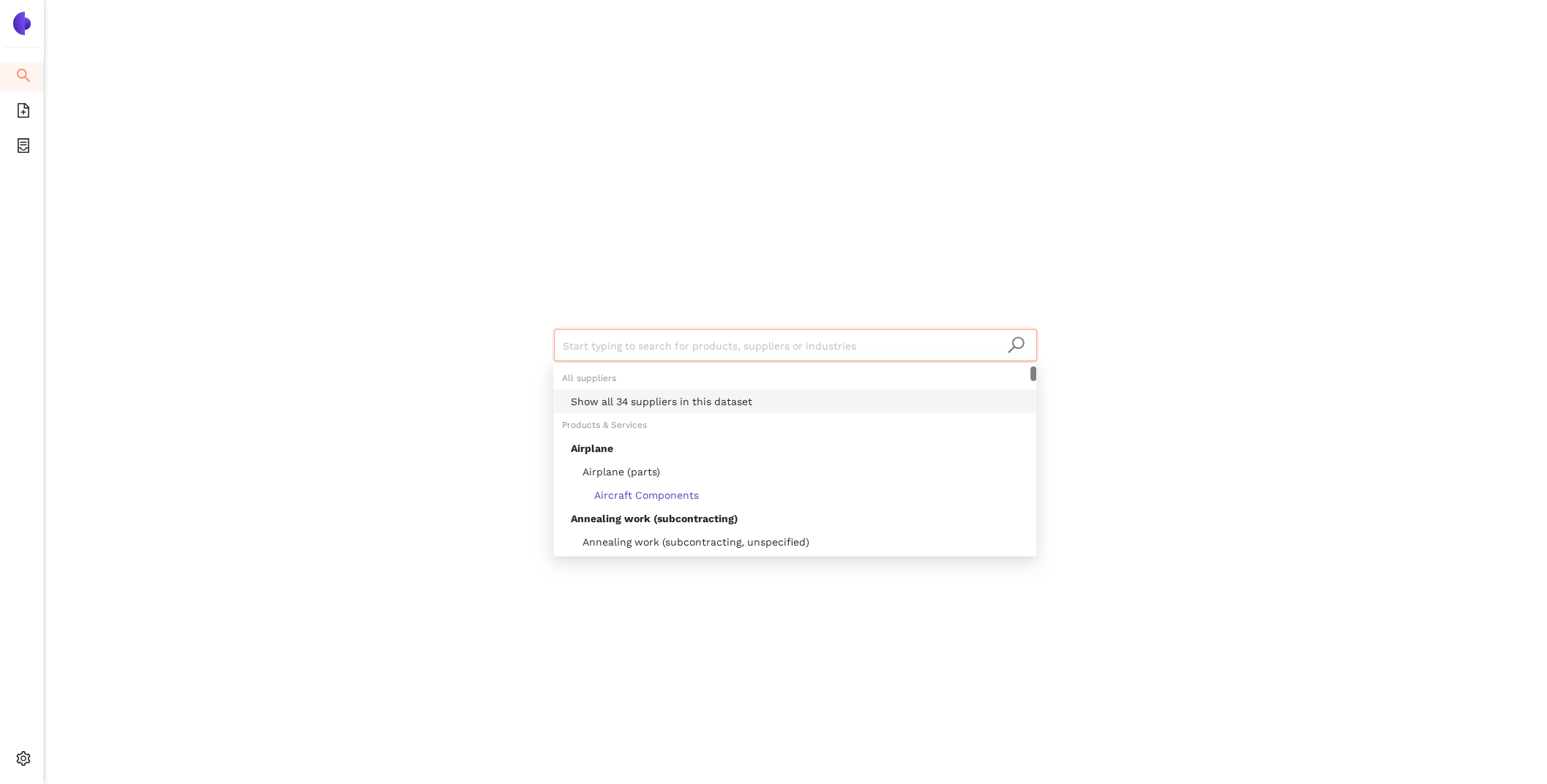
click at [678, 400] on div "Show all 34 suppliers in this dataset" at bounding box center [799, 401] width 457 height 16
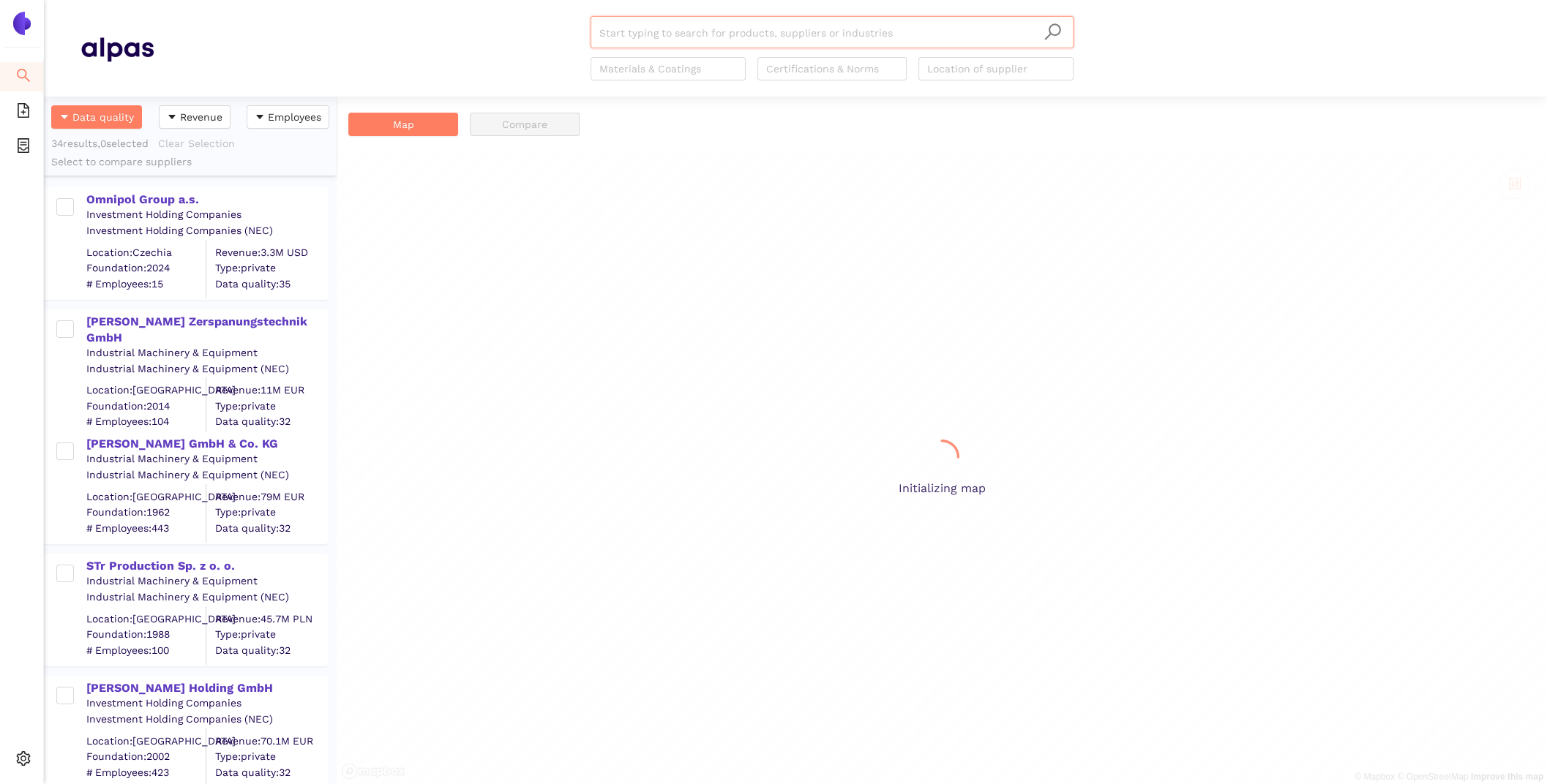
scroll to position [687, 293]
click at [20, 758] on icon "setting" at bounding box center [24, 758] width 14 height 15
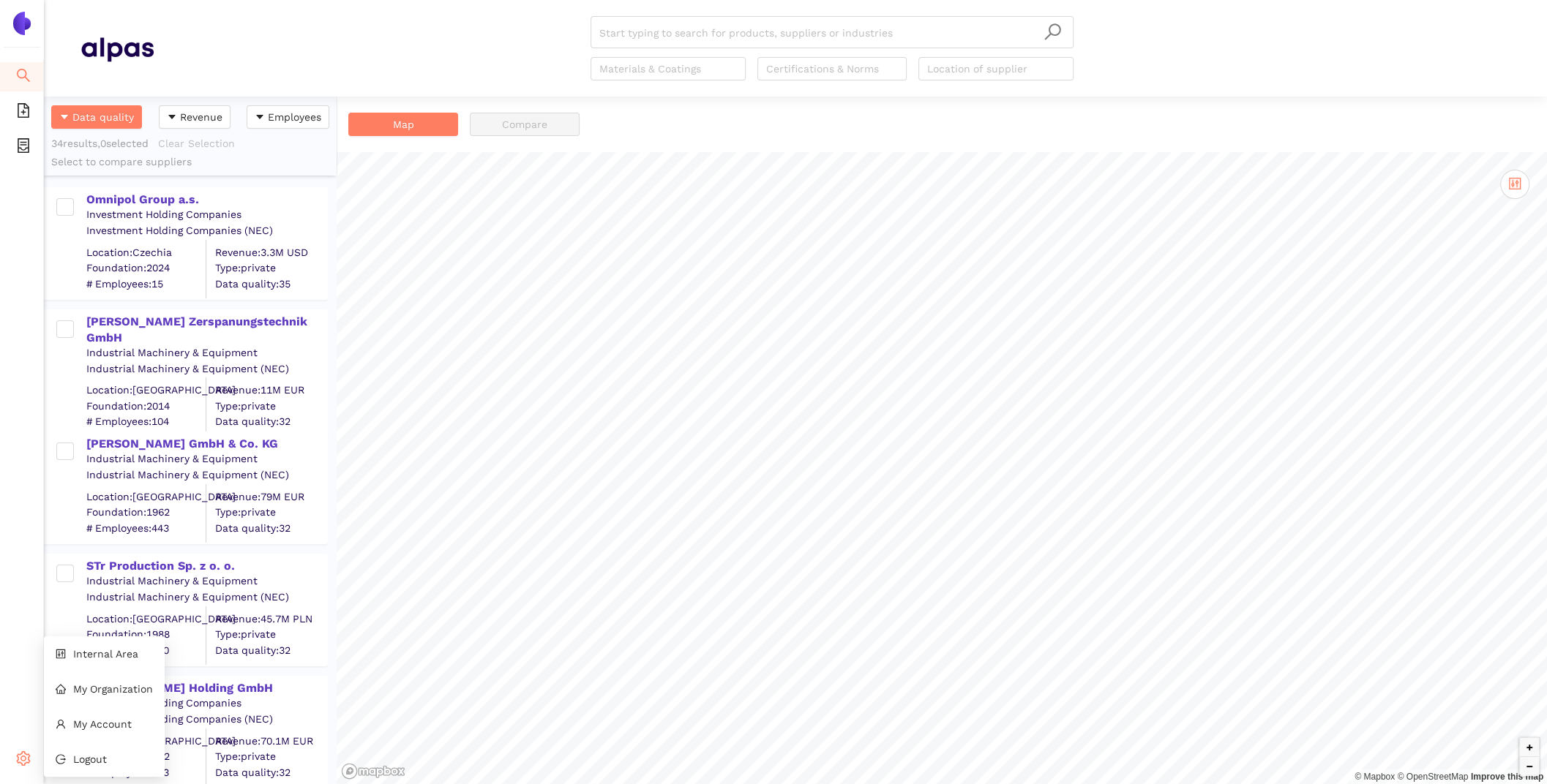
click at [26, 755] on icon "setting" at bounding box center [24, 758] width 14 height 15
click at [97, 652] on span "Internal Area" at bounding box center [106, 653] width 65 height 12
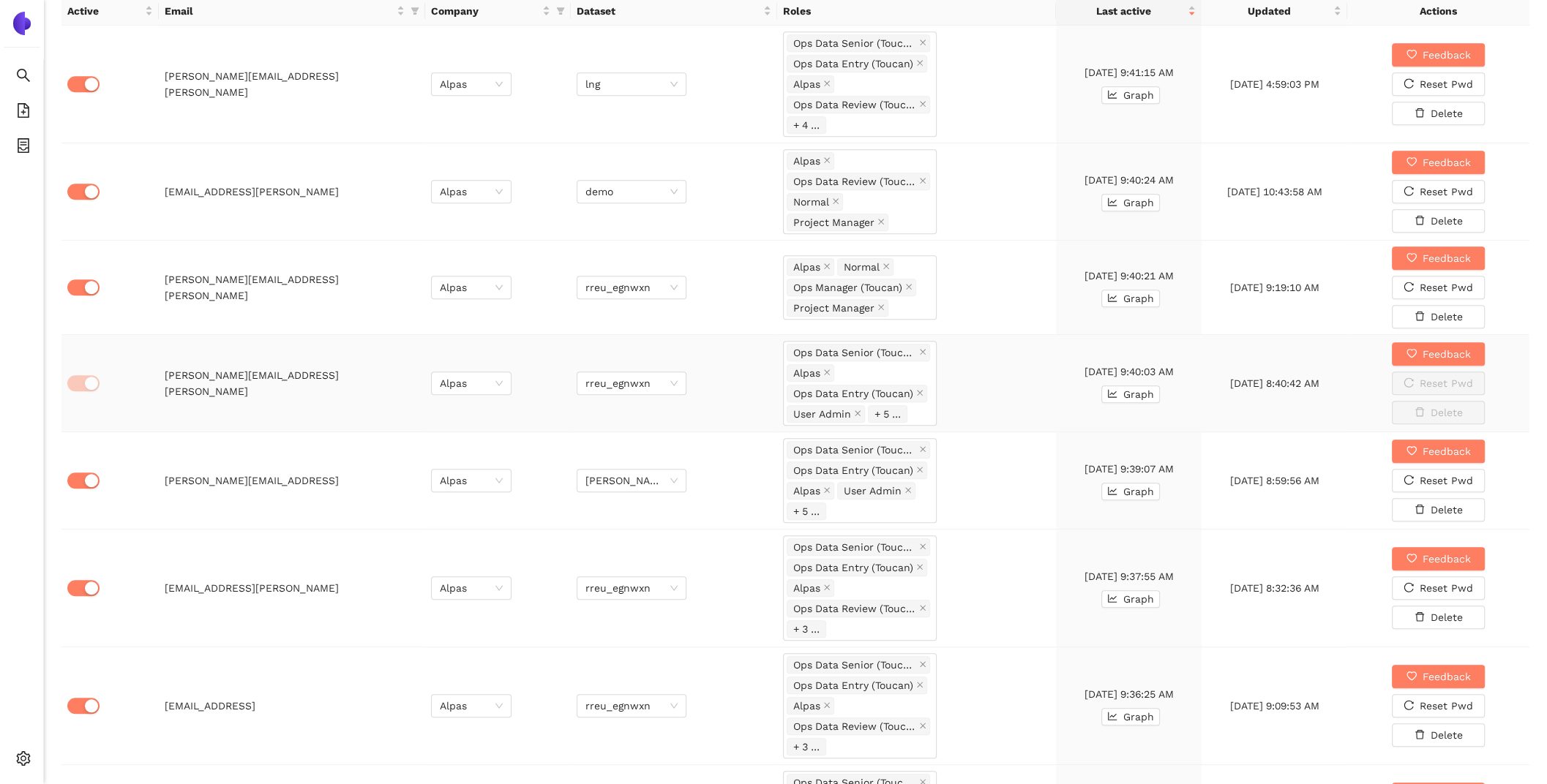
scroll to position [1116, 0]
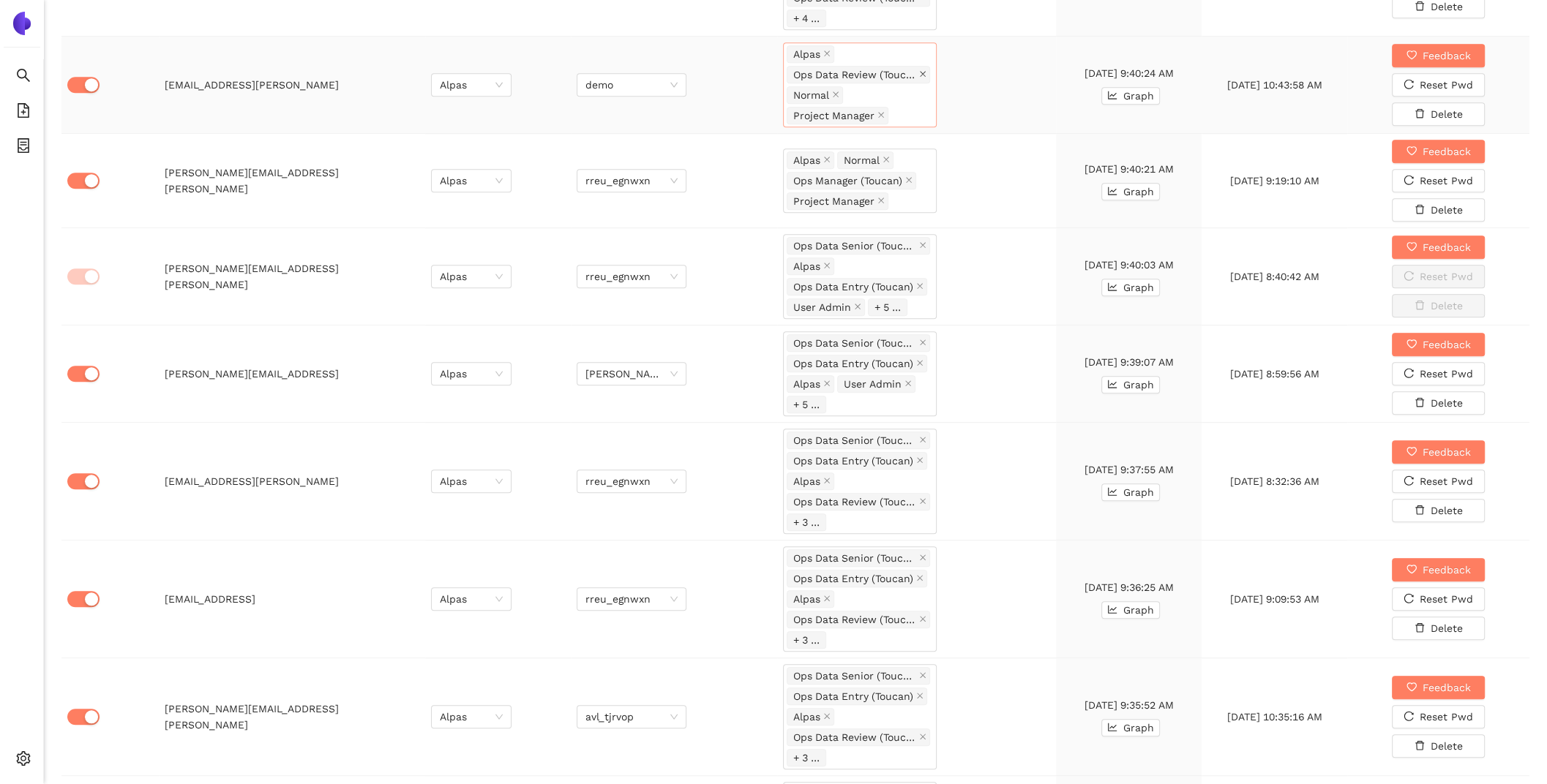
click at [923, 70] on icon "close" at bounding box center [922, 74] width 7 height 7
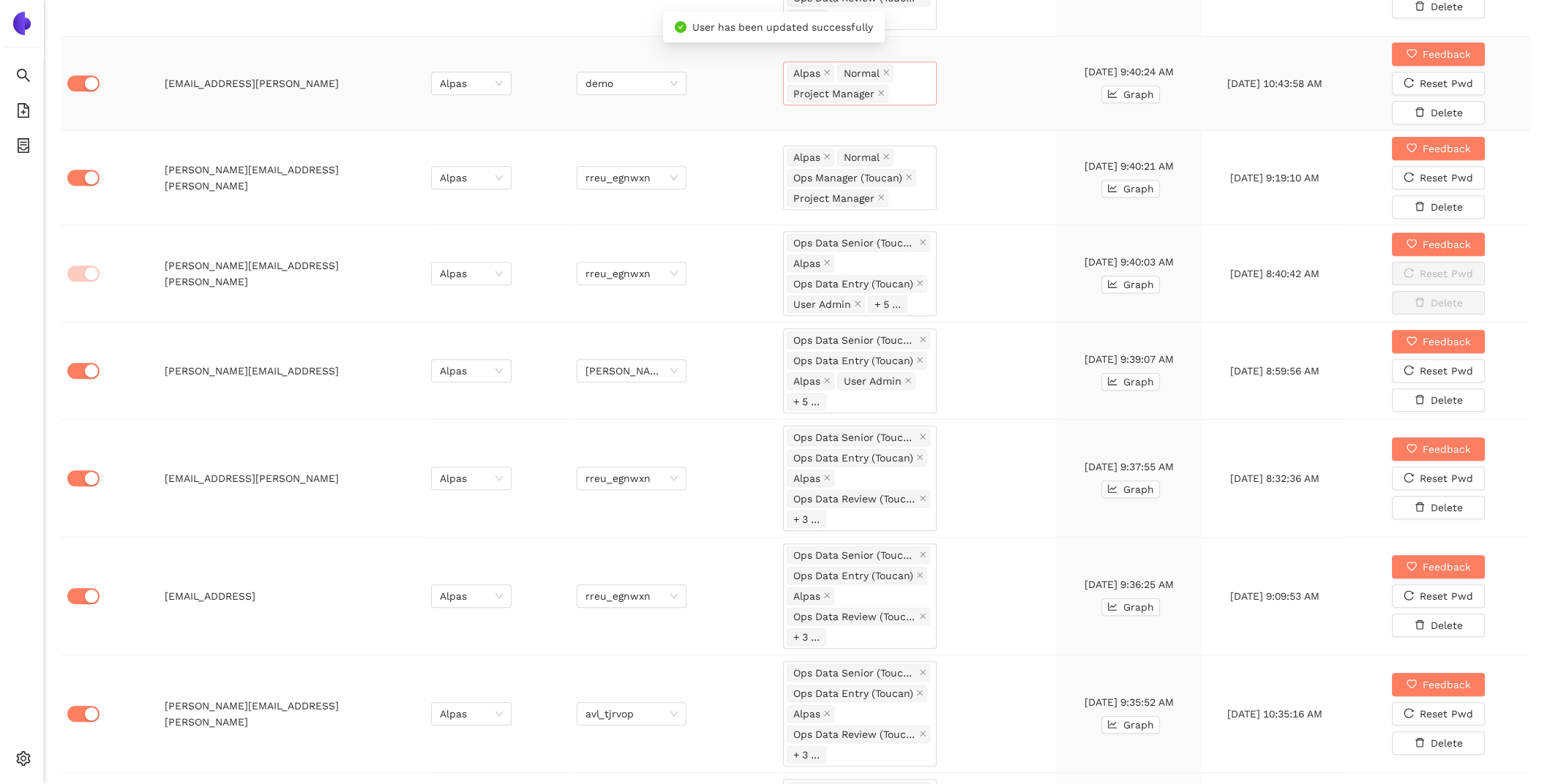
click at [923, 67] on div "Alpas Normal Project Manager" at bounding box center [859, 83] width 146 height 41
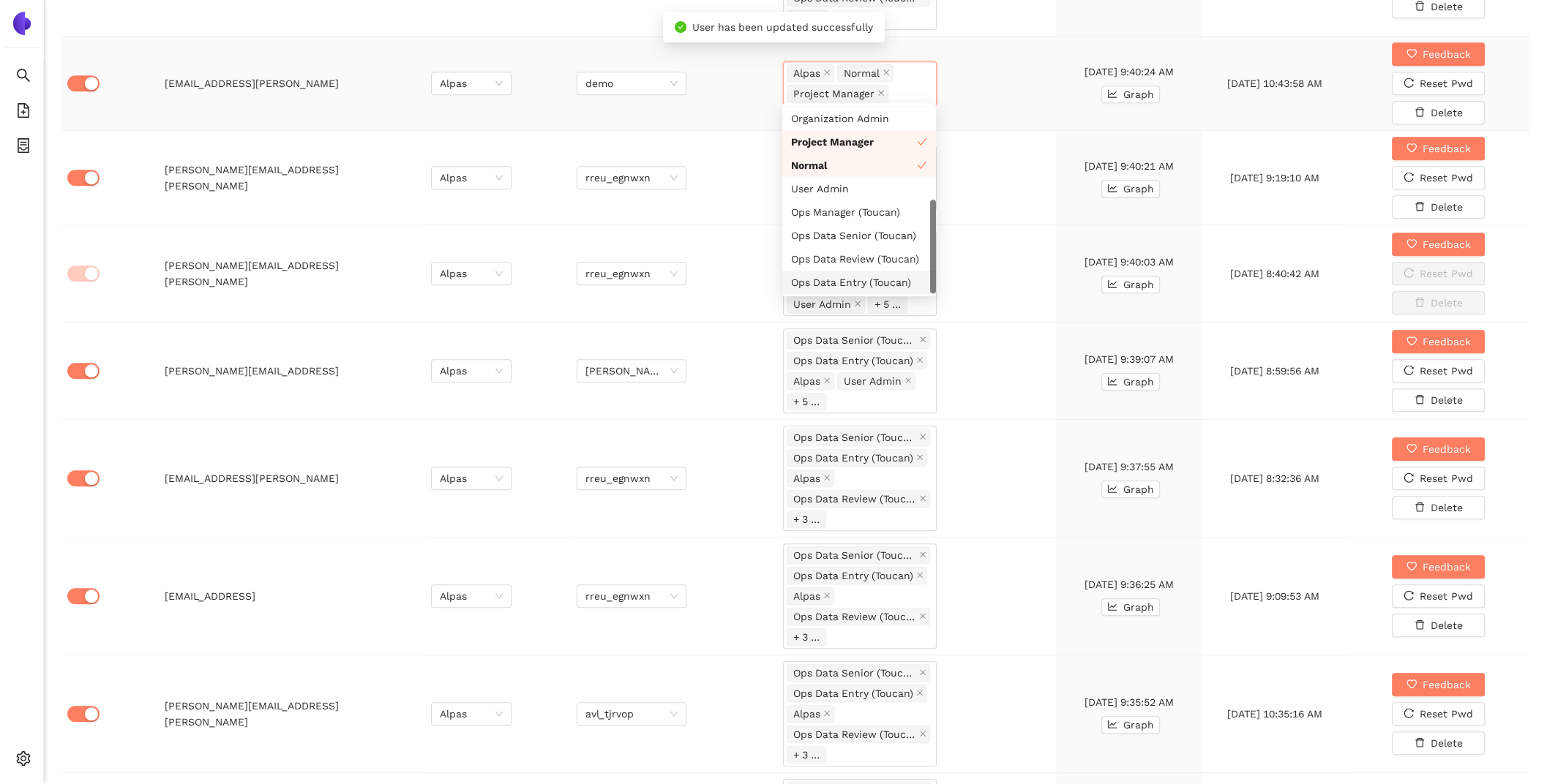
click at [876, 283] on div "Ops Data Entry (Toucan)" at bounding box center [859, 282] width 136 height 16
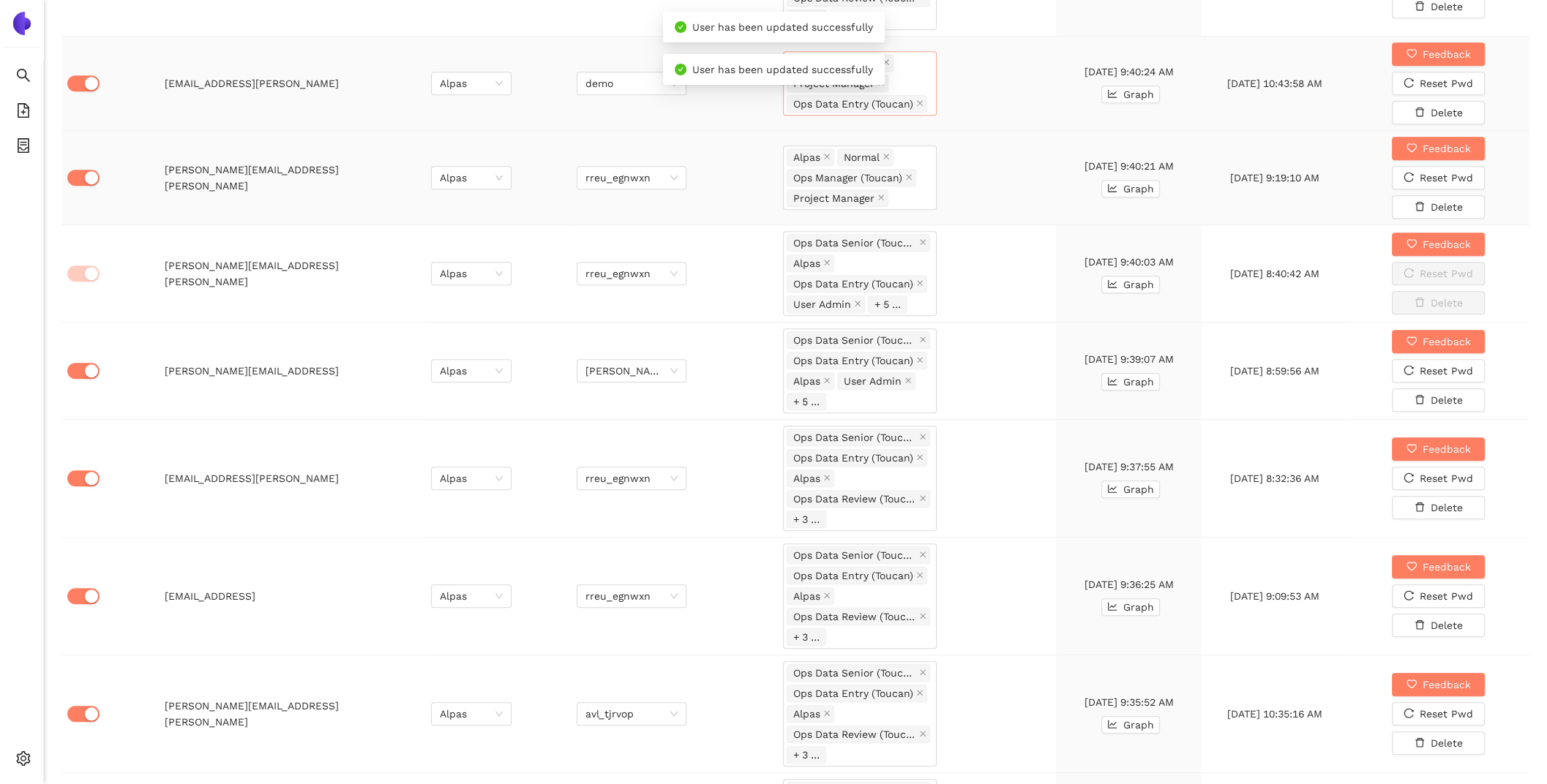
click at [1055, 150] on td "Alpas Normal Ops Manager (Toucan) Project Manager" at bounding box center [917, 178] width 279 height 94
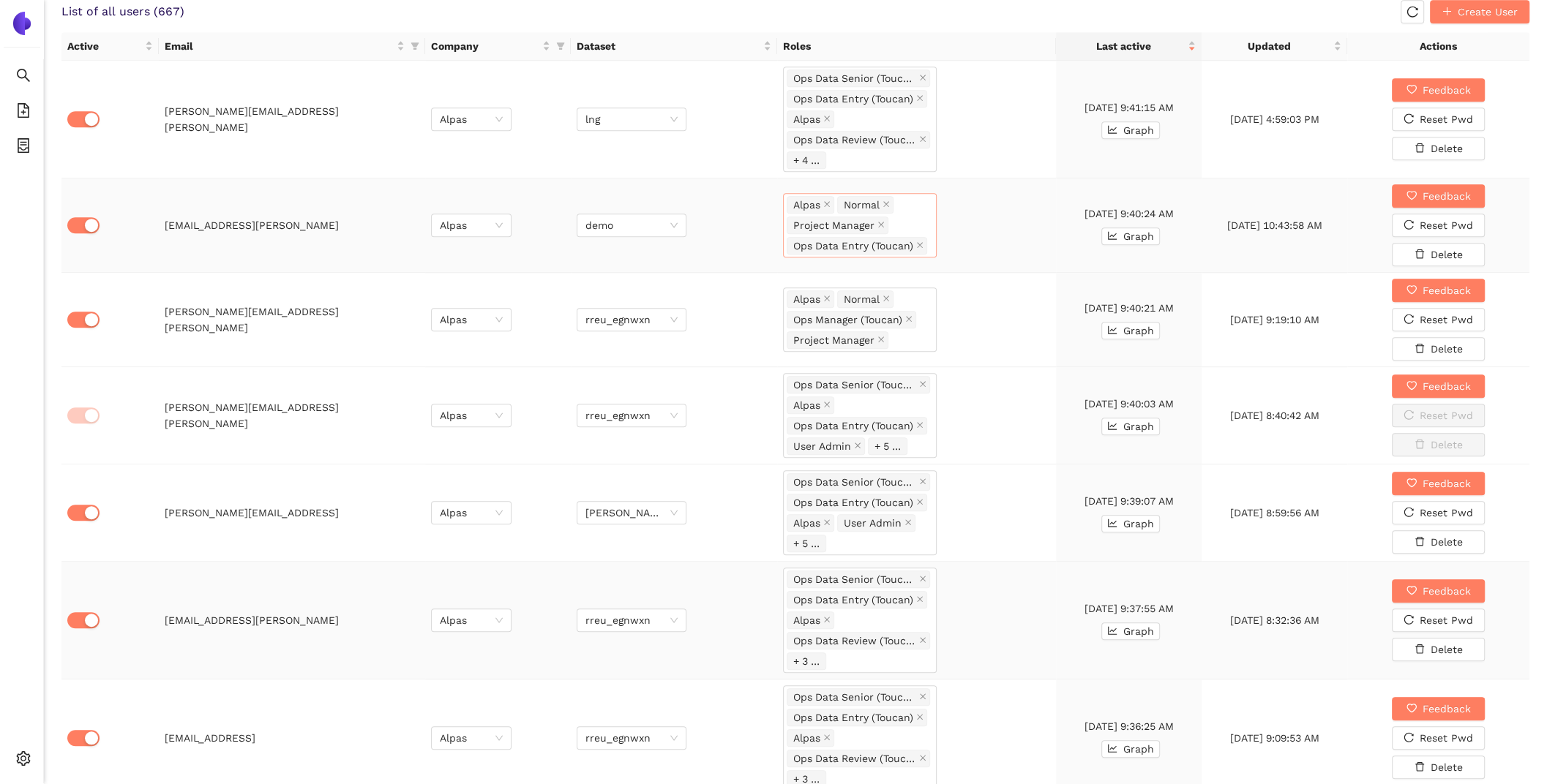
scroll to position [926, 0]
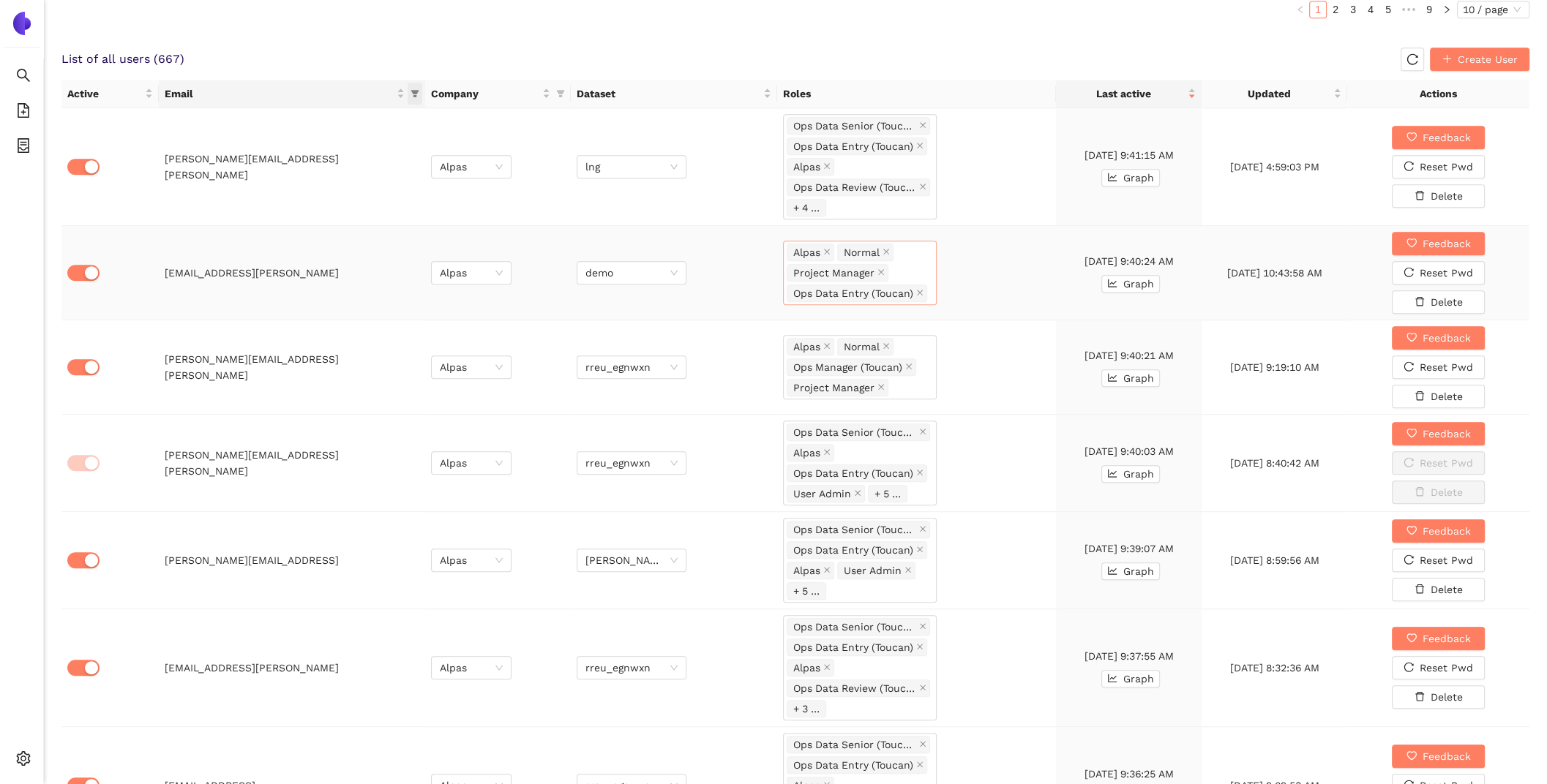
click at [413, 90] on icon "filter" at bounding box center [415, 93] width 8 height 7
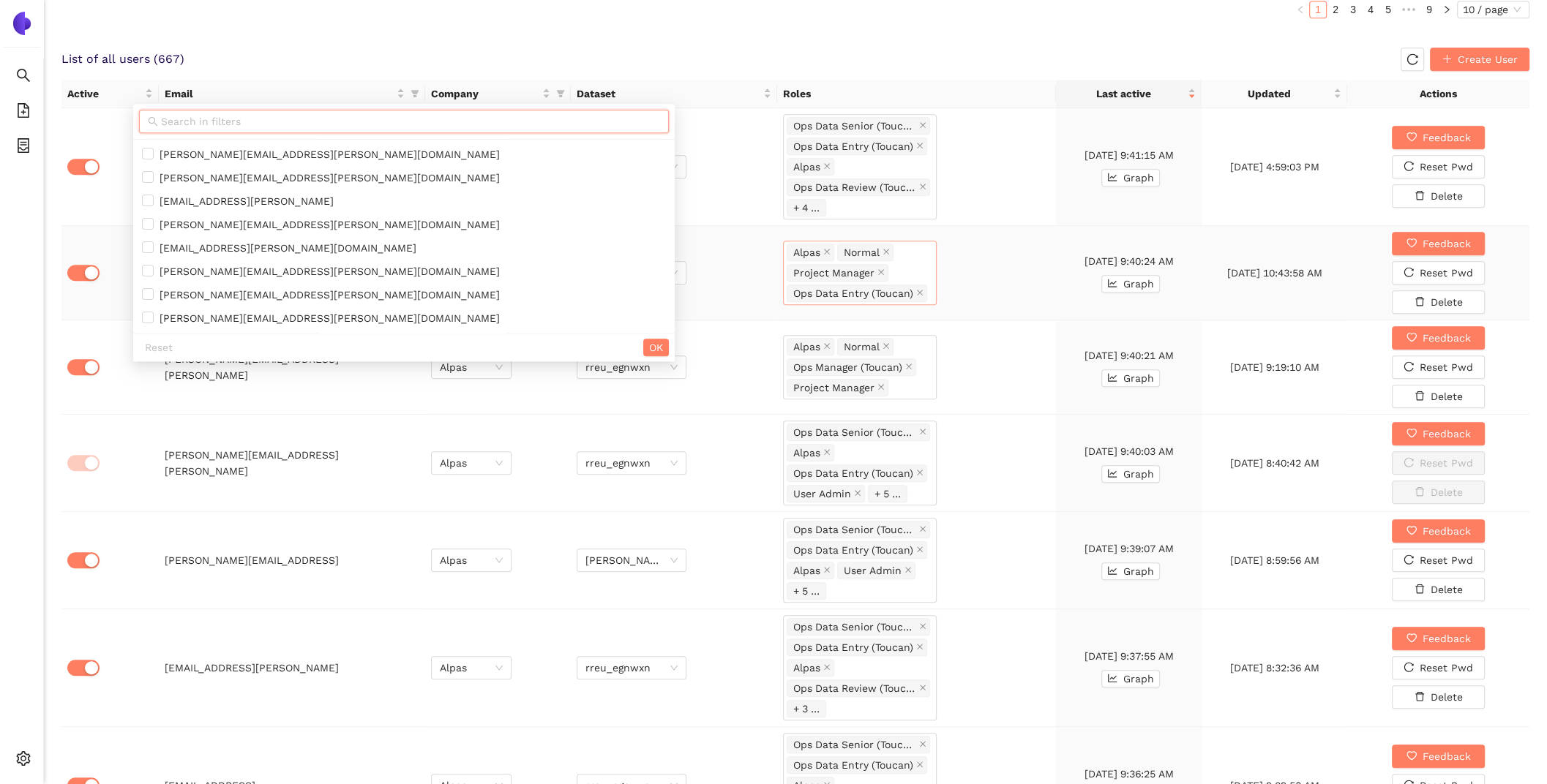
click at [286, 118] on input "text" at bounding box center [410, 121] width 499 height 16
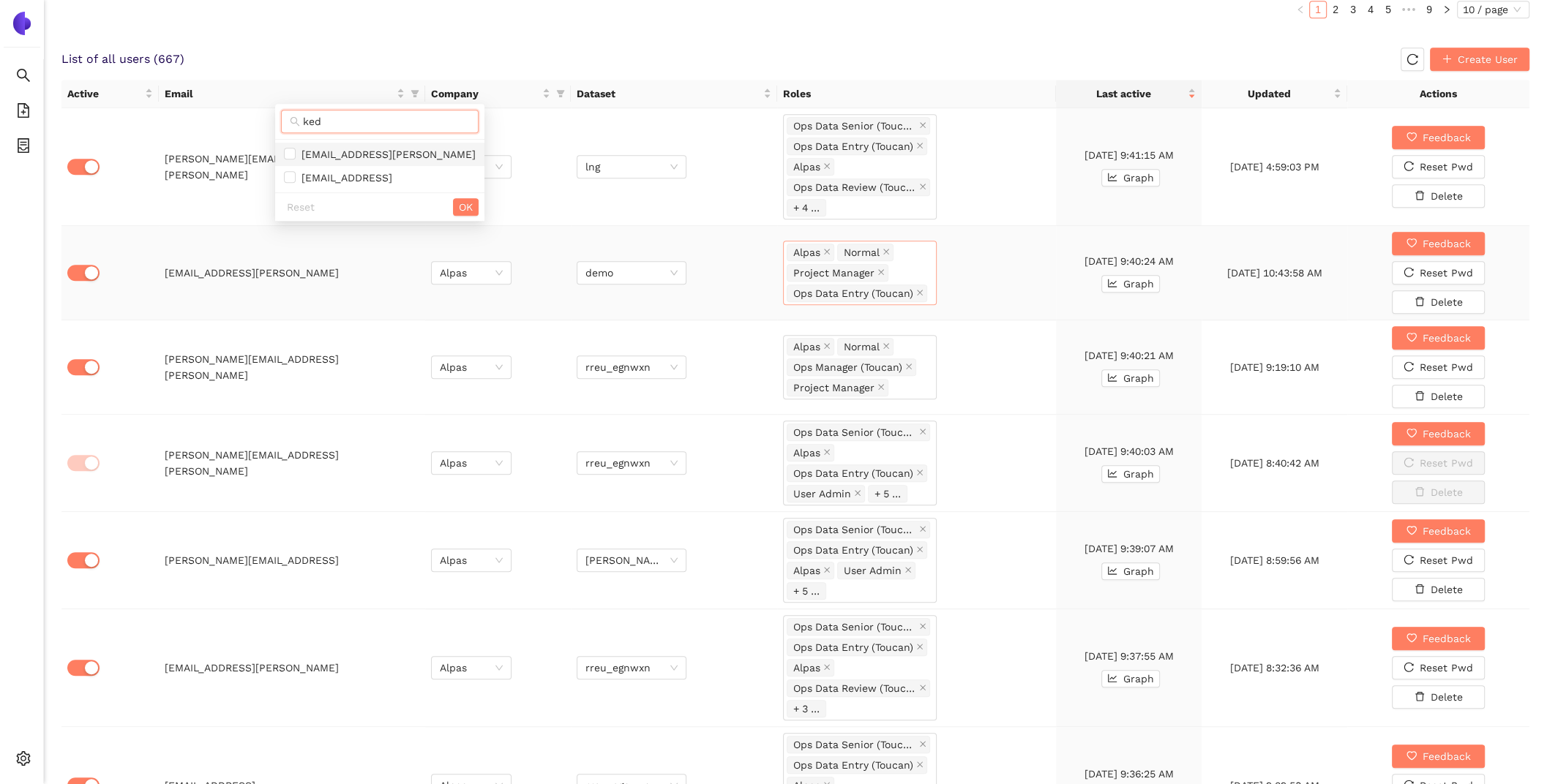
type input "ked"
click at [380, 149] on span "kedar.nagale@alpas.ai" at bounding box center [386, 154] width 180 height 12
checkbox input "true"
click at [459, 201] on span "OK" at bounding box center [466, 207] width 14 height 16
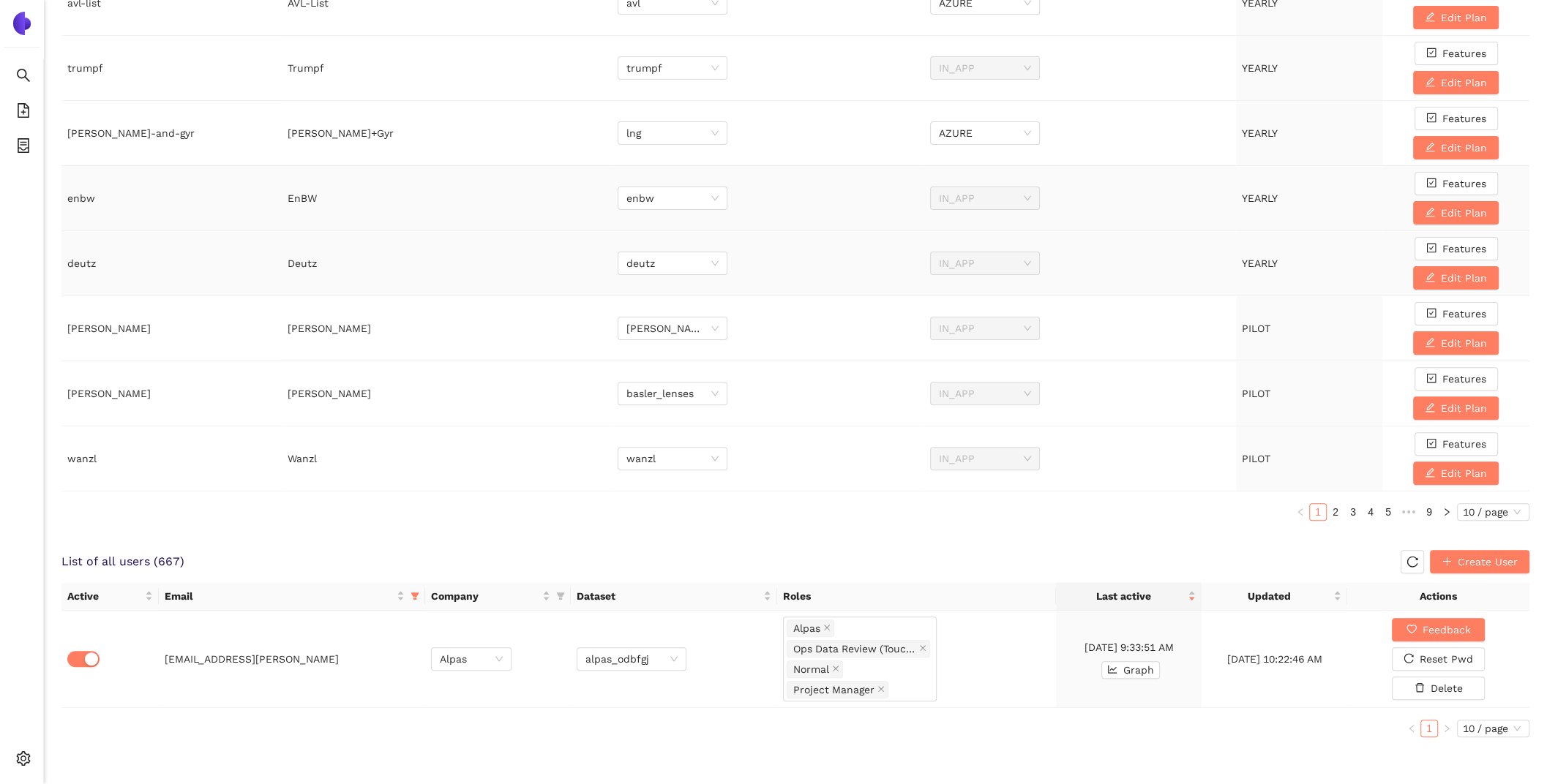
scroll to position [419, 0]
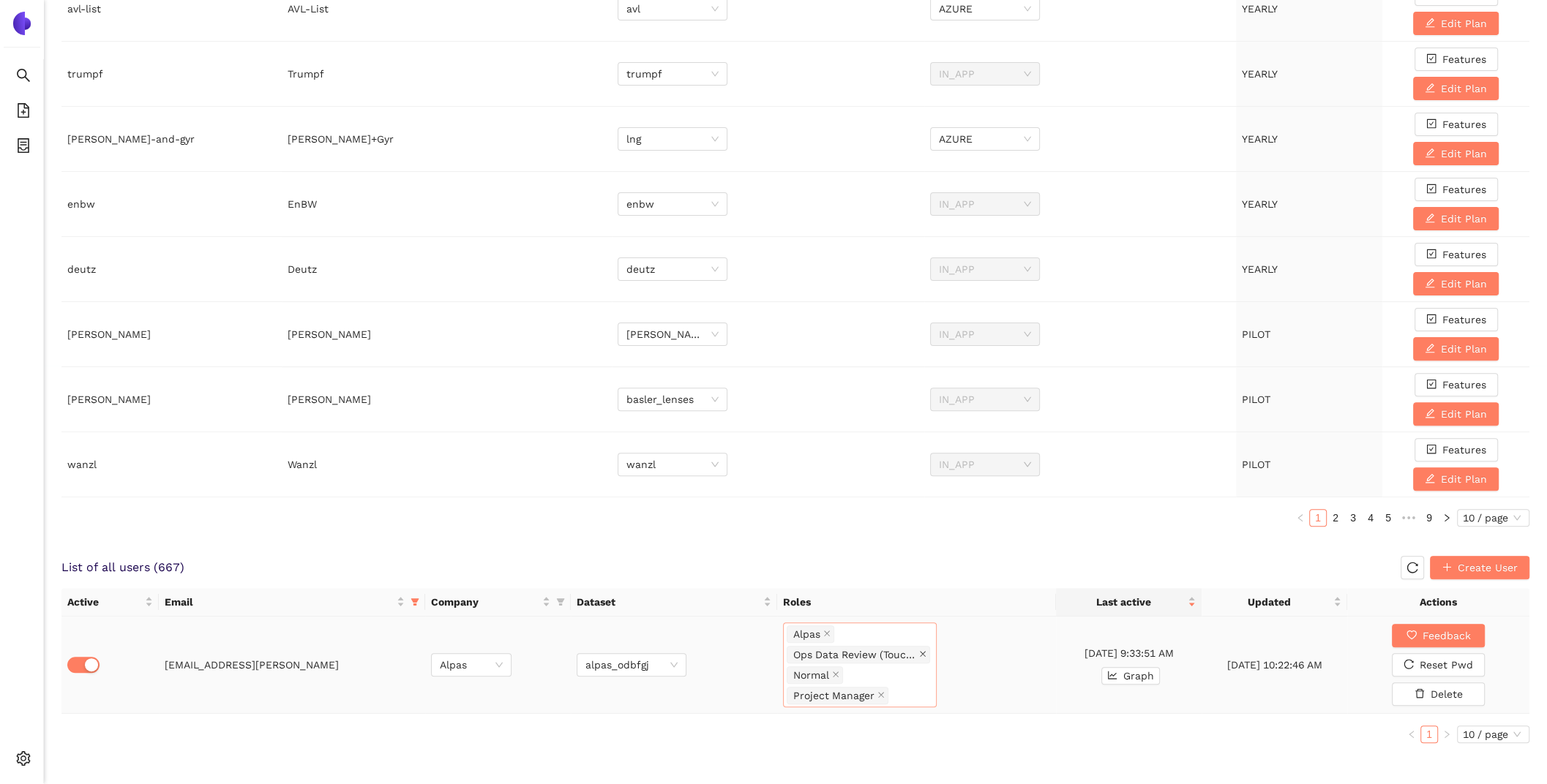
click at [921, 650] on icon "close" at bounding box center [922, 653] width 7 height 7
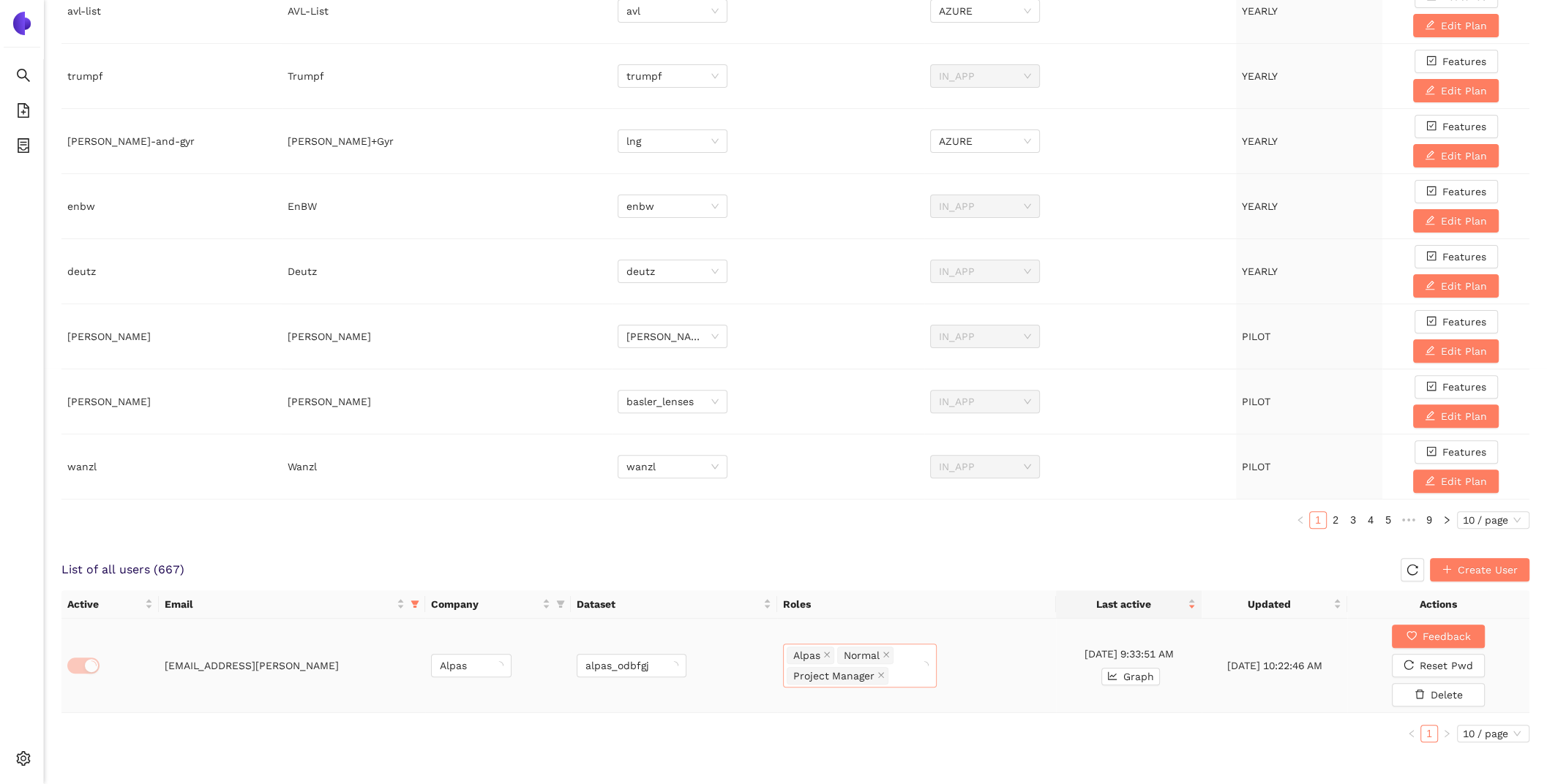
click at [918, 648] on div "Alpas Normal Project Manager" at bounding box center [852, 666] width 132 height 41
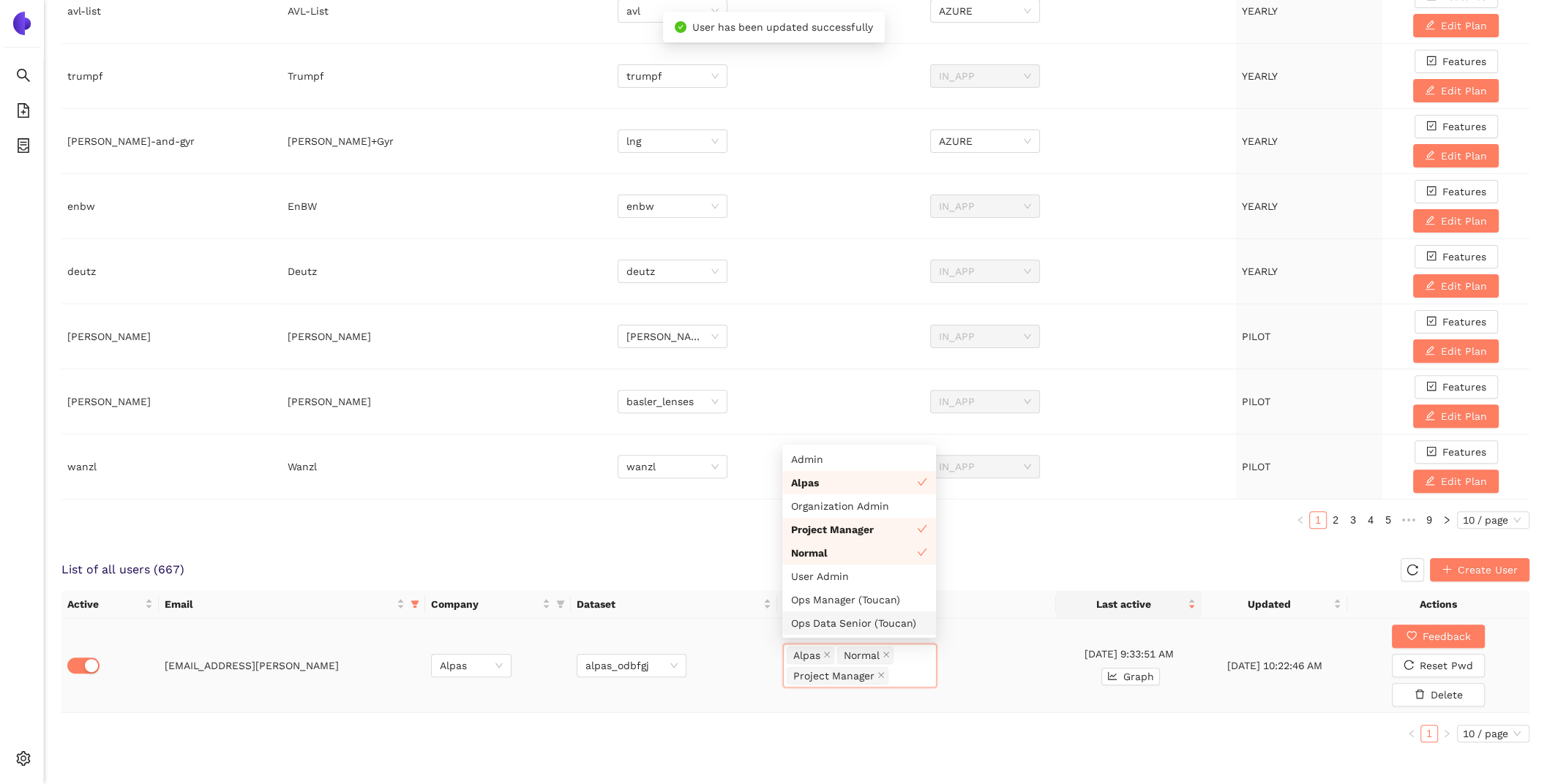
click at [872, 625] on div "Ops Data Senior (Toucan)" at bounding box center [859, 623] width 136 height 16
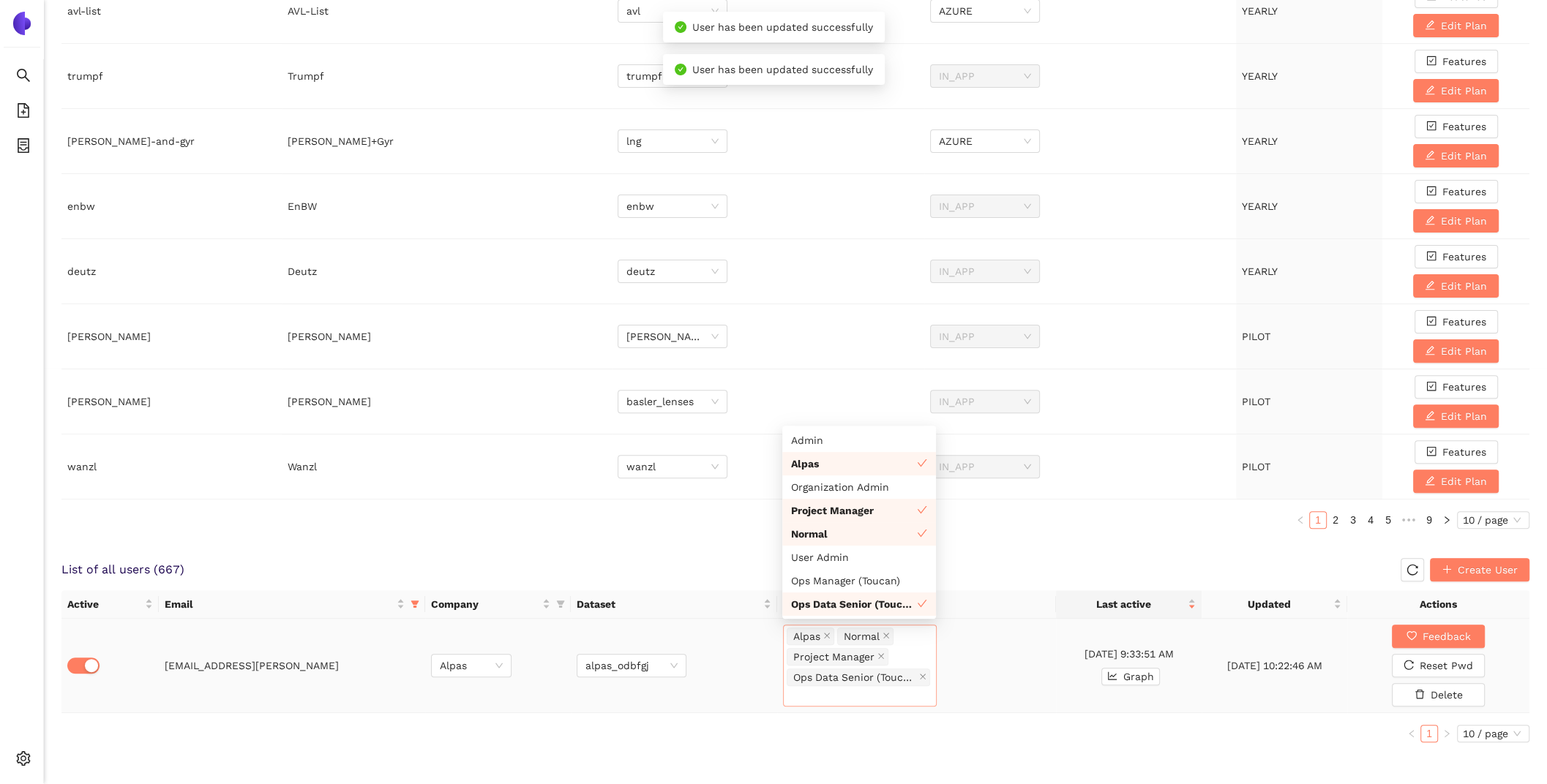
click at [1039, 634] on td "Alpas Normal Project Manager Ops Data Senior (Toucan)" at bounding box center [917, 666] width 279 height 94
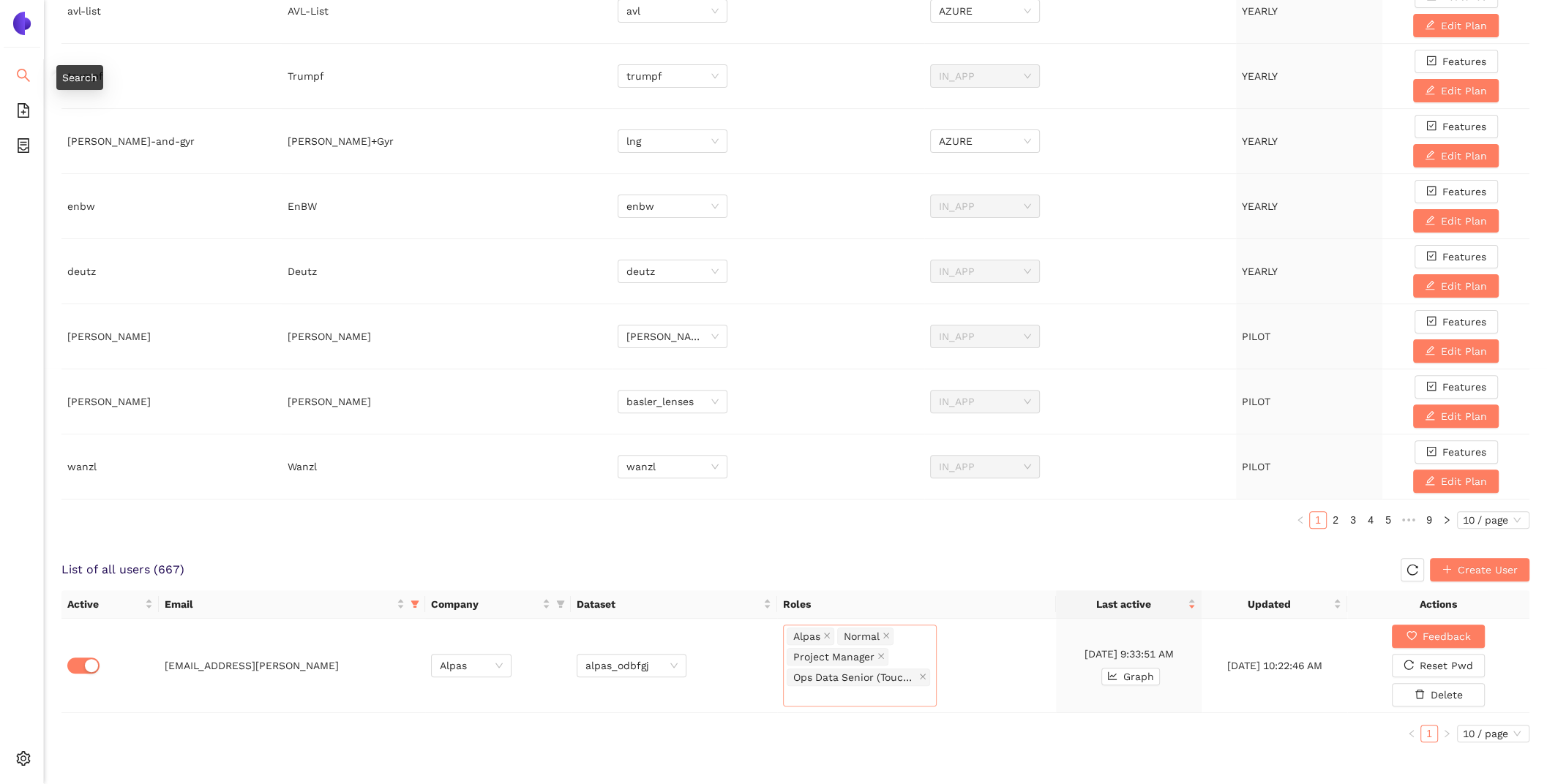
click at [25, 69] on icon "search" at bounding box center [23, 75] width 15 height 15
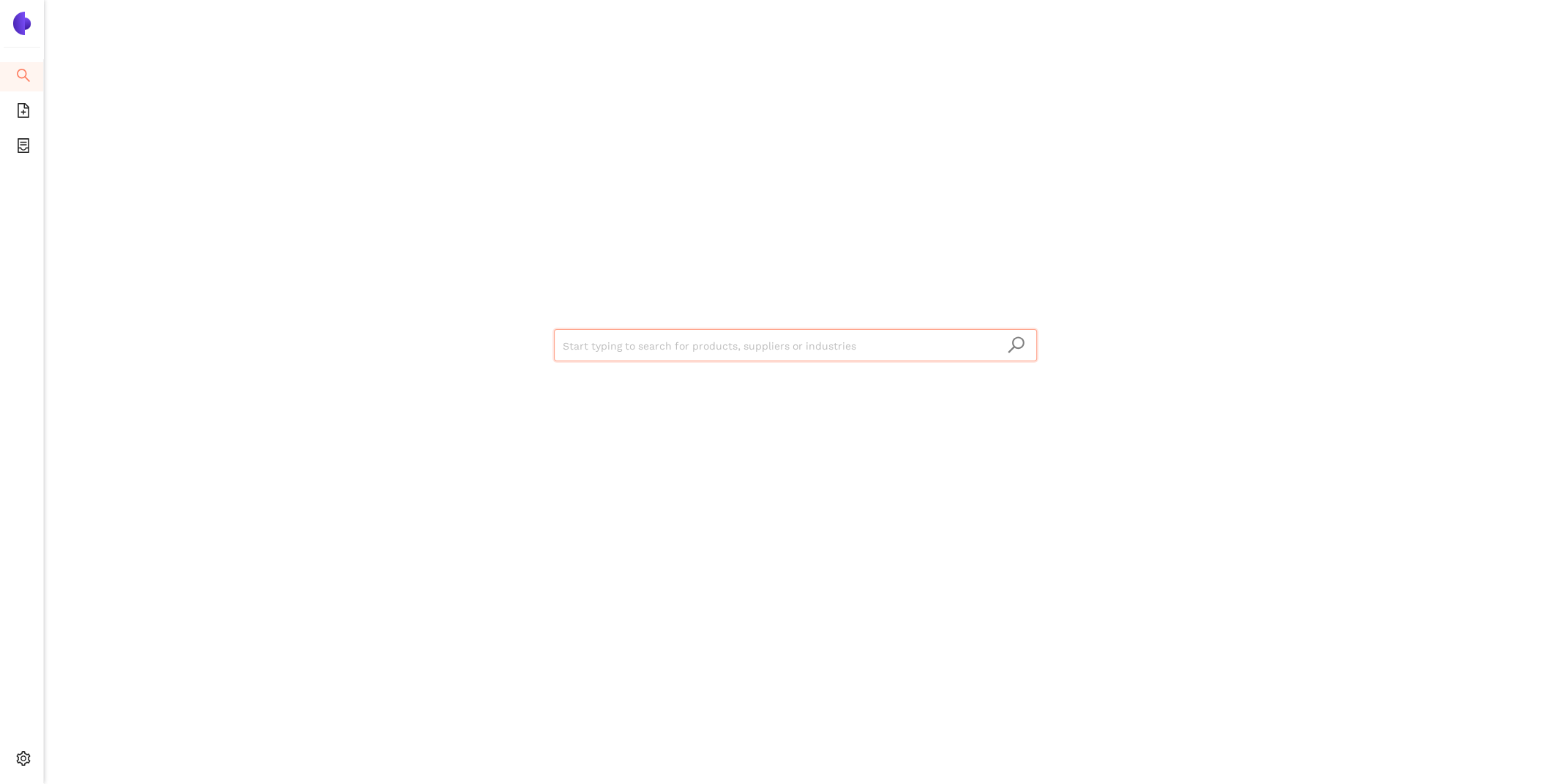
click at [707, 354] on input "search" at bounding box center [795, 346] width 465 height 33
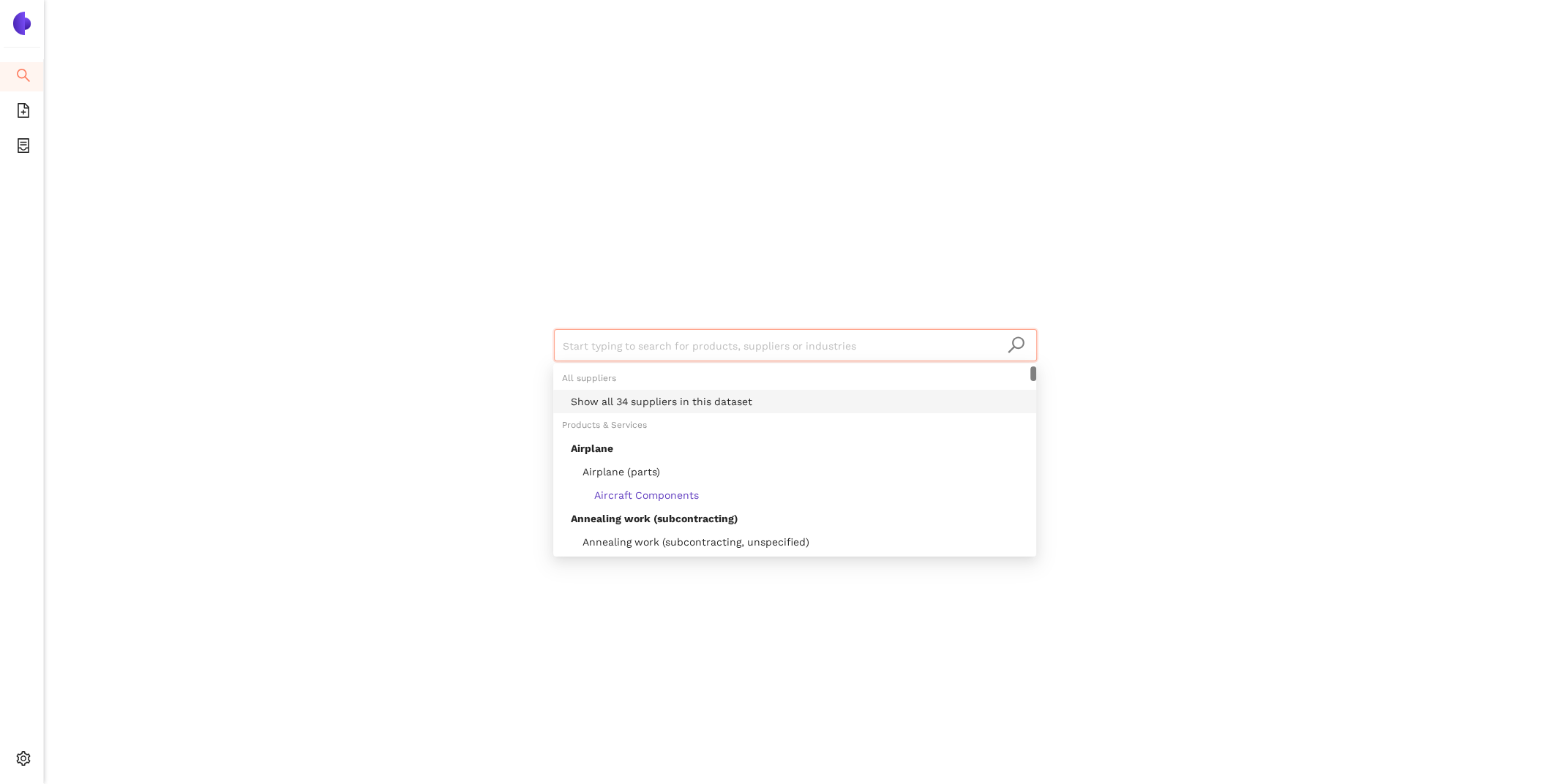
click at [729, 403] on div "Show all 34 suppliers in this dataset" at bounding box center [799, 401] width 457 height 16
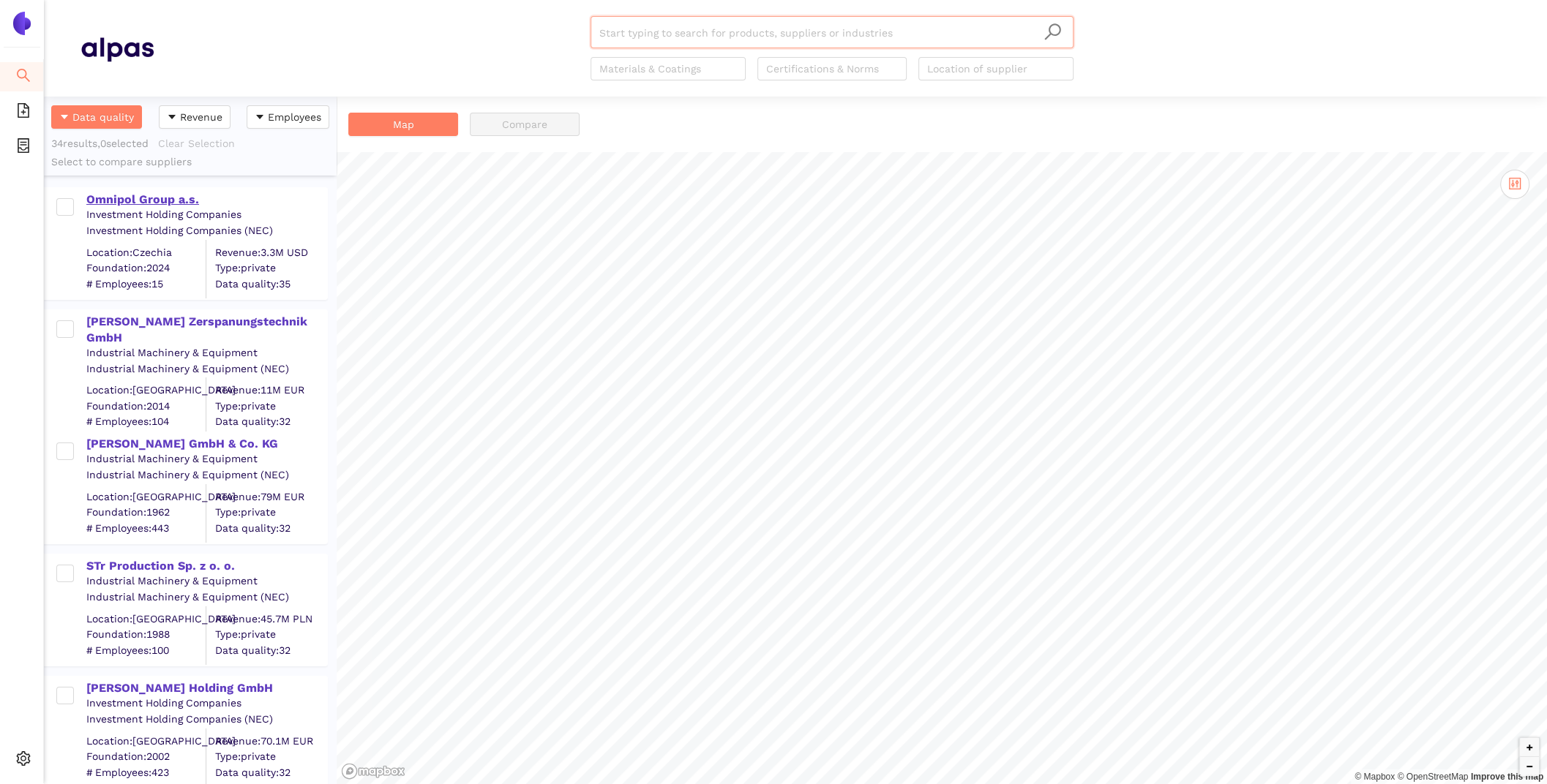
click at [190, 195] on div "Omnipol Group a.s." at bounding box center [207, 200] width 240 height 16
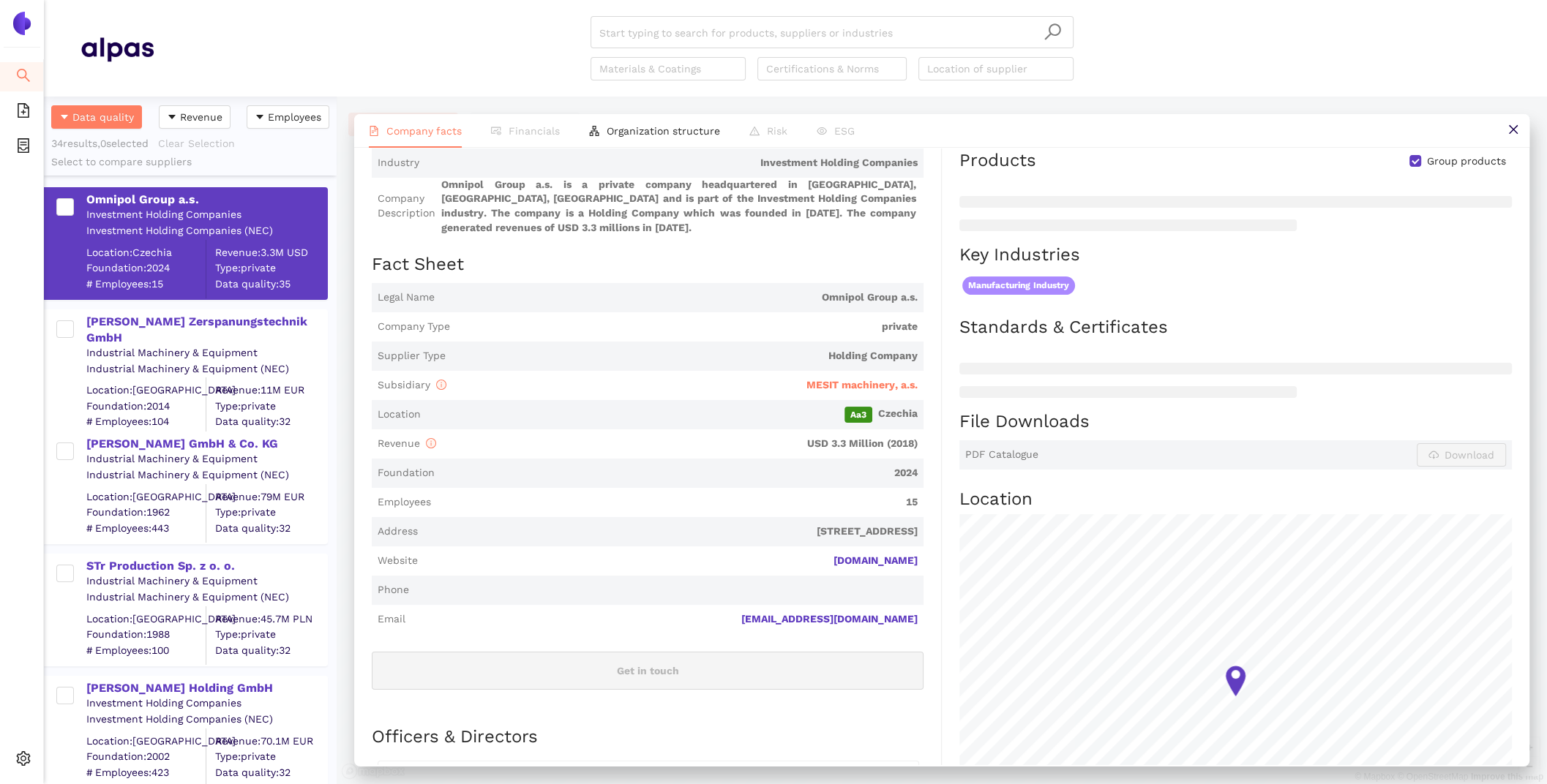
scroll to position [152, 0]
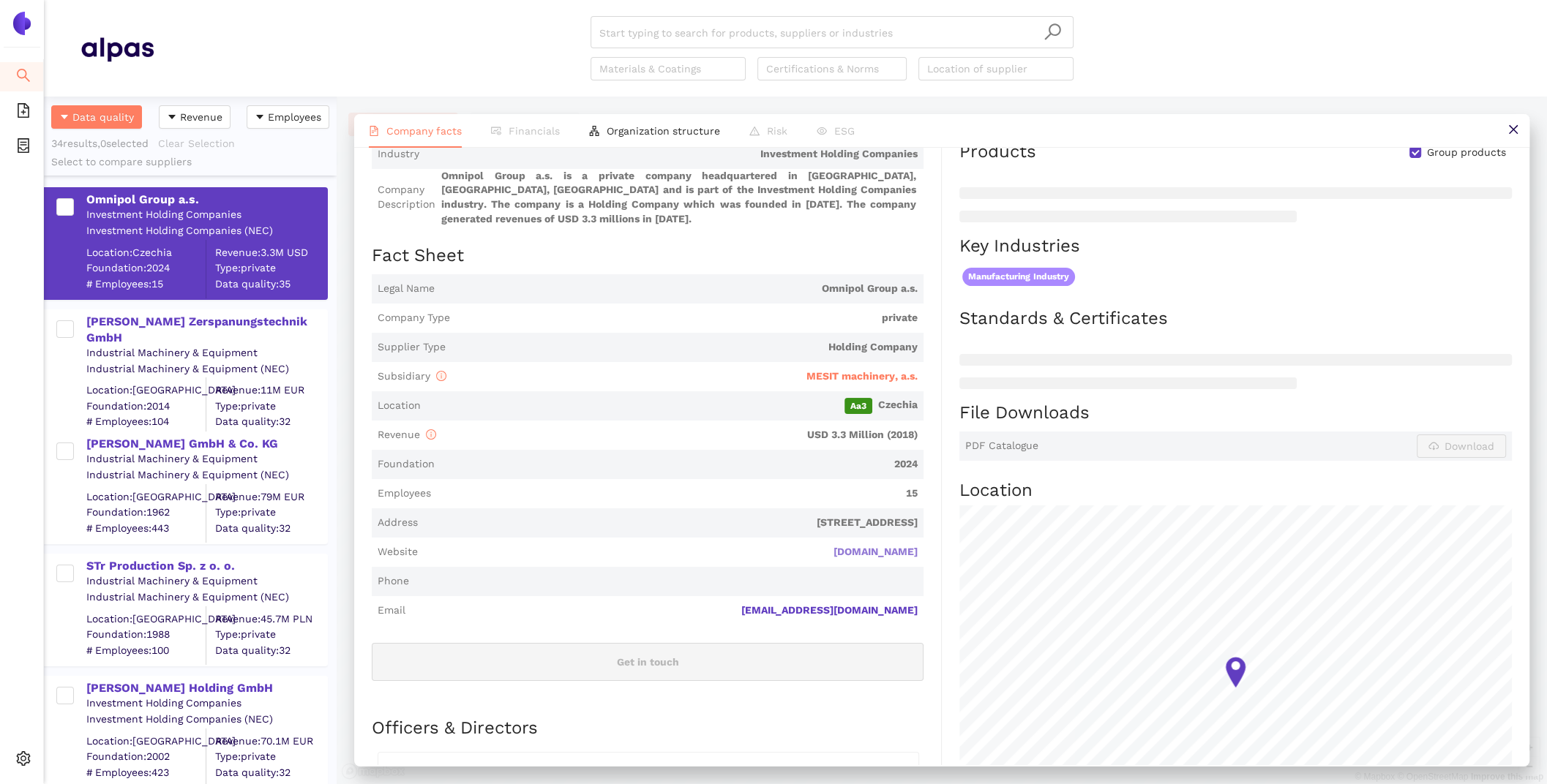
click at [0, 0] on link "ompoholding.com" at bounding box center [0, 0] width 0 height 0
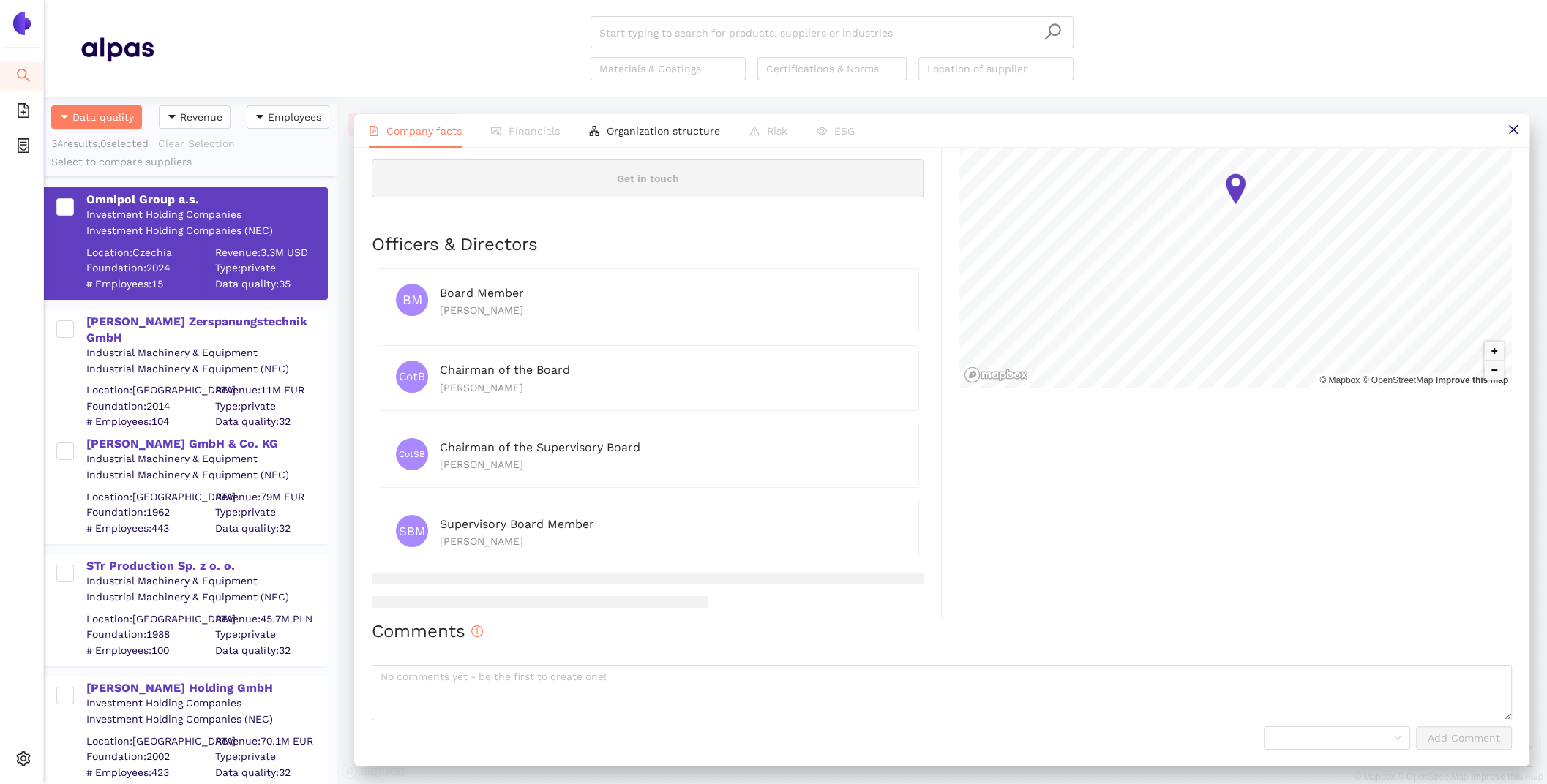
scroll to position [0, 0]
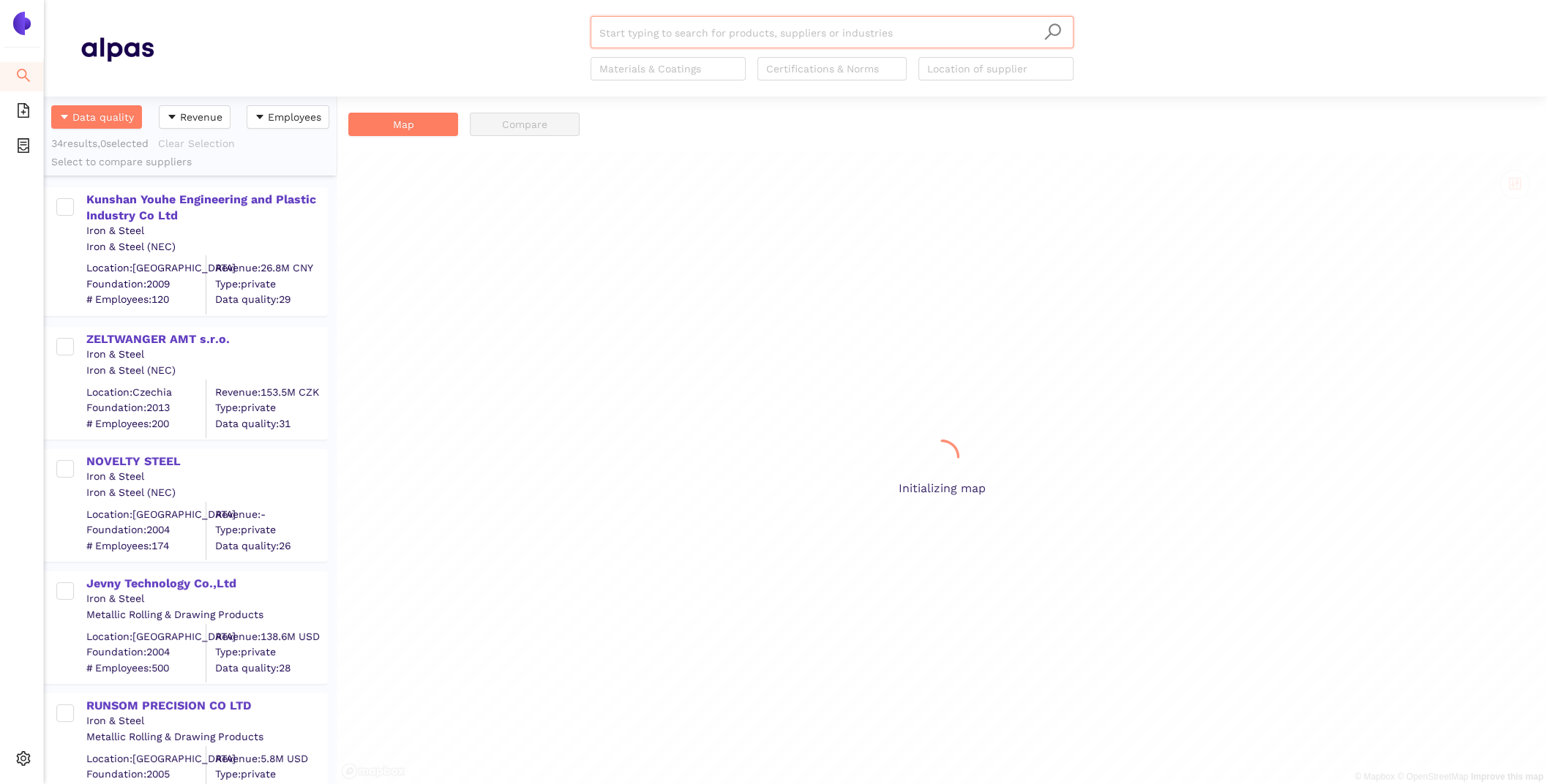
scroll to position [687, 293]
click at [140, 210] on div "Kunshan Youhe Engineering and Plastic Industry Co Ltd" at bounding box center [207, 208] width 240 height 33
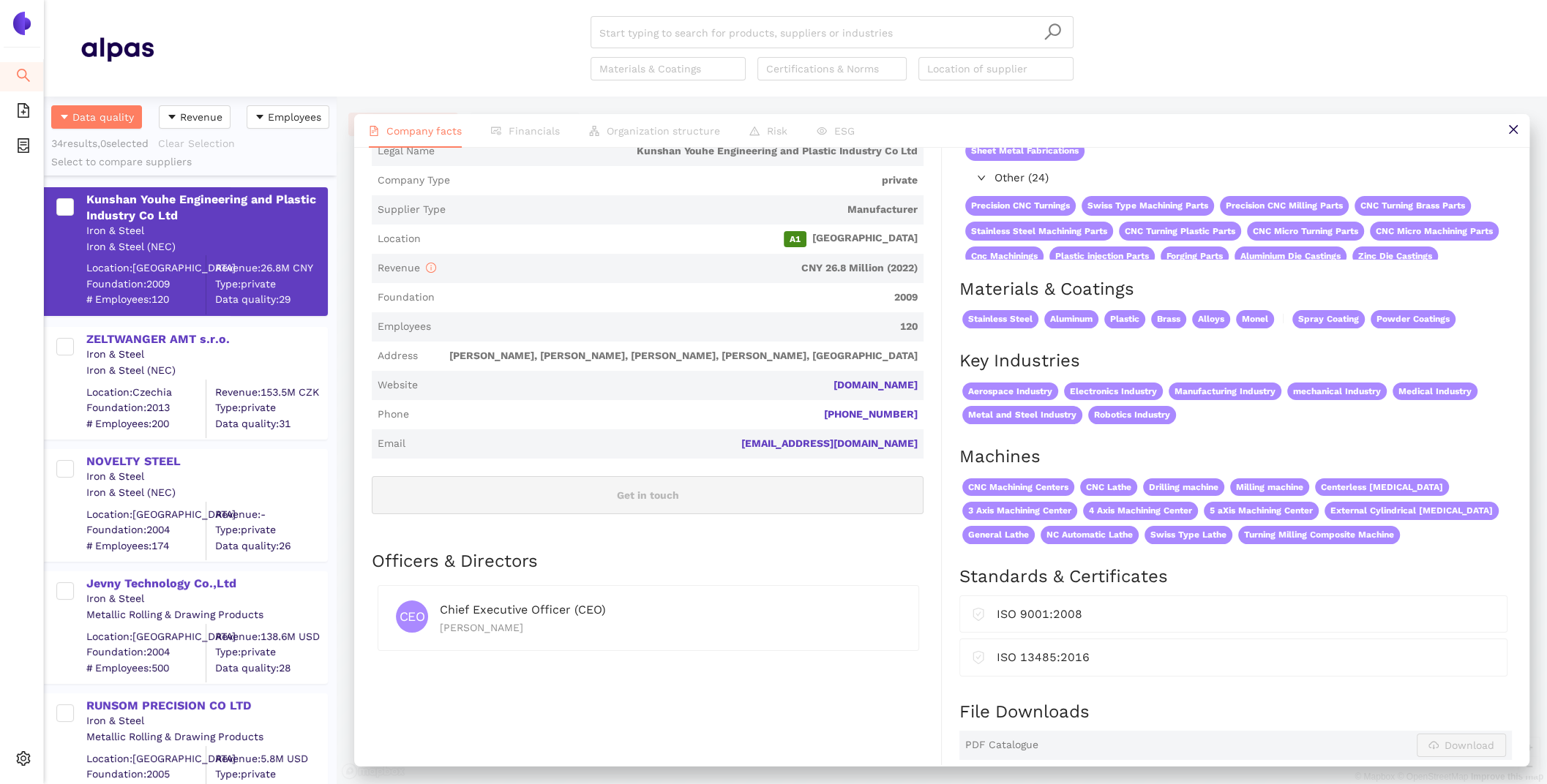
scroll to position [254, 0]
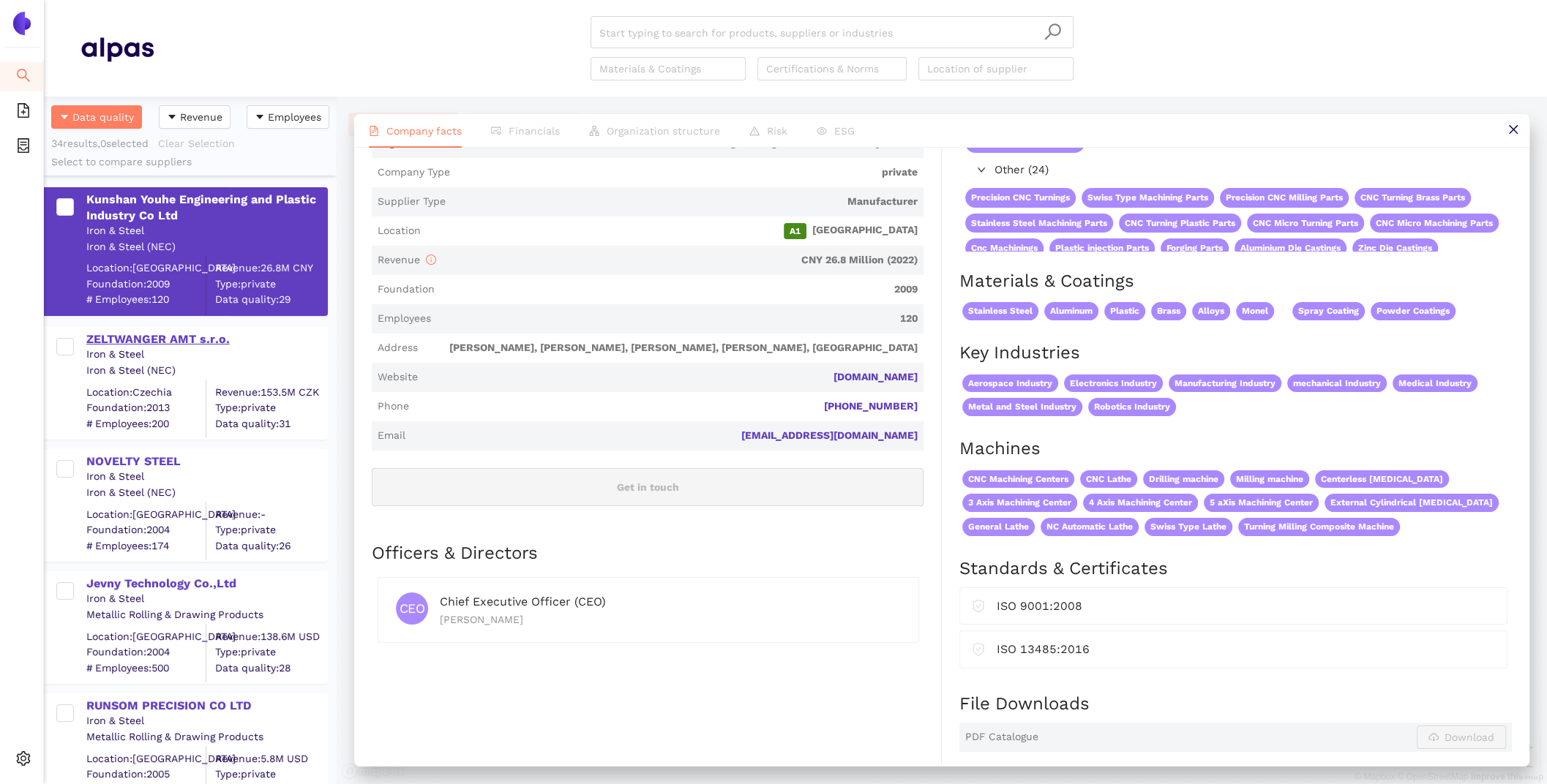
click at [233, 337] on div "ZELTWANGER AMT s.r.o." at bounding box center [207, 339] width 240 height 16
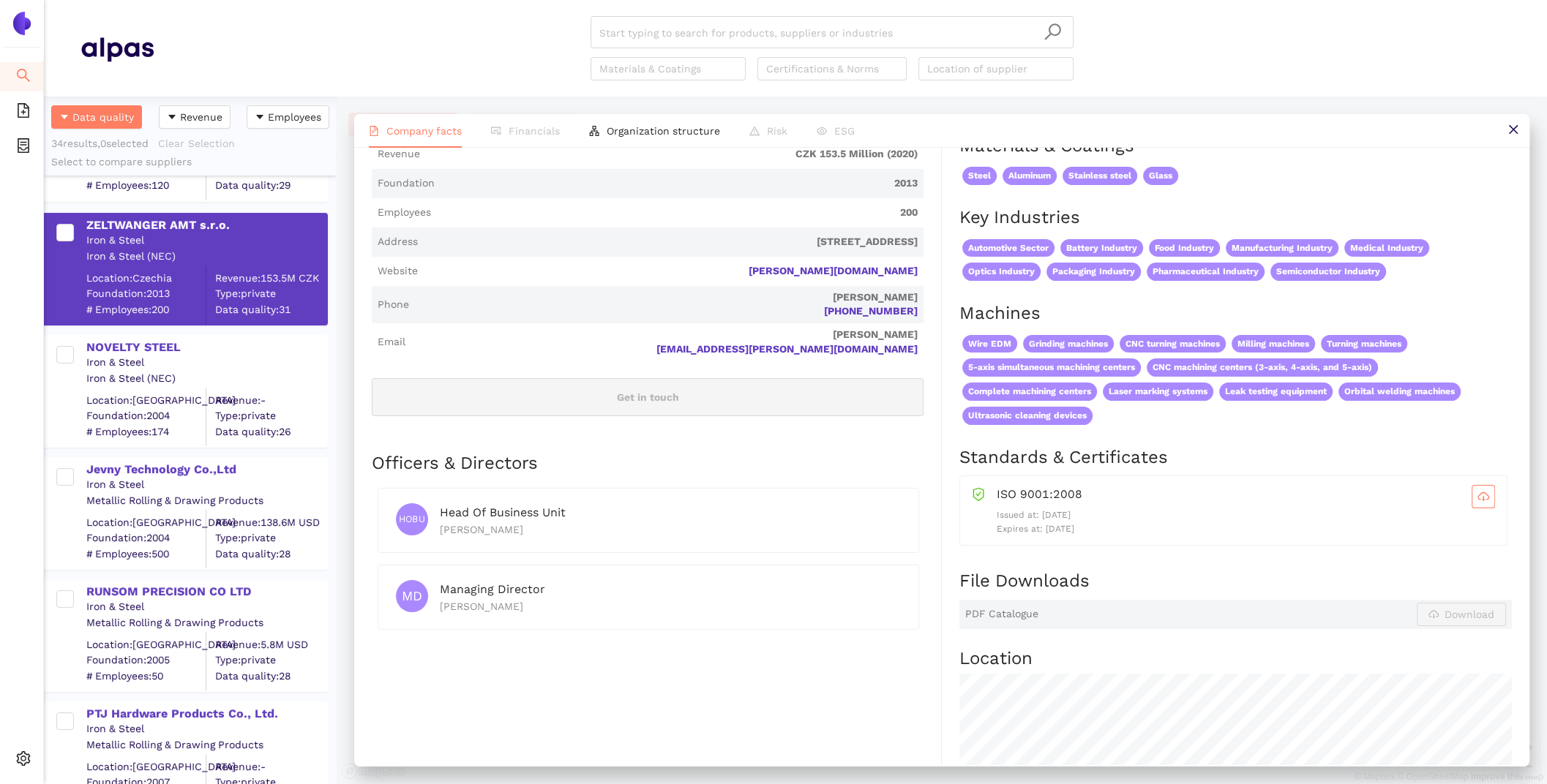
scroll to position [0, 0]
